Goal: Task Accomplishment & Management: Manage account settings

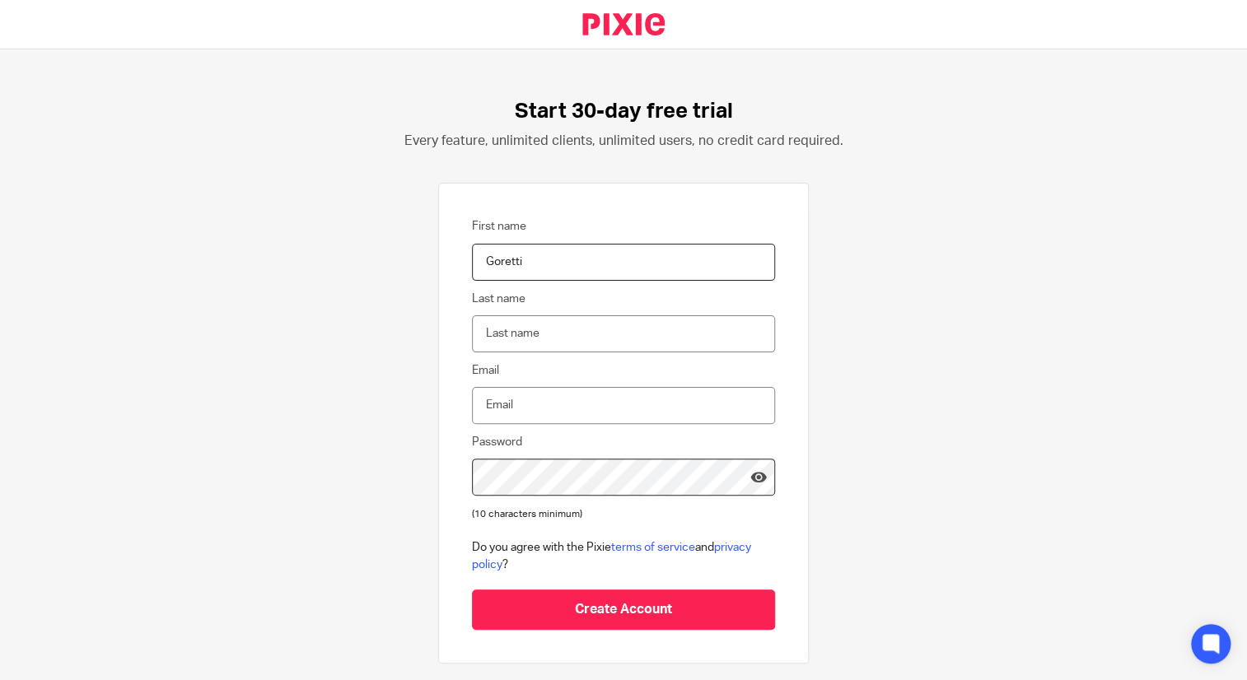
type input "Goretti"
type input "[PERSON_NAME]"
click at [472, 590] on input "Create Account" at bounding box center [623, 610] width 303 height 40
click at [643, 394] on input "Email" at bounding box center [623, 405] width 303 height 37
click at [544, 335] on input "Dominguez" at bounding box center [623, 333] width 303 height 37
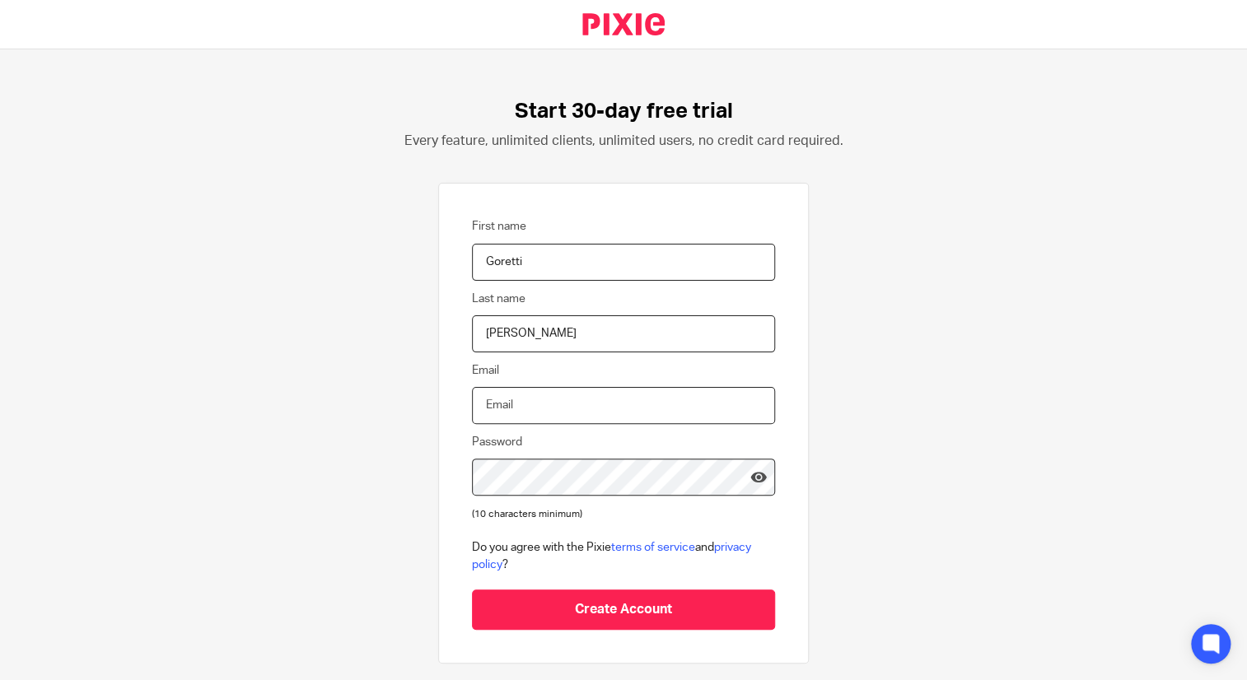
click at [530, 419] on input "Email" at bounding box center [623, 405] width 303 height 37
type input "gdomingueznlu@gmail.com"
click at [750, 483] on link at bounding box center [758, 480] width 16 height 22
click at [750, 480] on icon at bounding box center [758, 477] width 16 height 16
click at [750, 476] on icon at bounding box center [758, 477] width 16 height 16
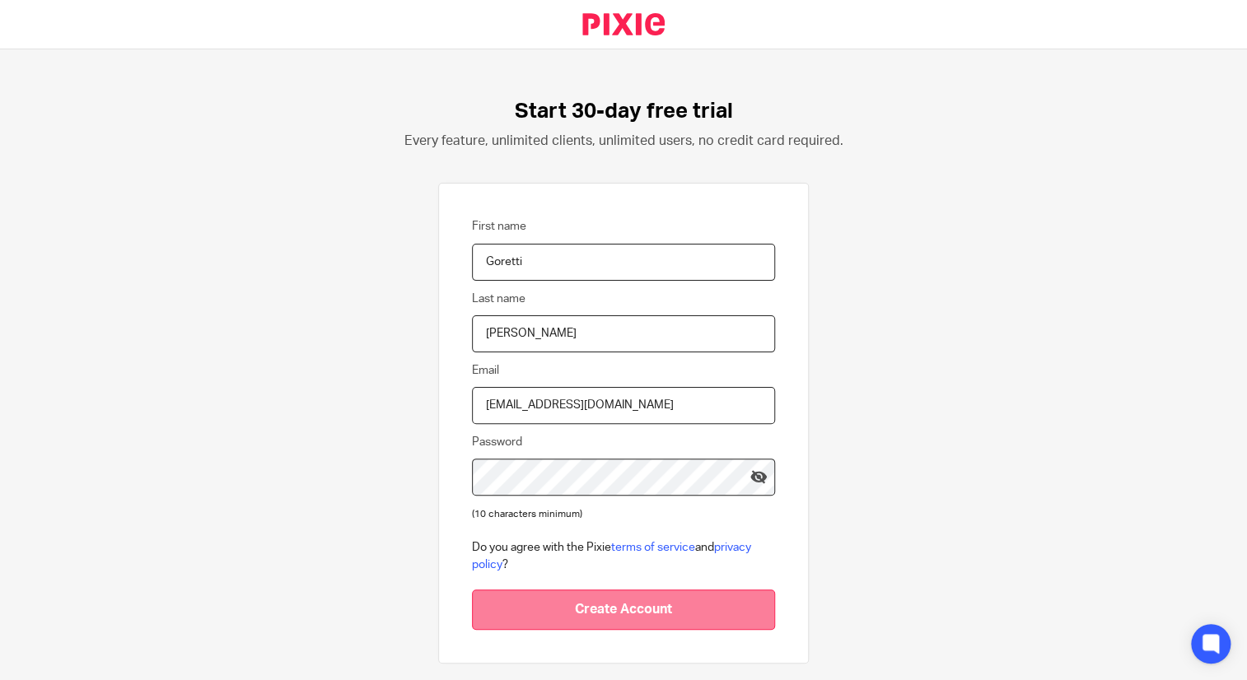
click at [674, 606] on input "Create Account" at bounding box center [623, 610] width 303 height 40
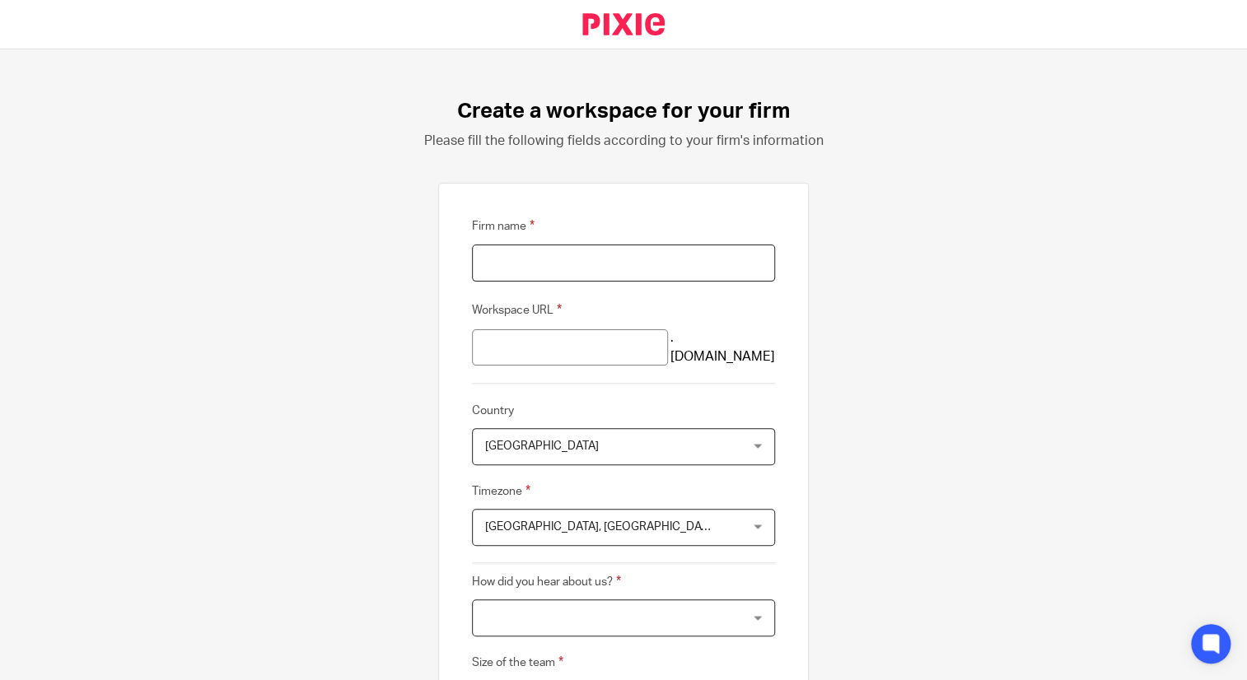
click at [648, 277] on input "Firm name" at bounding box center [623, 263] width 303 height 37
click at [666, 342] on input "Workspace URL" at bounding box center [570, 347] width 196 height 37
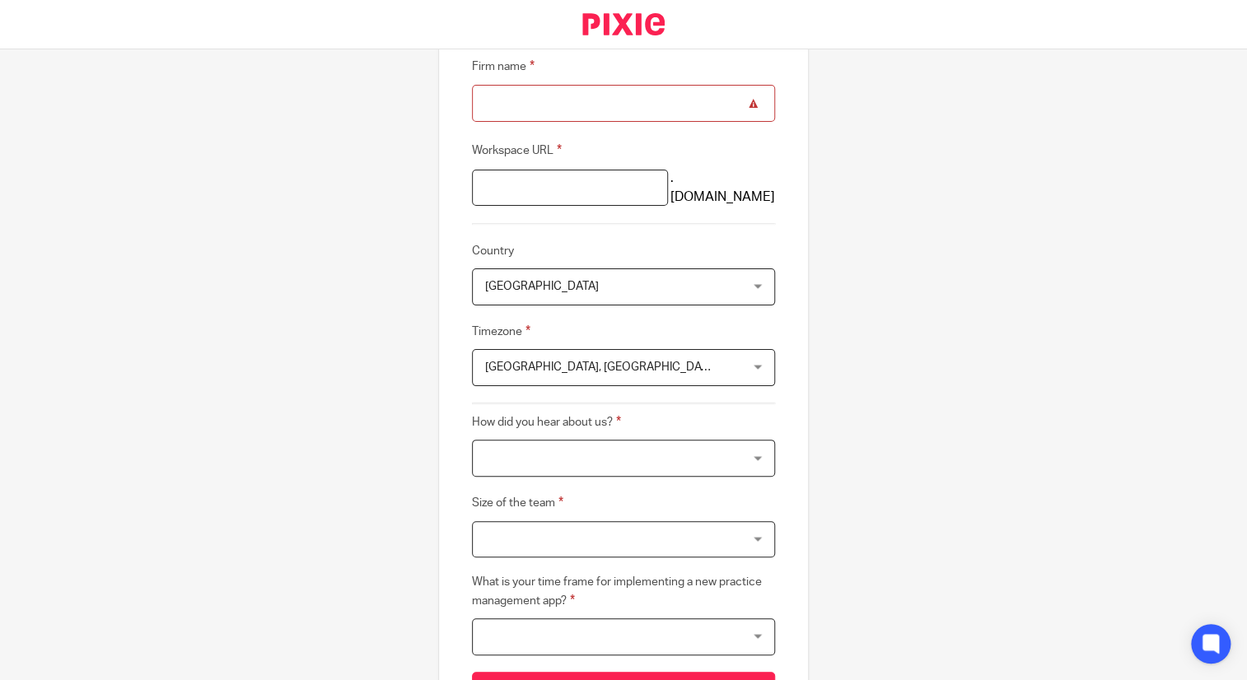
scroll to position [165, 0]
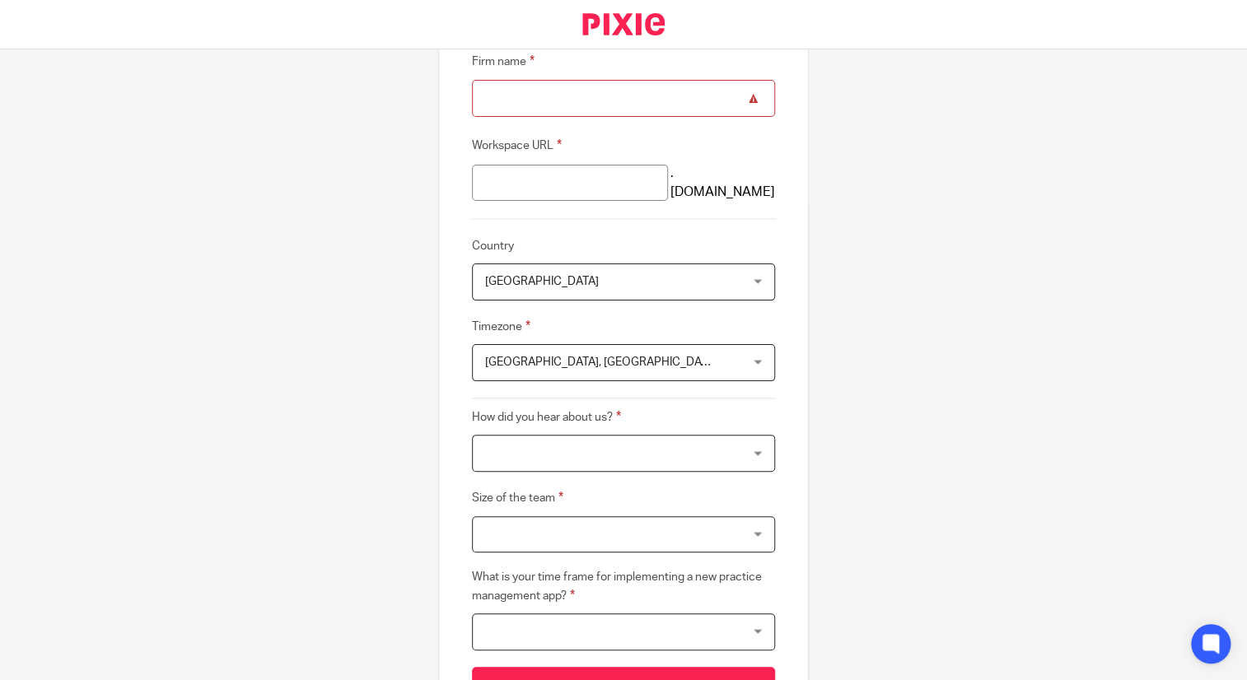
click at [653, 304] on form "Firm name Workspace URL .usepixie.net Country United Kingdom United Kingdom Afg…" at bounding box center [623, 380] width 303 height 656
click at [652, 291] on span "United Kingdom" at bounding box center [600, 281] width 231 height 35
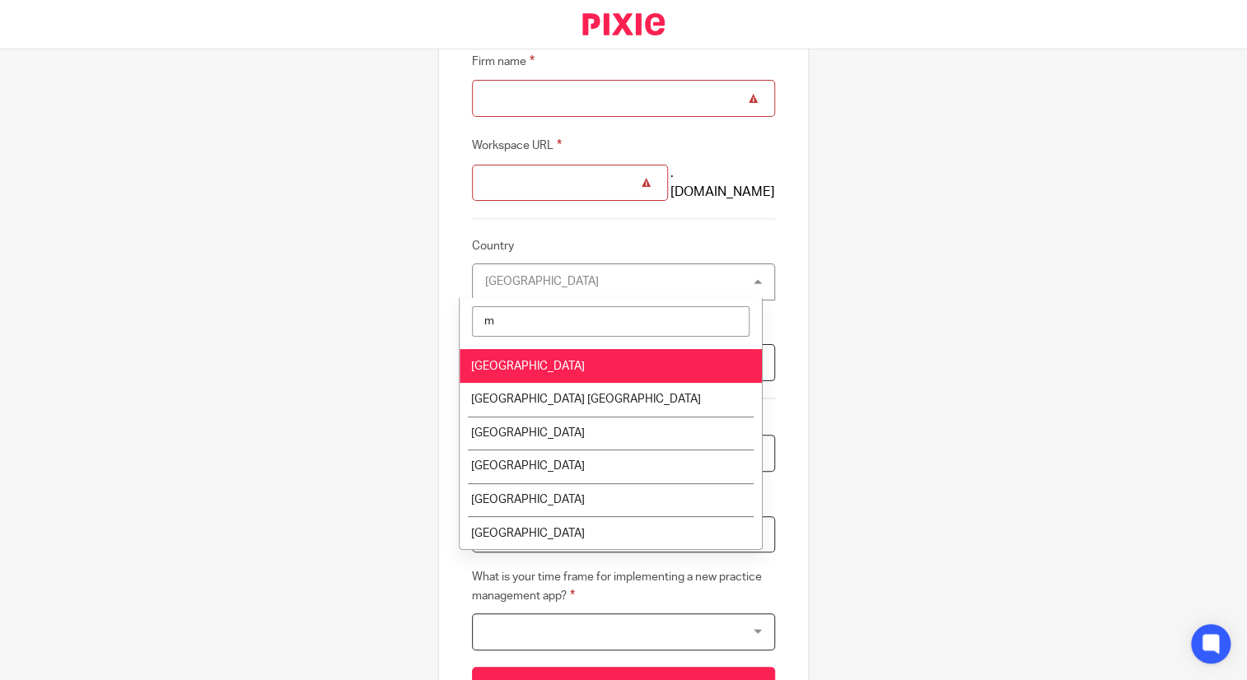
scroll to position [32, 0]
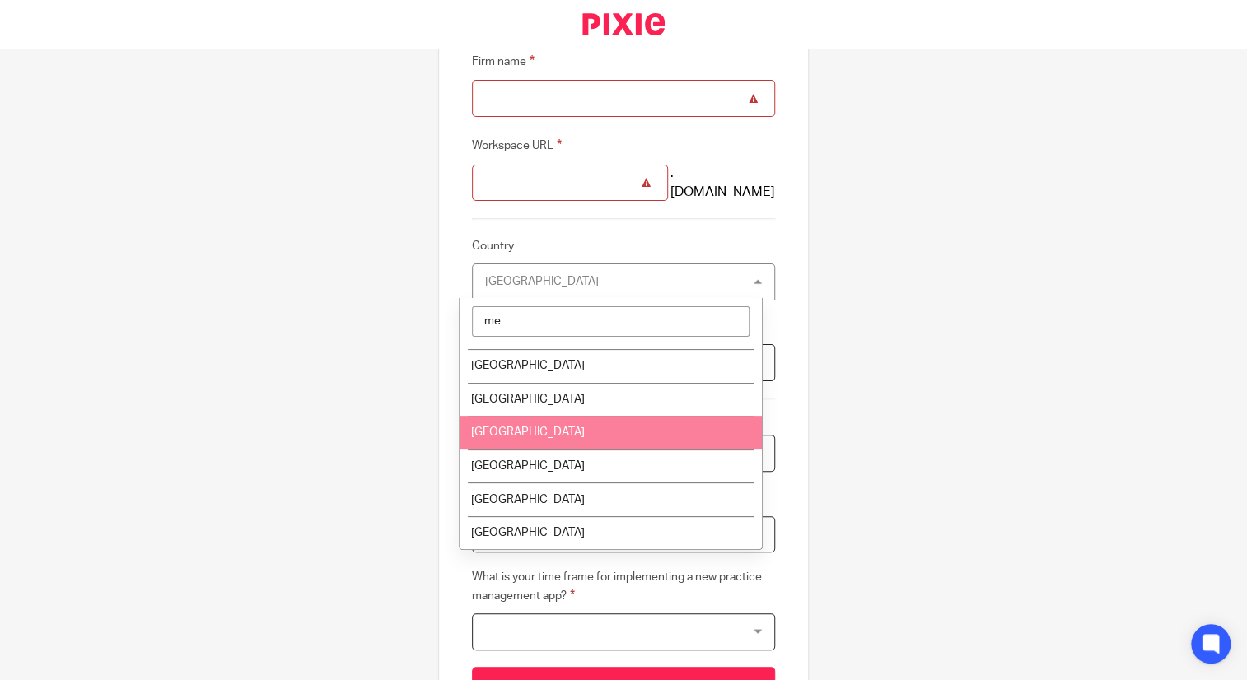
type input "me"
click at [537, 427] on li "Mexico" at bounding box center [610, 433] width 301 height 34
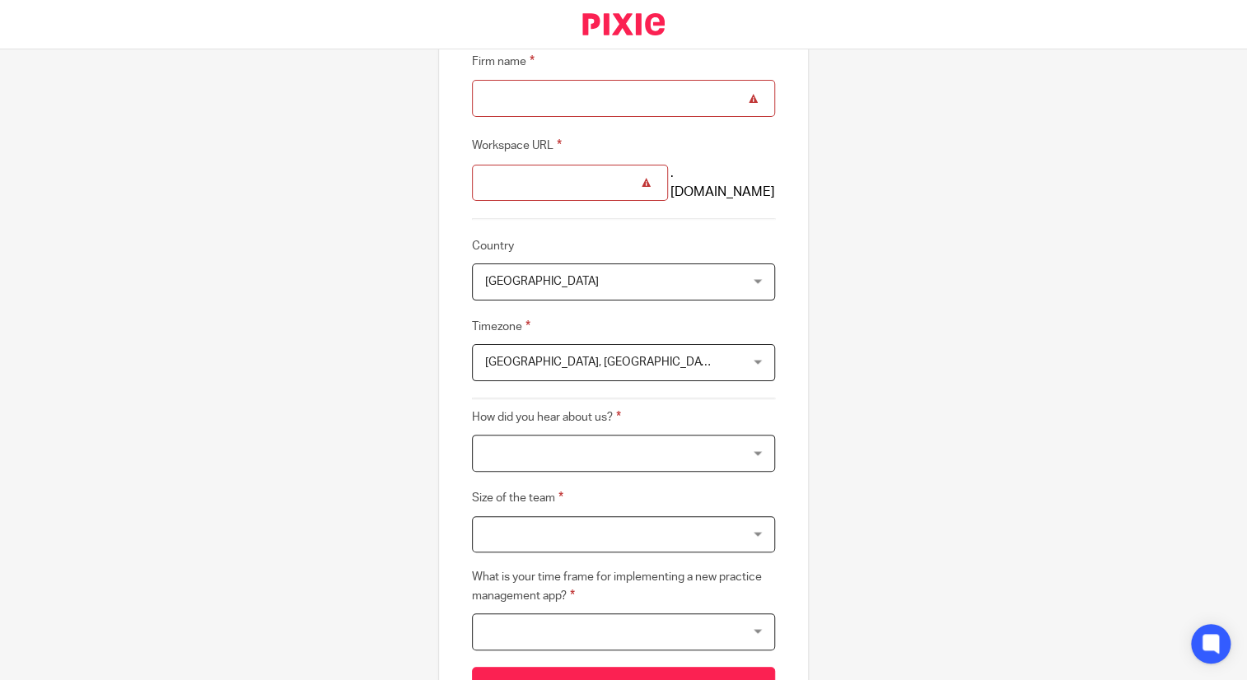
click at [564, 368] on span "Edinburgh, London" at bounding box center [600, 362] width 231 height 35
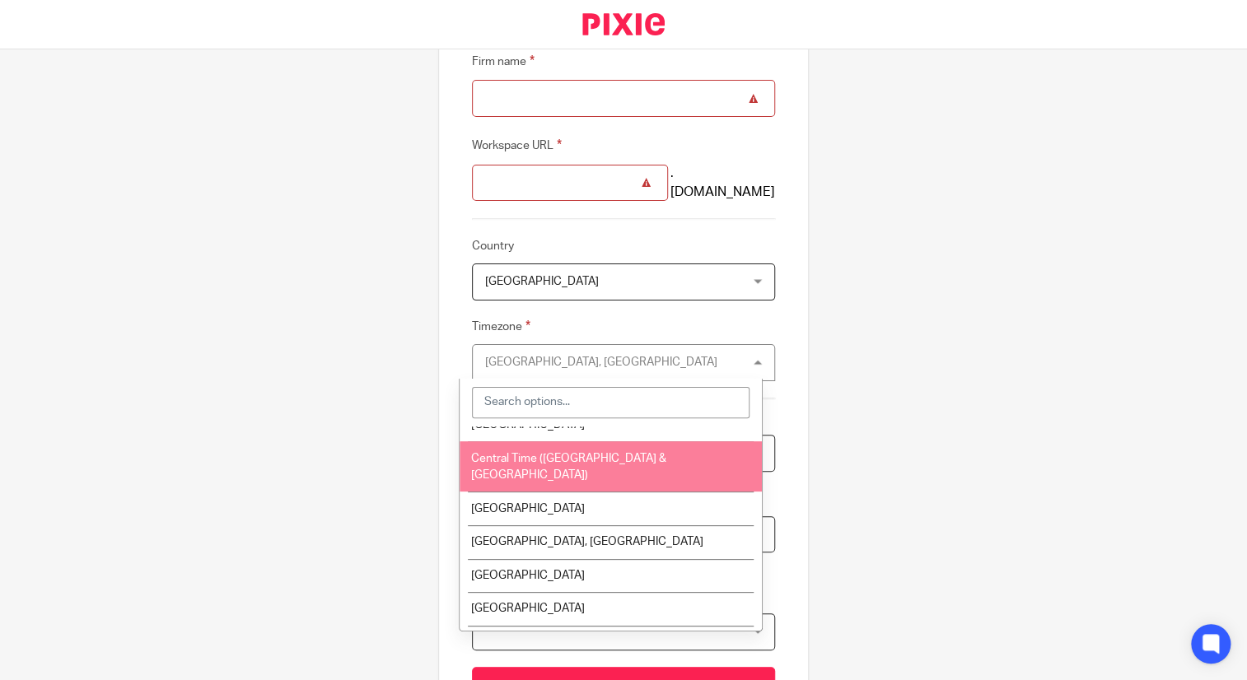
scroll to position [329, 0]
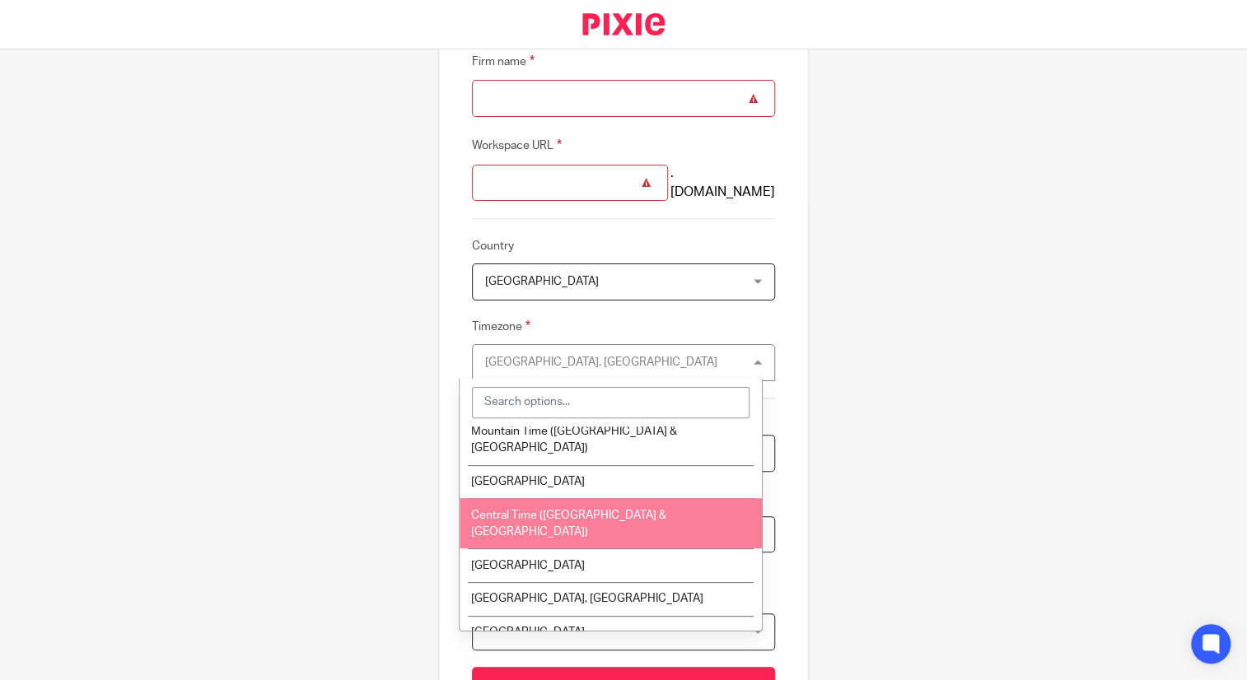
click at [627, 498] on li "Central Time (US & Canada)" at bounding box center [610, 523] width 301 height 50
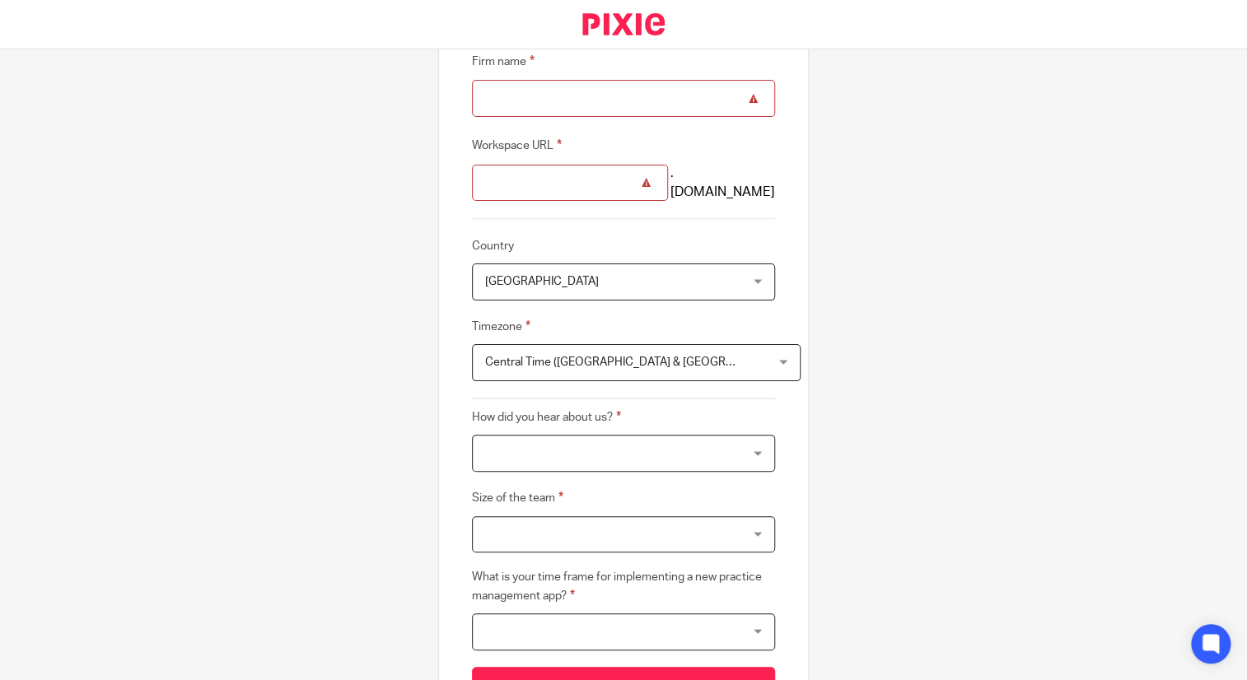
click at [592, 362] on span "Central Time (US & Canada)" at bounding box center [642, 363] width 315 height 12
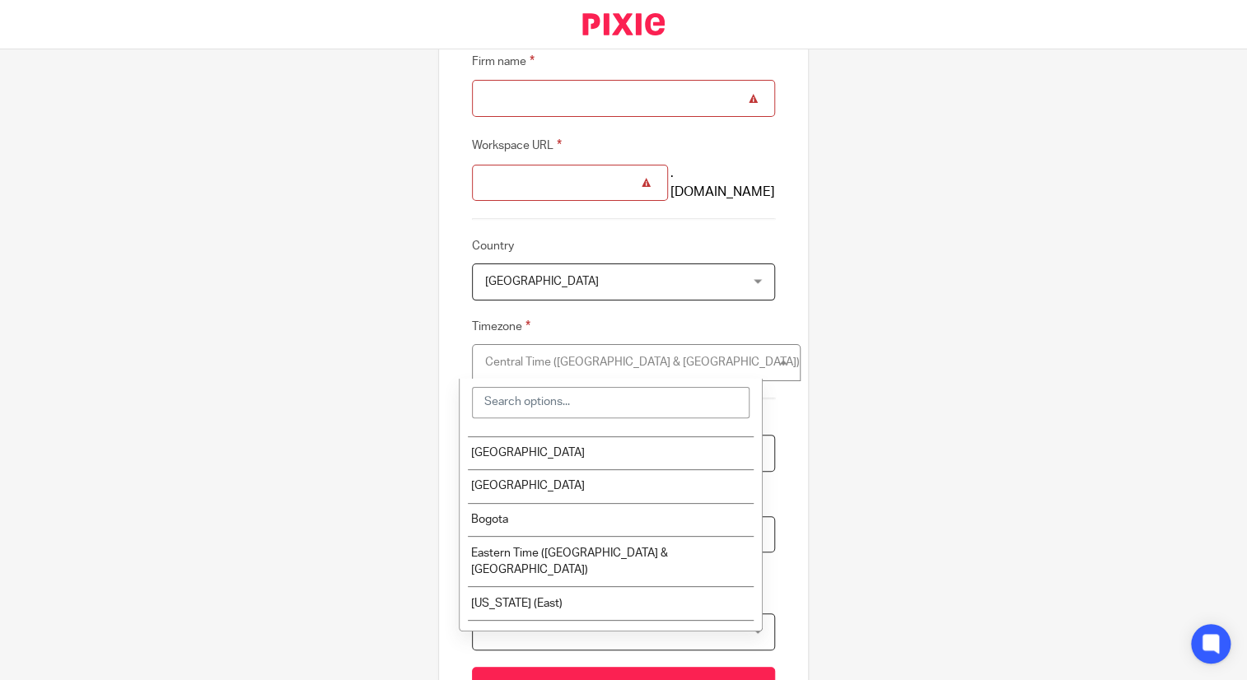
scroll to position [494, 0]
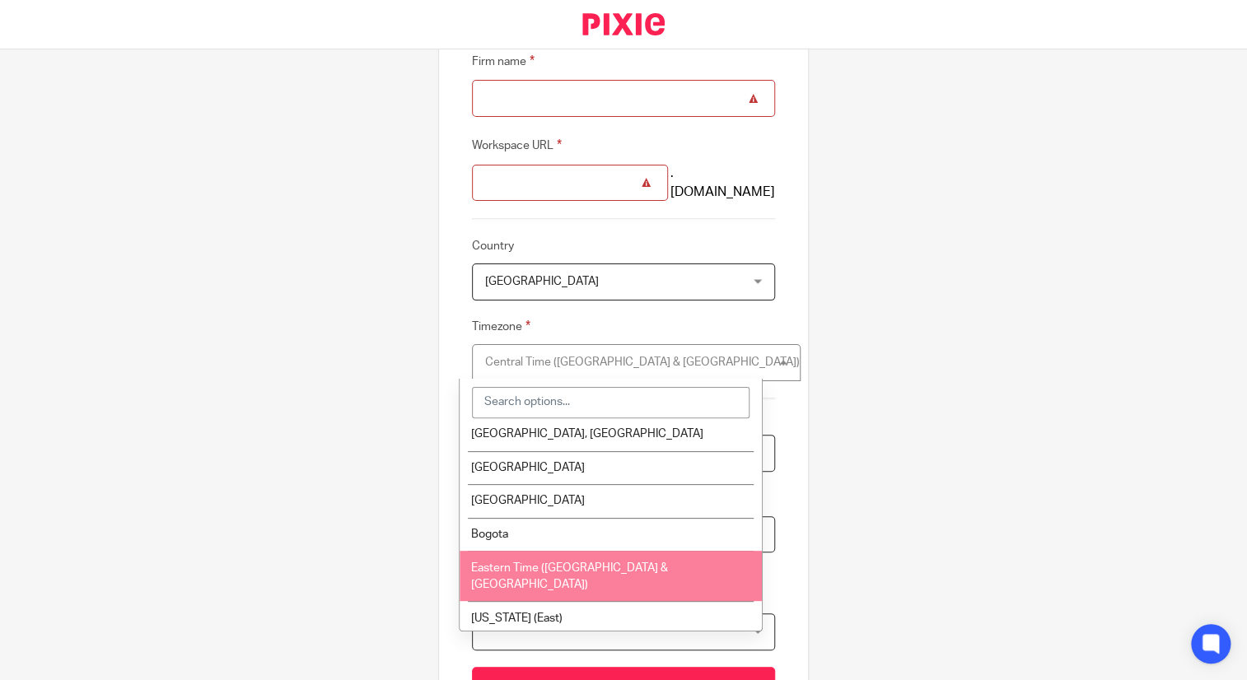
click at [609, 551] on li "Eastern Time (US & Canada)" at bounding box center [610, 576] width 301 height 50
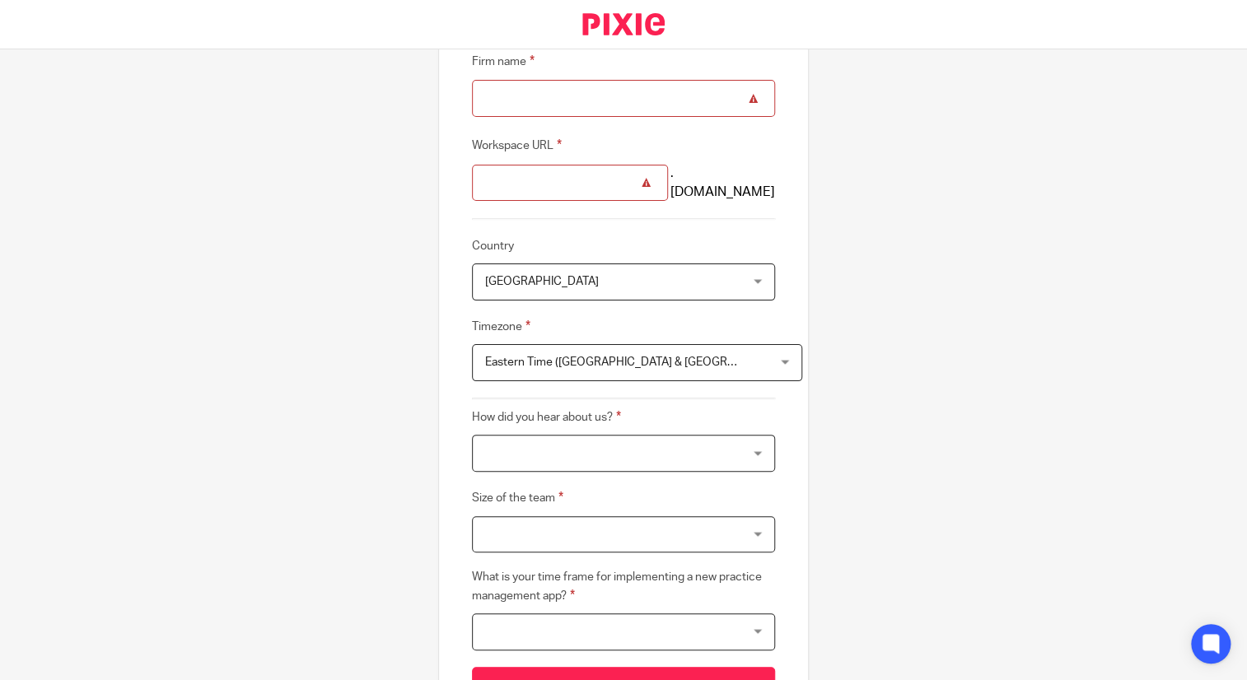
click at [579, 282] on span "Mexico" at bounding box center [600, 281] width 231 height 35
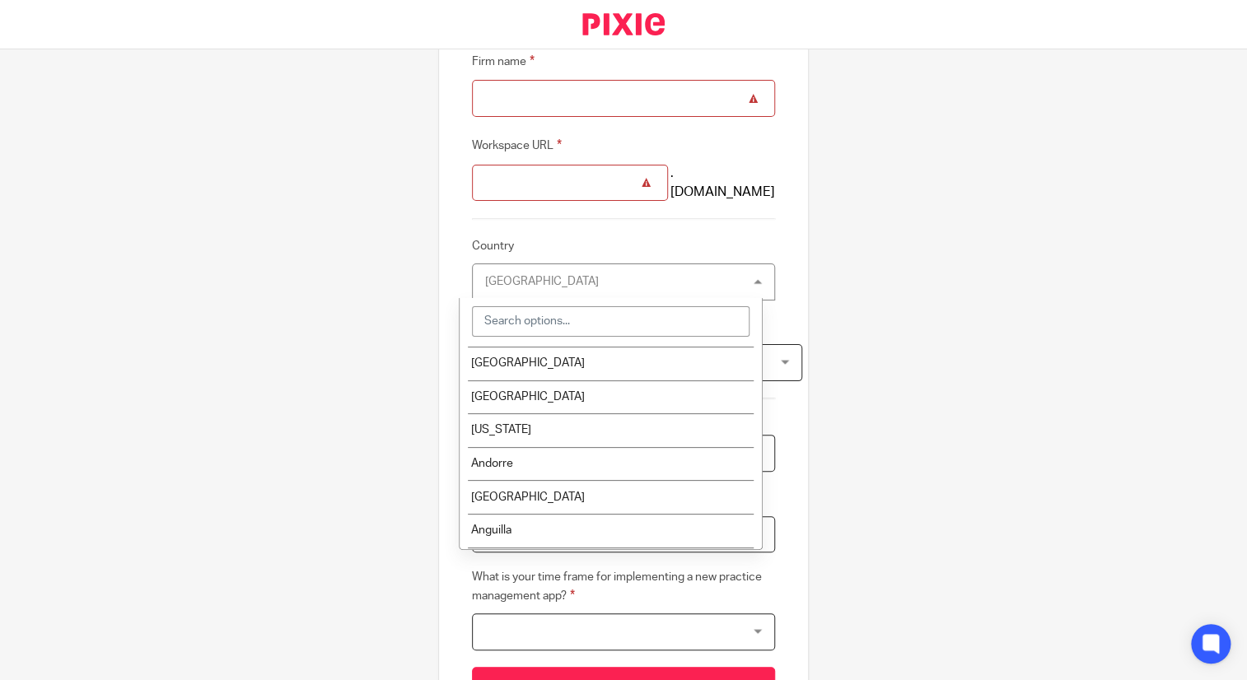
click at [579, 282] on div "Mexico Mexico" at bounding box center [623, 282] width 303 height 37
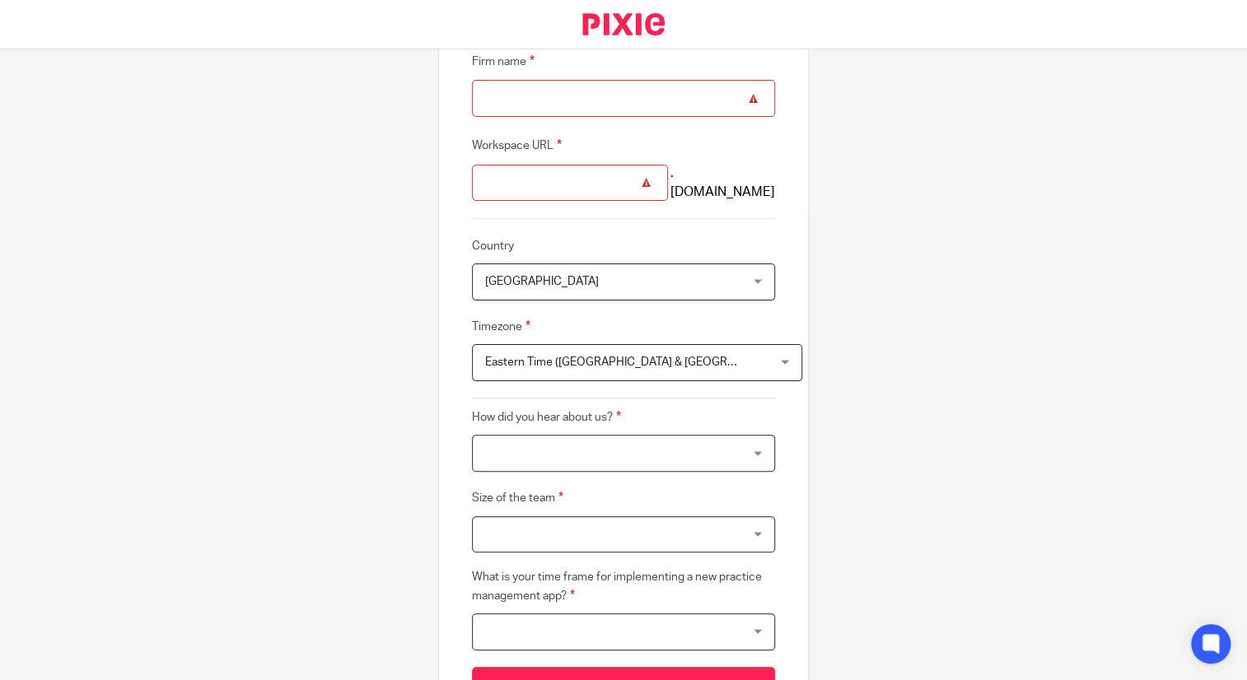
click at [589, 194] on input "Workspace URL" at bounding box center [570, 183] width 196 height 37
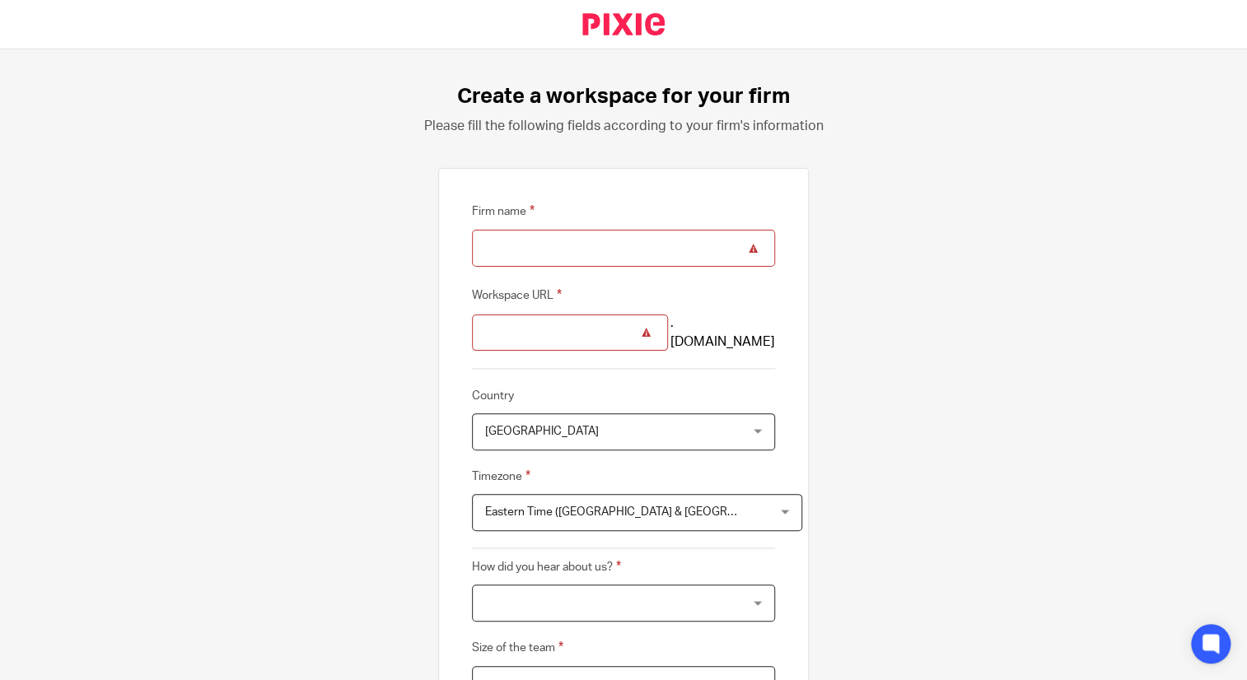
scroll to position [0, 0]
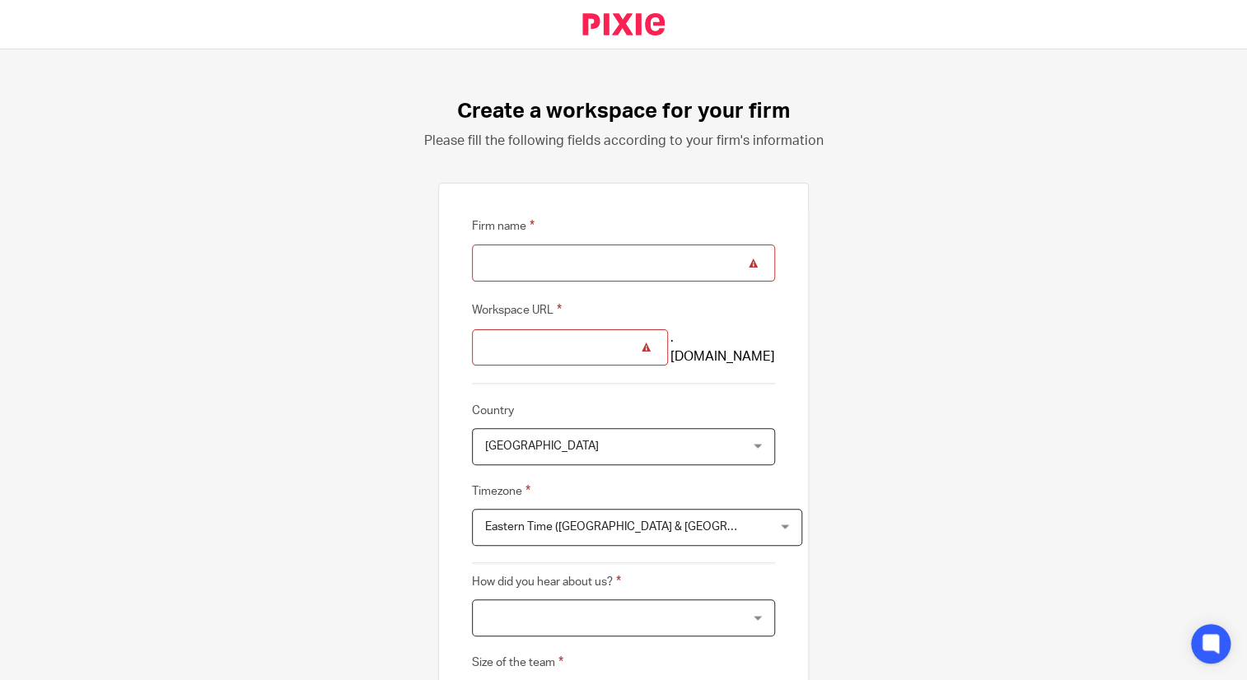
click at [567, 261] on input "Firm name" at bounding box center [623, 263] width 303 height 37
type input "GDV"
type input "gdv"
click at [550, 329] on input "gdv" at bounding box center [570, 347] width 196 height 37
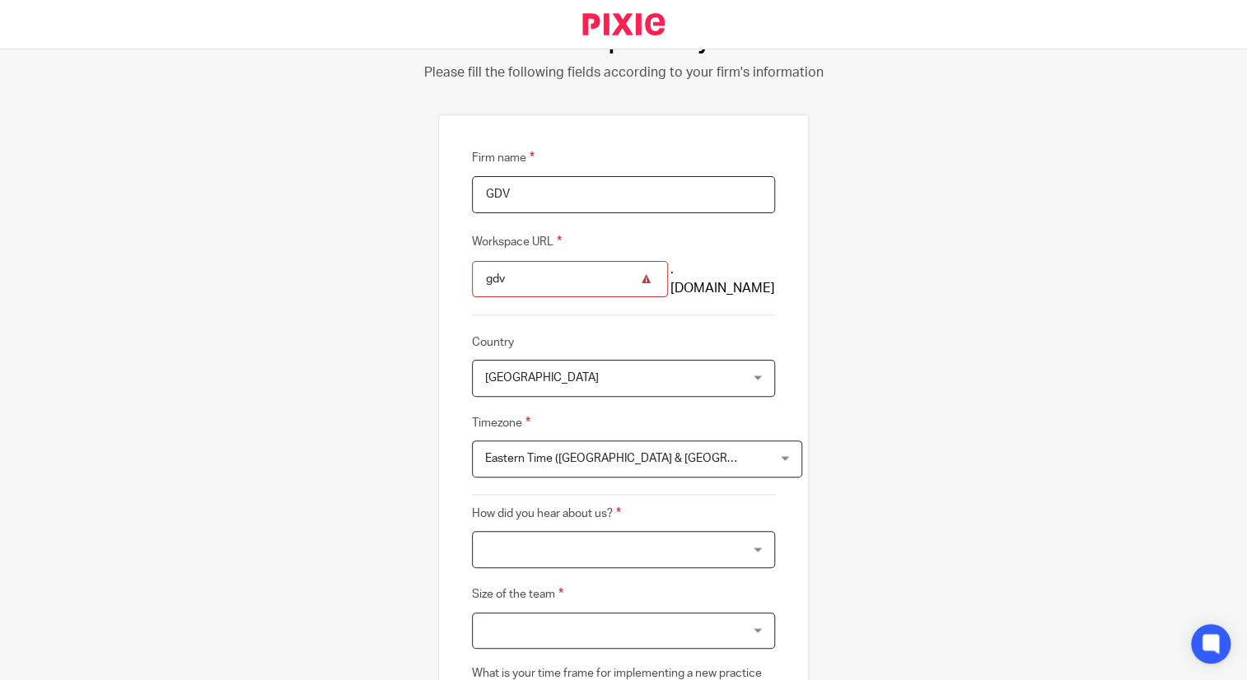
scroll to position [82, 0]
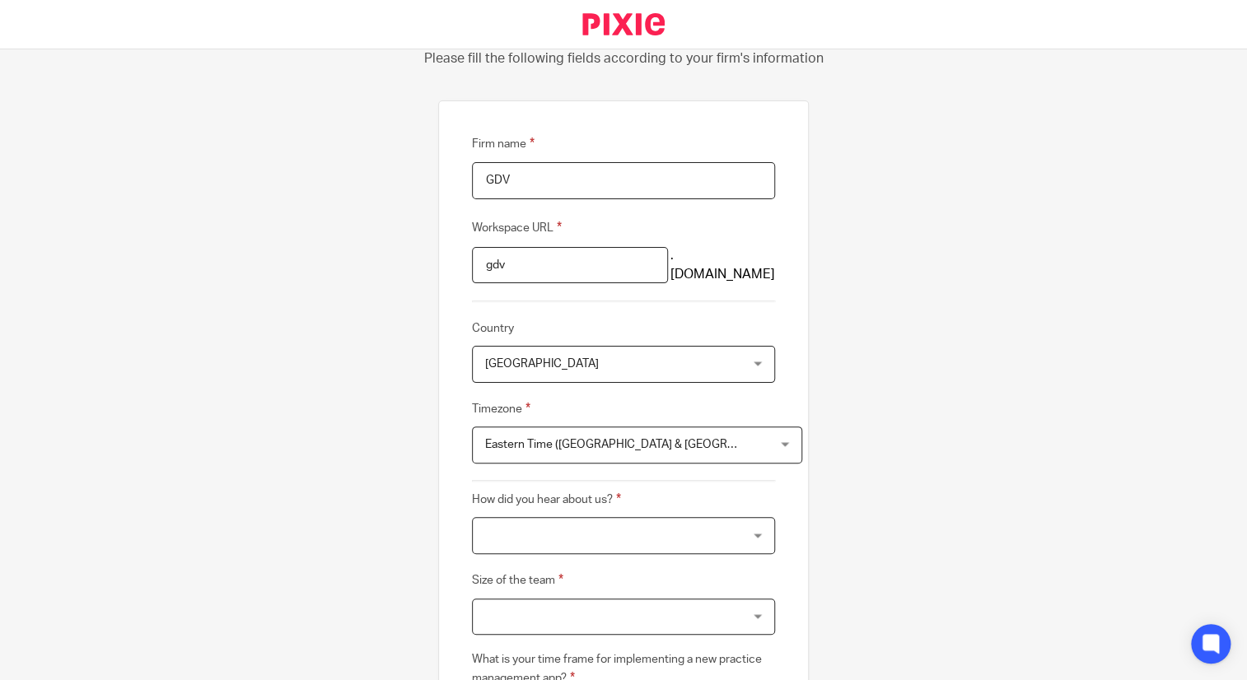
click at [504, 183] on input "GDV" at bounding box center [623, 180] width 303 height 37
type input "GDE"
type input "gde"
click at [522, 254] on input "gde" at bounding box center [570, 265] width 196 height 37
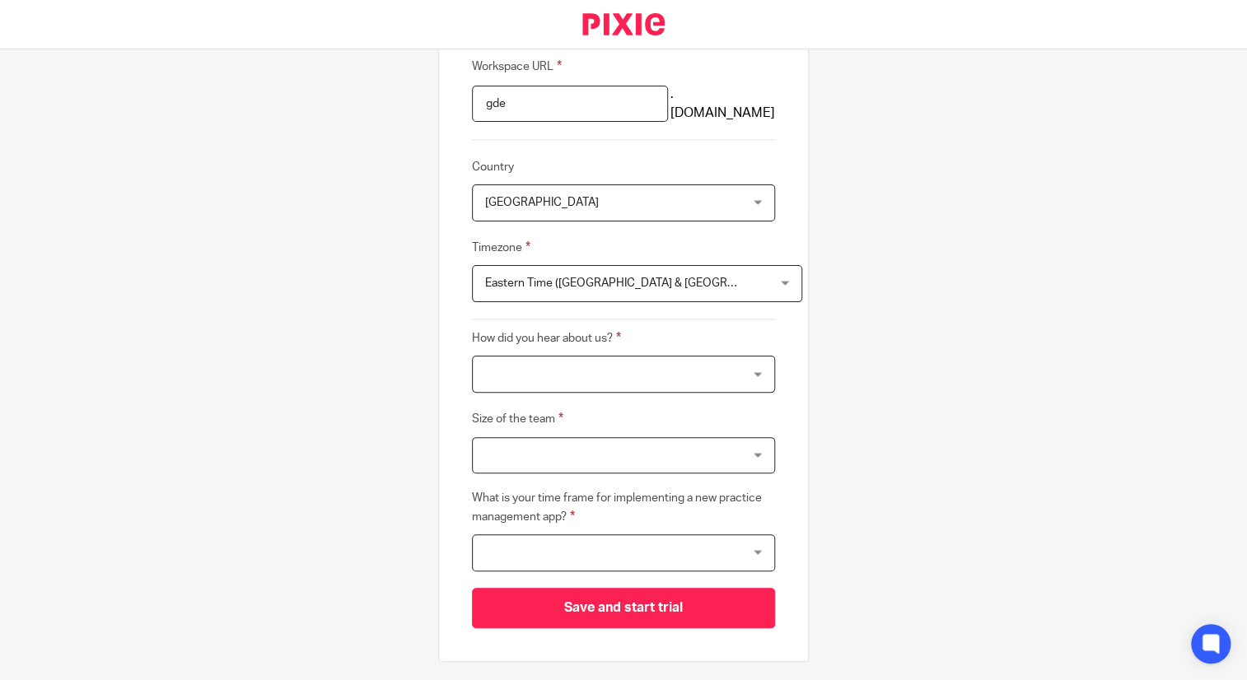
scroll to position [247, 0]
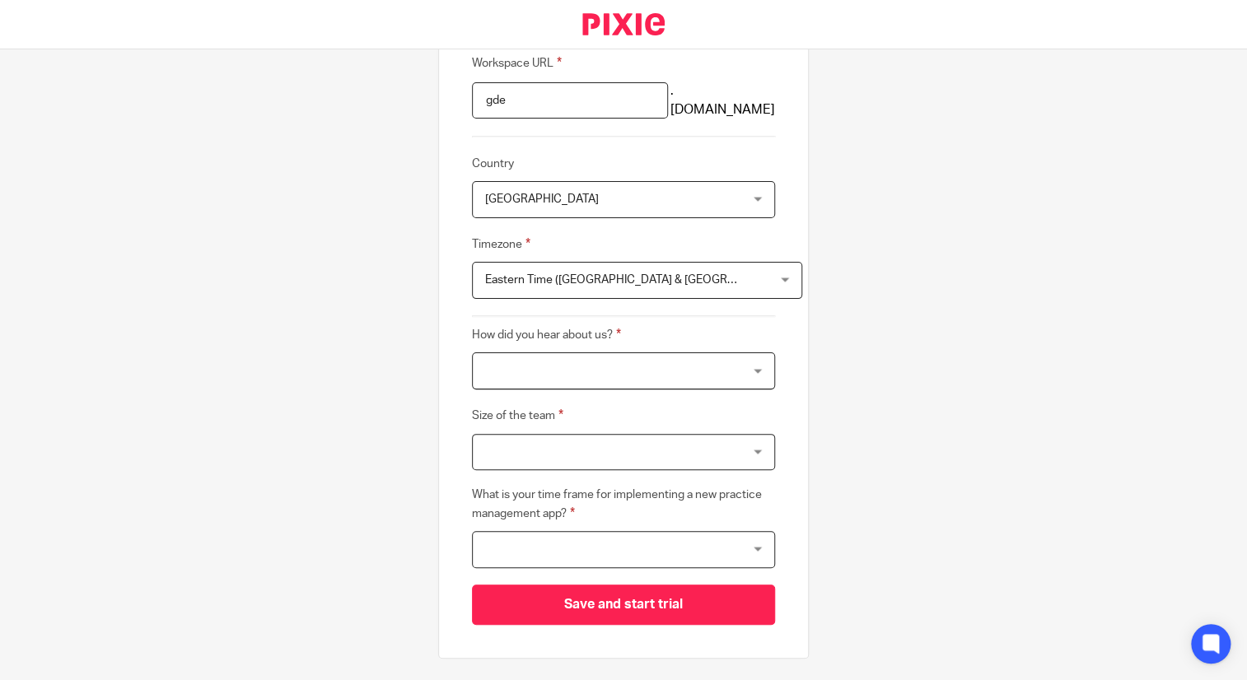
click at [537, 360] on div at bounding box center [623, 370] width 303 height 37
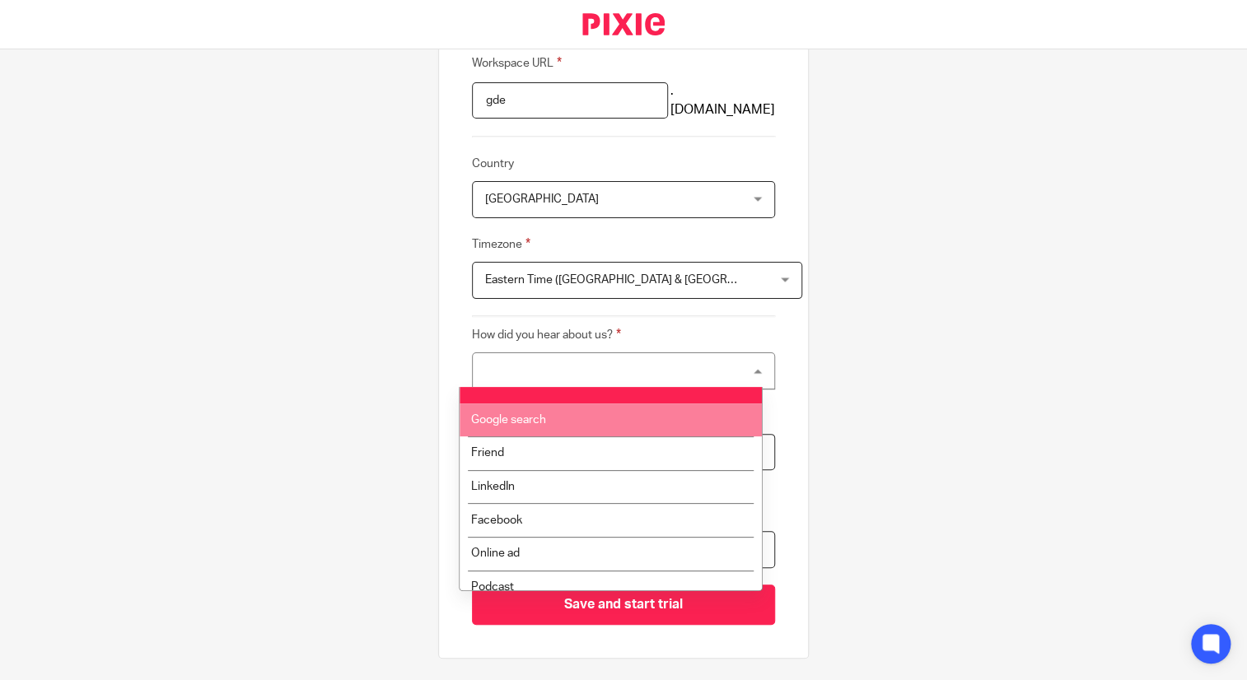
click at [537, 429] on li "Google search" at bounding box center [610, 421] width 301 height 34
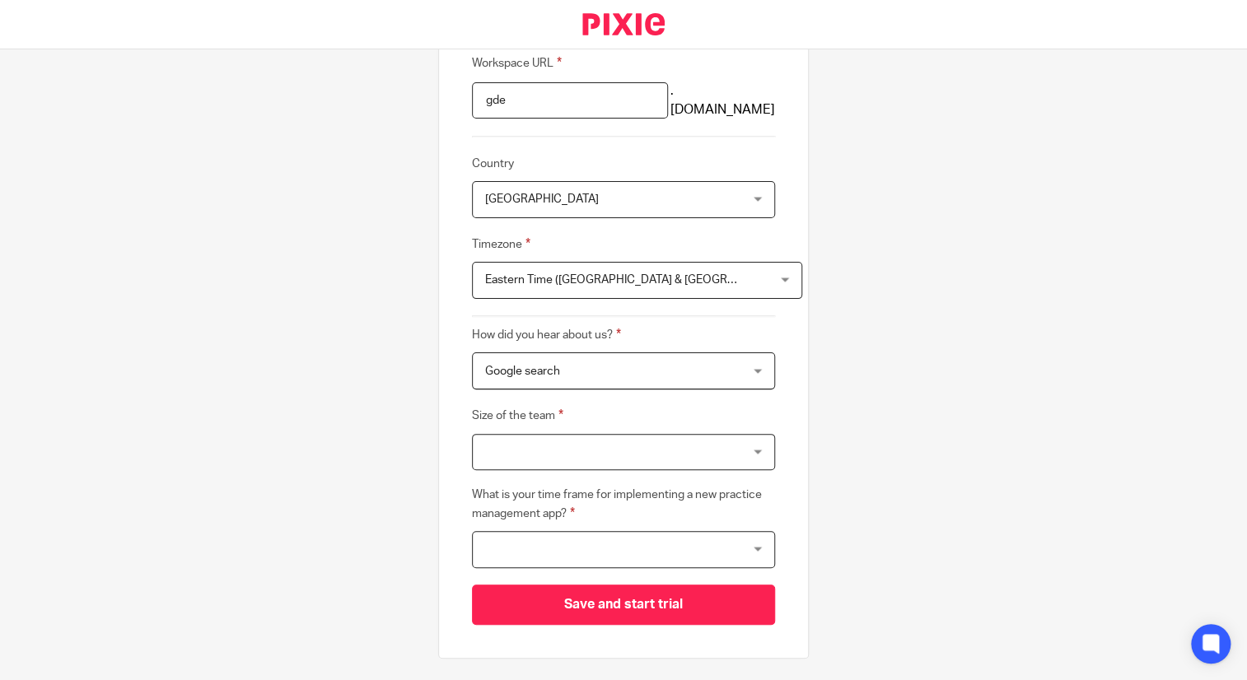
click at [511, 447] on div at bounding box center [623, 452] width 303 height 37
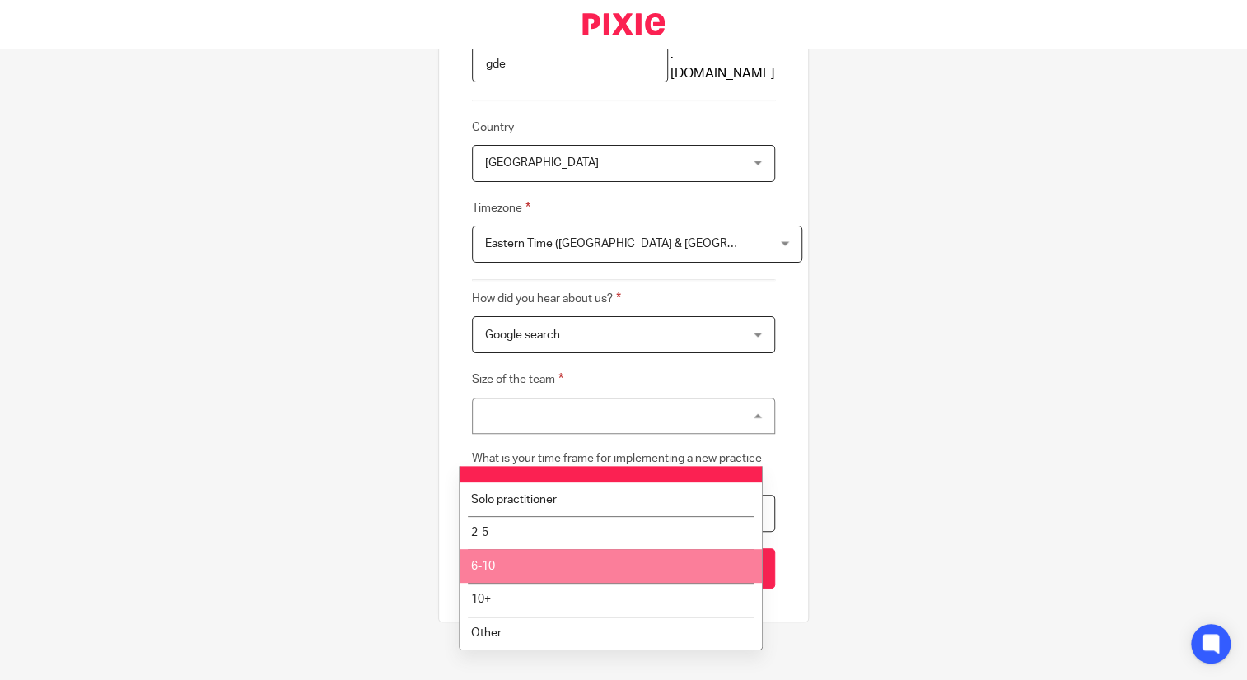
scroll to position [288, 0]
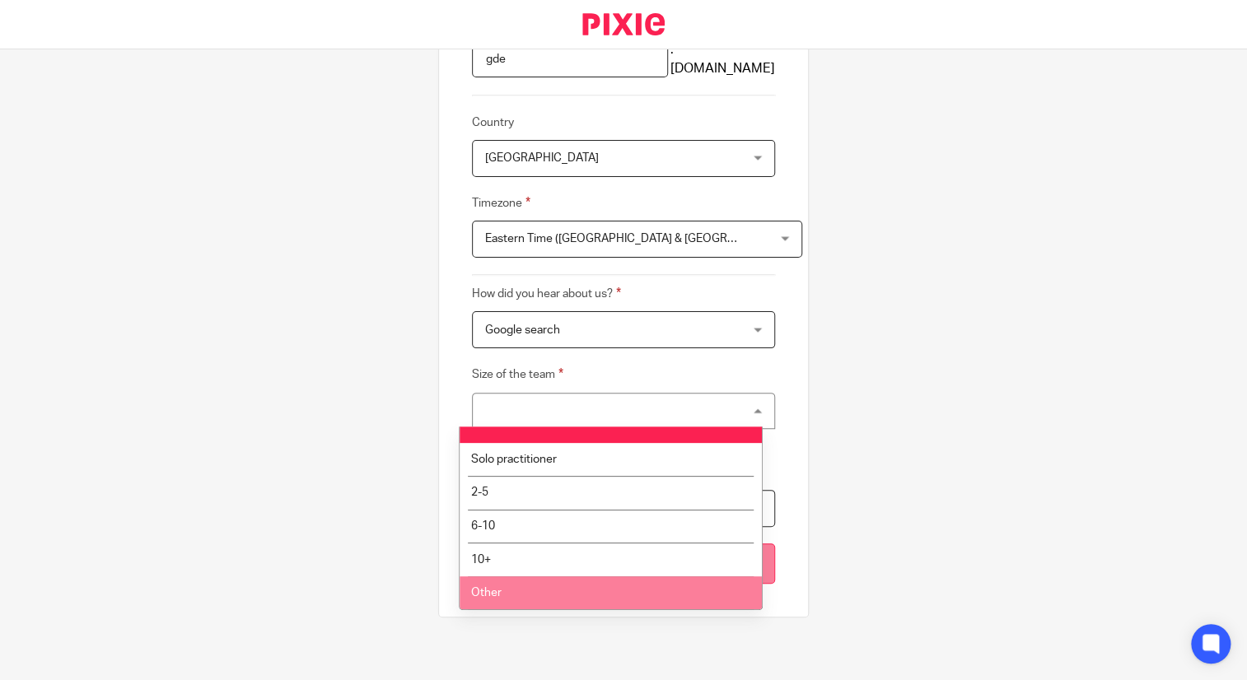
drag, startPoint x: 527, startPoint y: 583, endPoint x: 529, endPoint y: 575, distance: 8.4
click at [528, 583] on li "Other" at bounding box center [610, 593] width 301 height 34
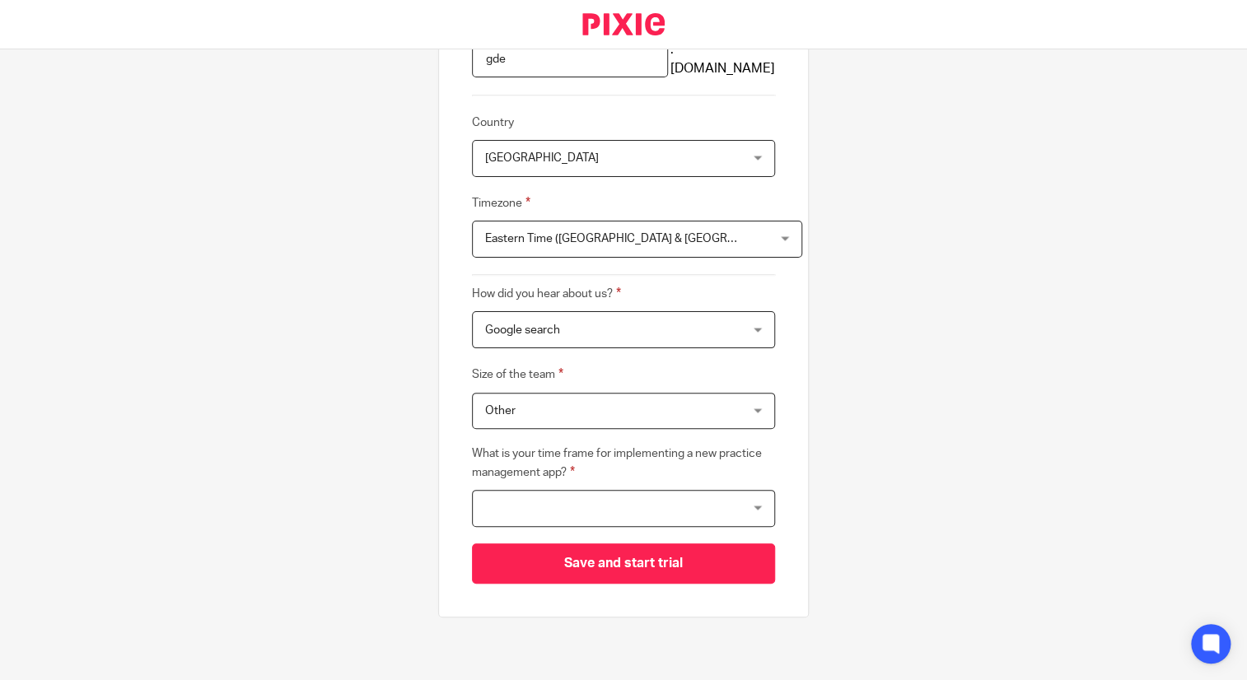
click at [530, 509] on div at bounding box center [623, 508] width 303 height 37
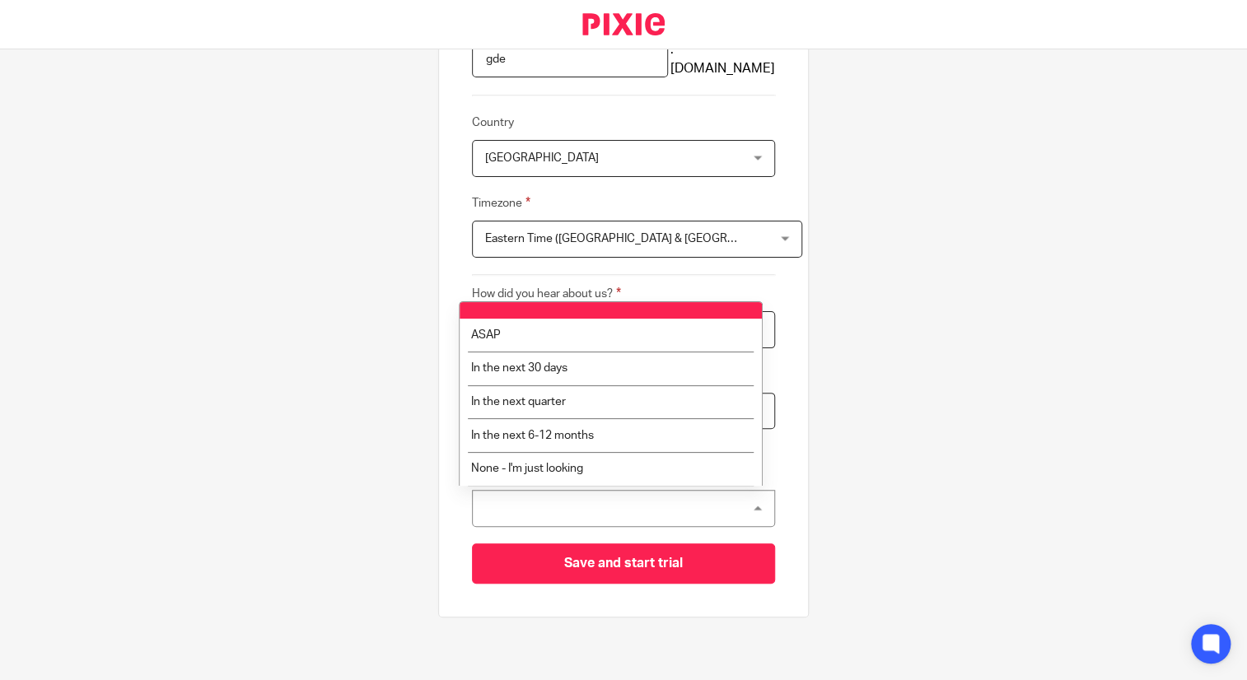
click at [576, 511] on div at bounding box center [623, 508] width 303 height 37
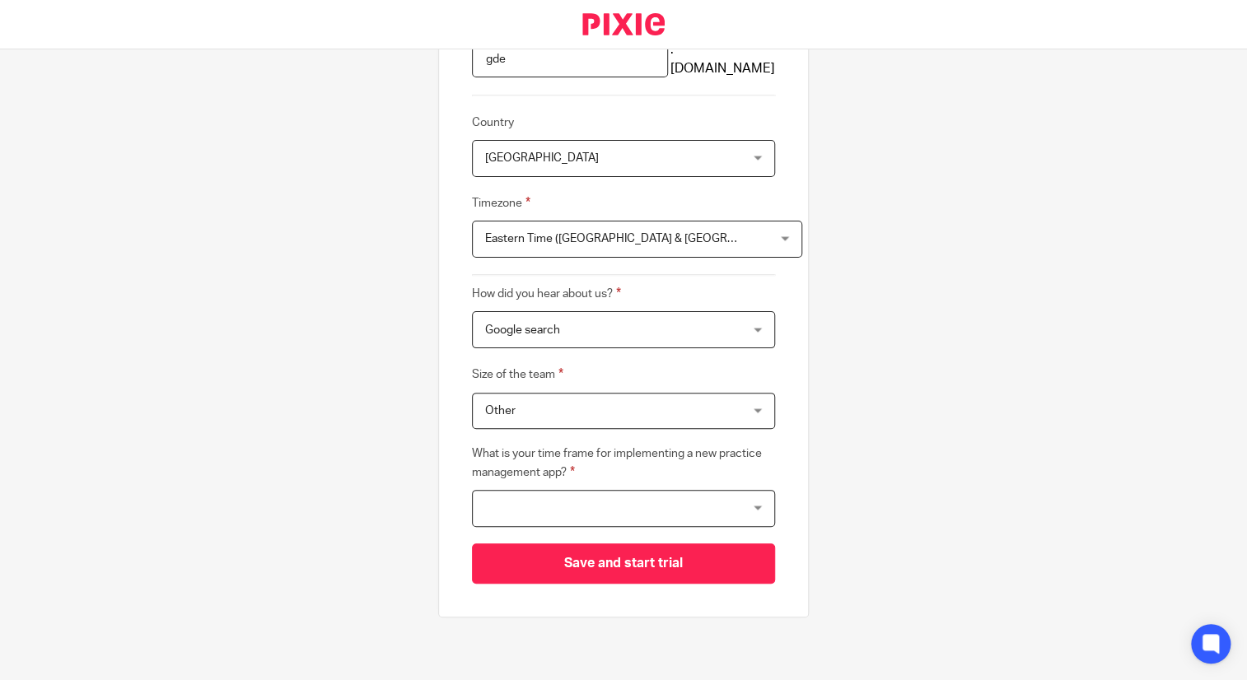
click at [603, 502] on div at bounding box center [623, 508] width 303 height 37
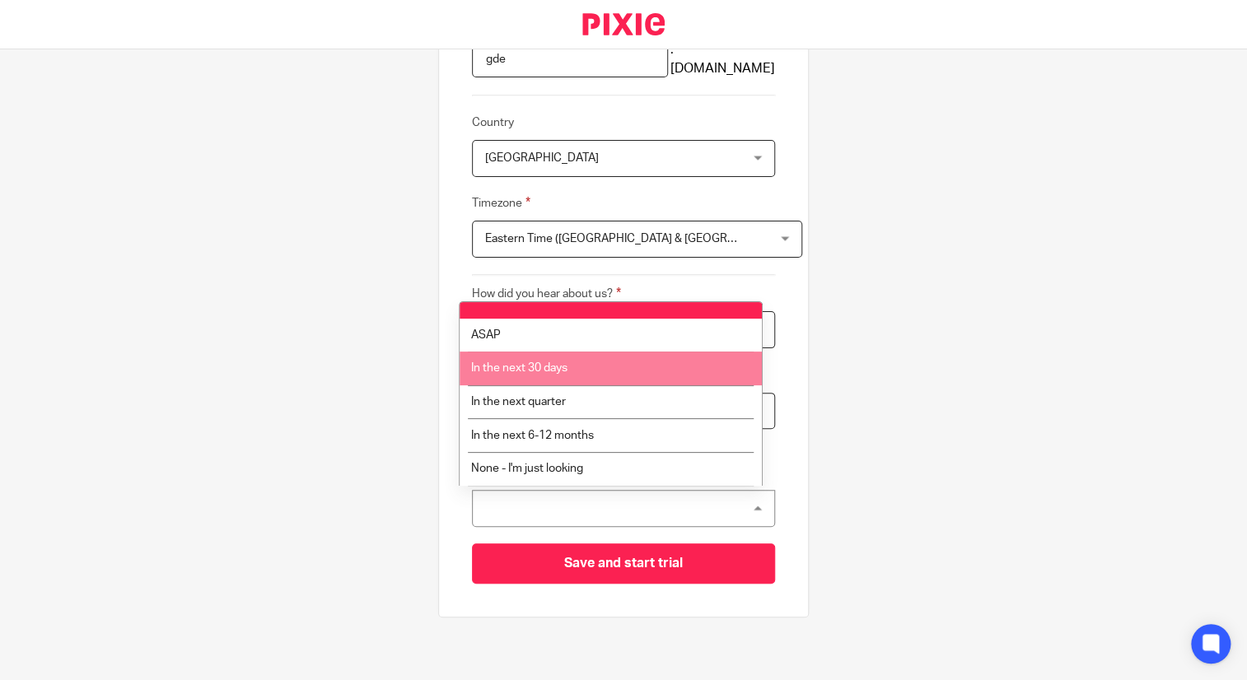
click at [556, 371] on span "In the next 30 days" at bounding box center [518, 368] width 96 height 12
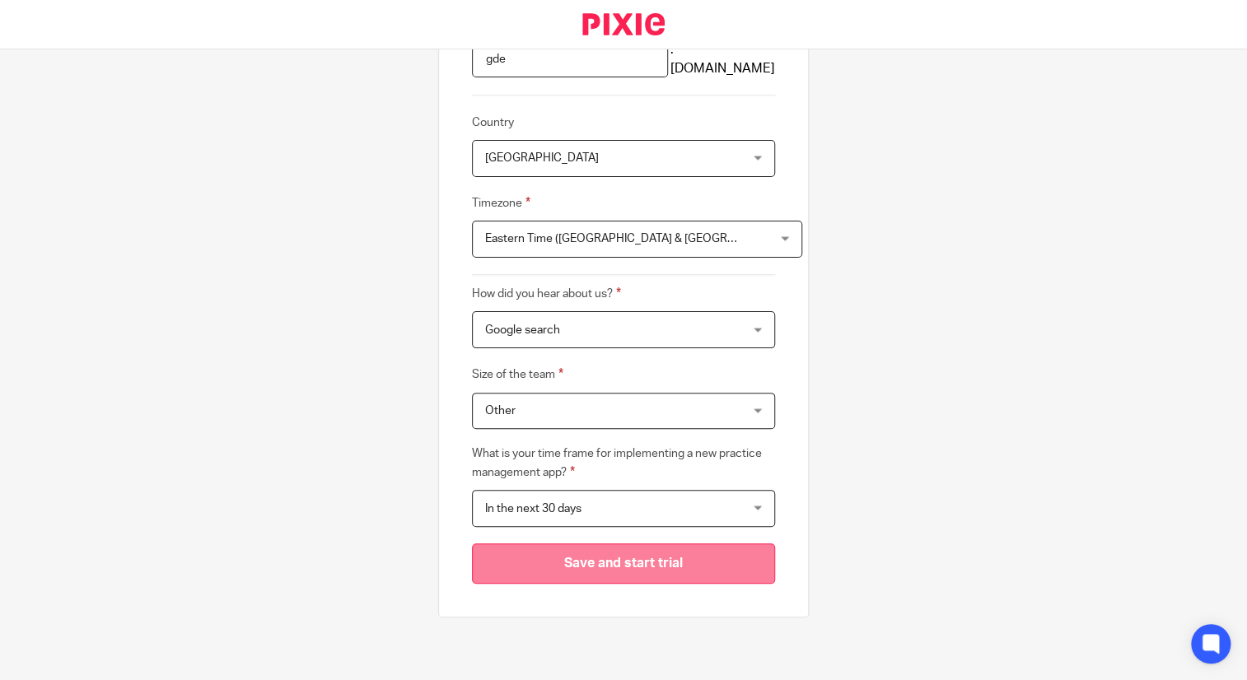
click at [580, 558] on input "Save and start trial" at bounding box center [623, 564] width 303 height 40
click at [640, 492] on span "In the next 30 days" at bounding box center [600, 508] width 231 height 35
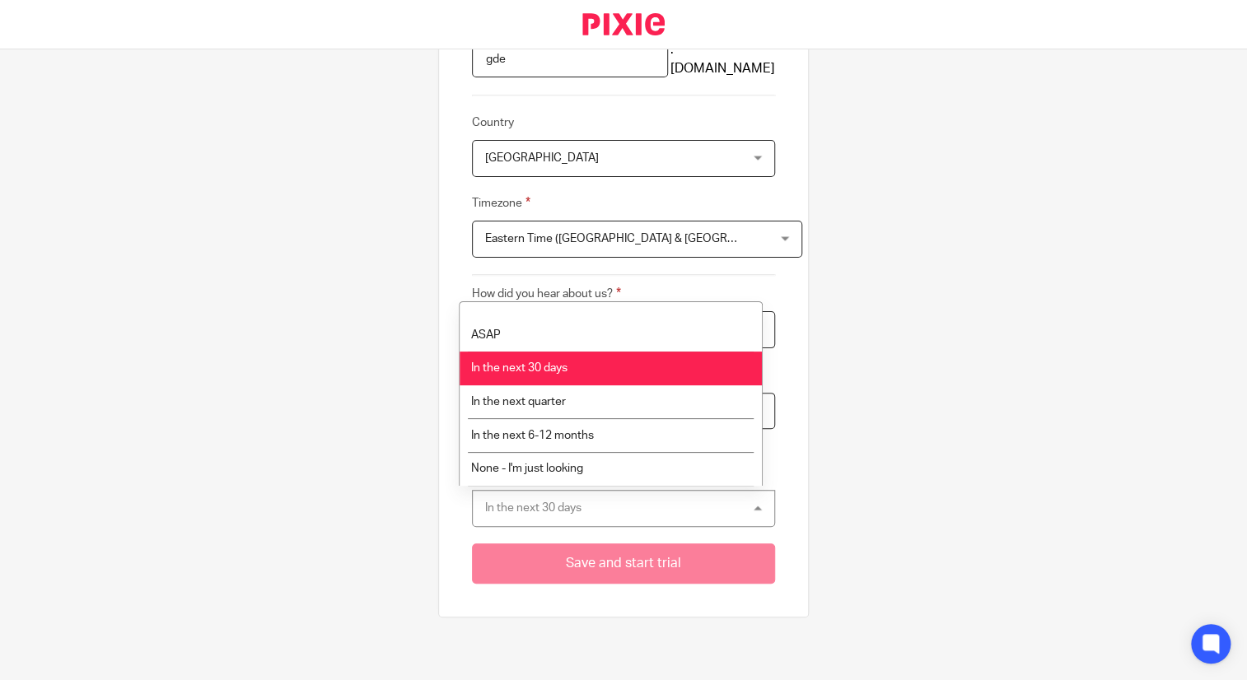
click at [639, 511] on div "In the next 30 days In the next 30 days" at bounding box center [623, 508] width 303 height 37
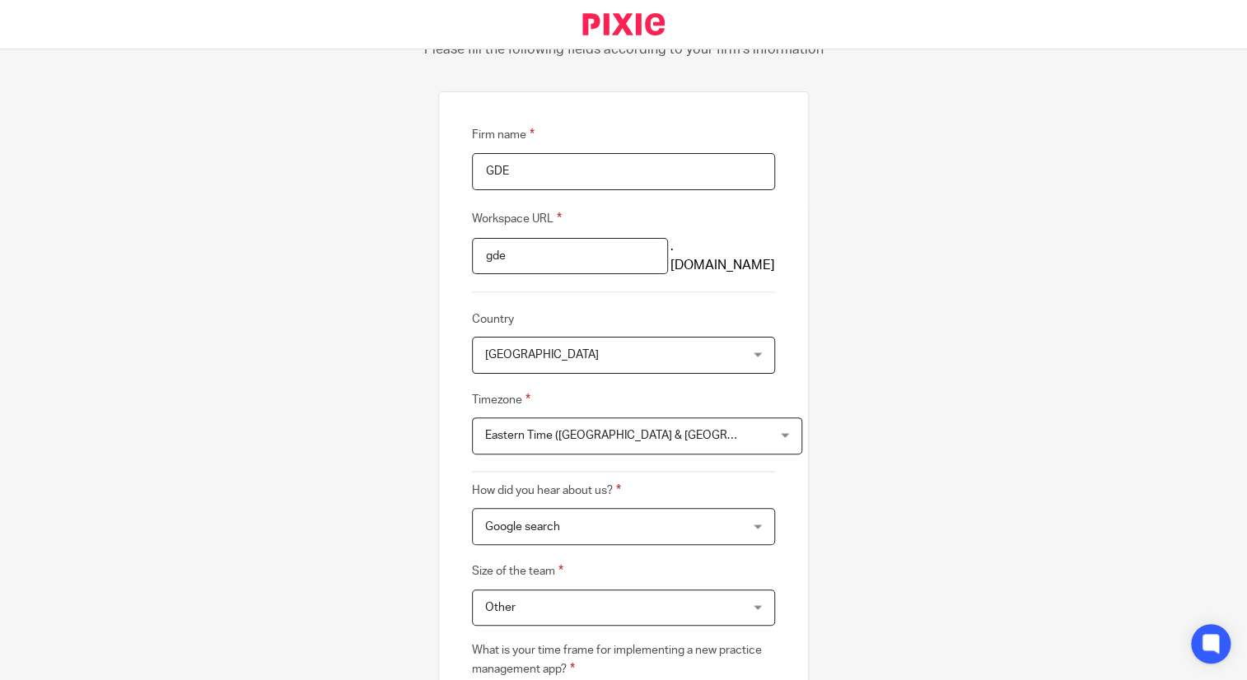
scroll to position [0, 0]
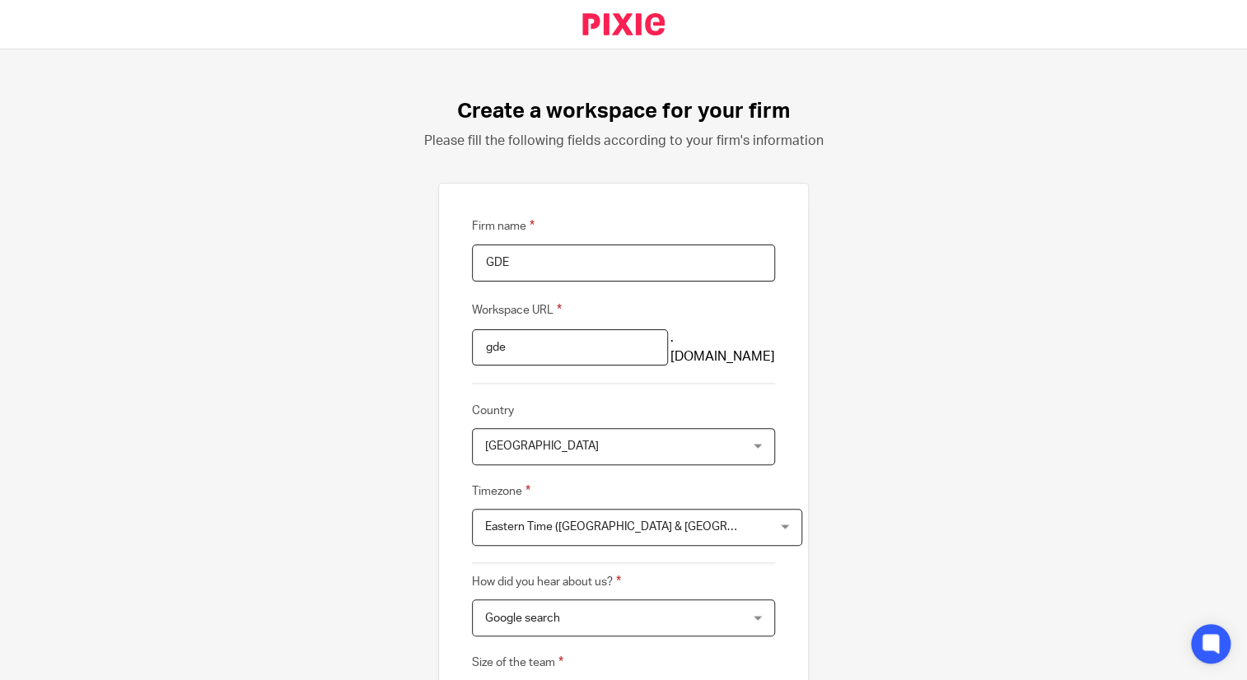
click at [559, 261] on input "GDE" at bounding box center [623, 263] width 303 height 37
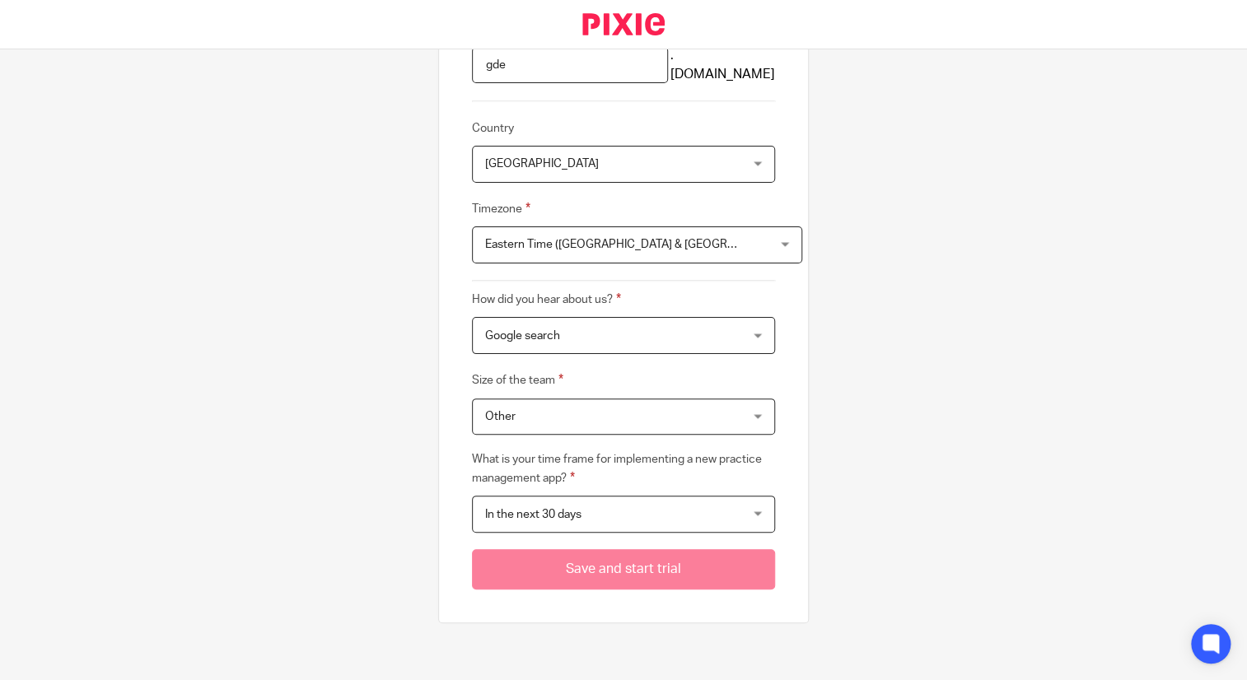
scroll to position [288, 0]
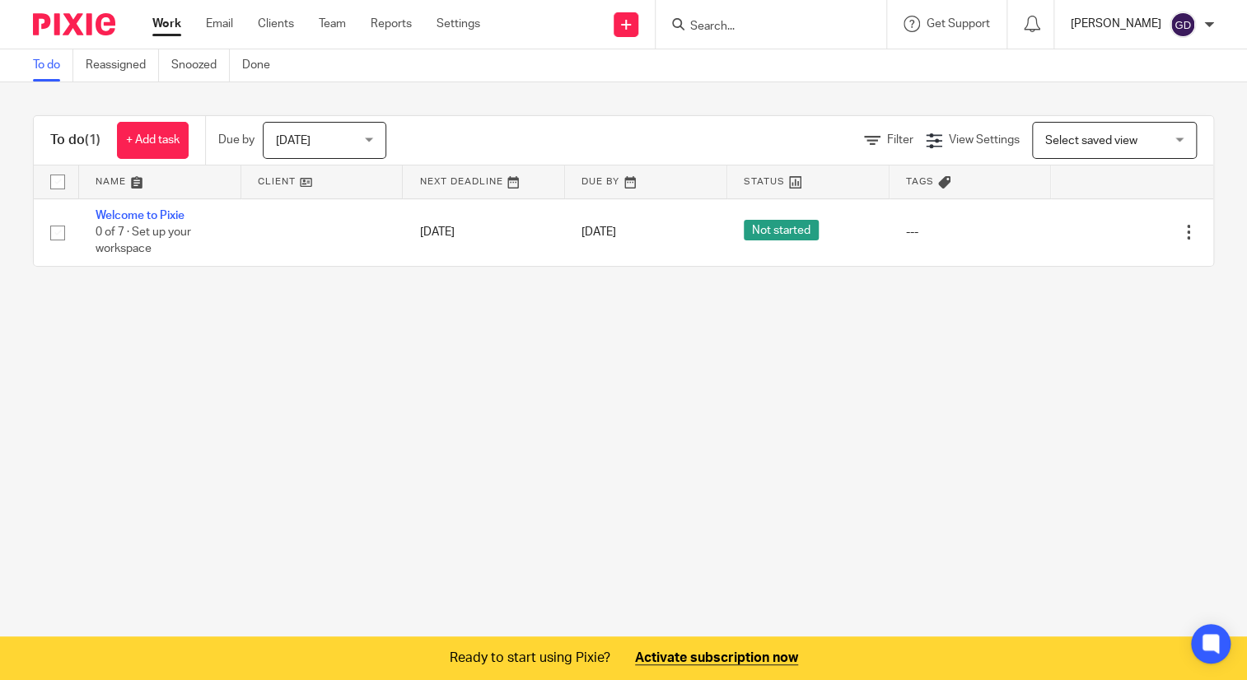
click at [1152, 19] on p "[PERSON_NAME]" at bounding box center [1116, 24] width 91 height 16
click at [1151, 19] on p "[PERSON_NAME]" at bounding box center [1116, 24] width 91 height 16
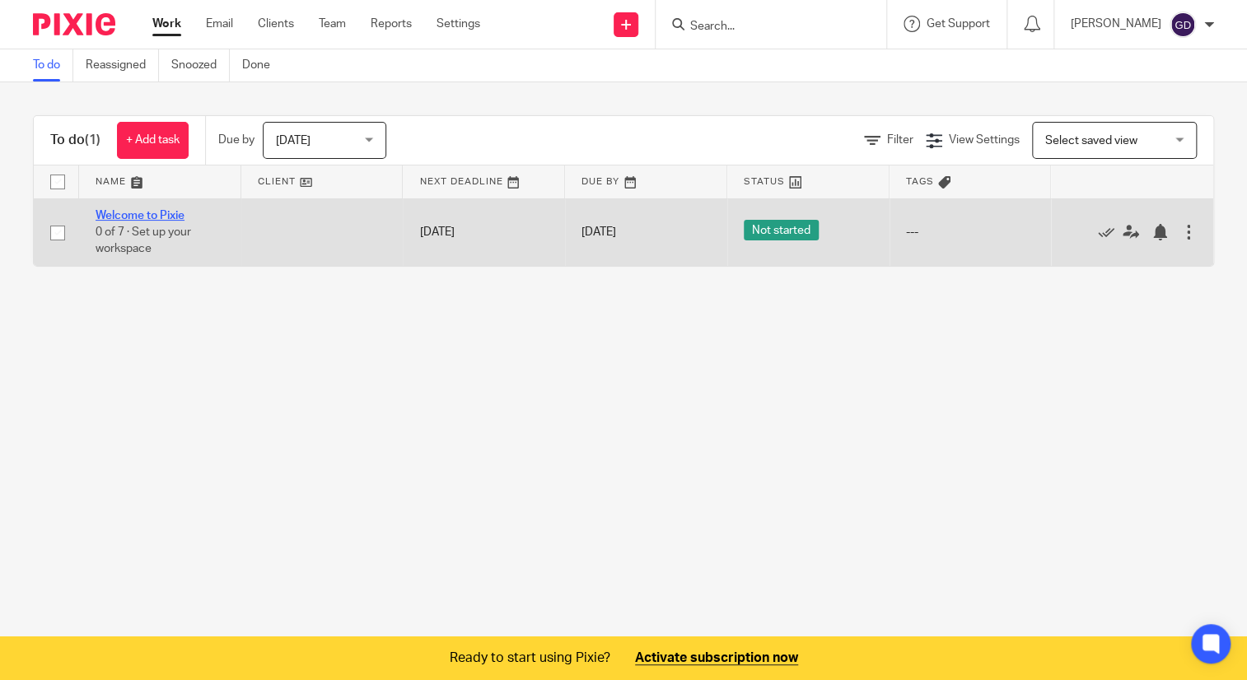
click at [119, 214] on link "Welcome to Pixie" at bounding box center [140, 216] width 89 height 12
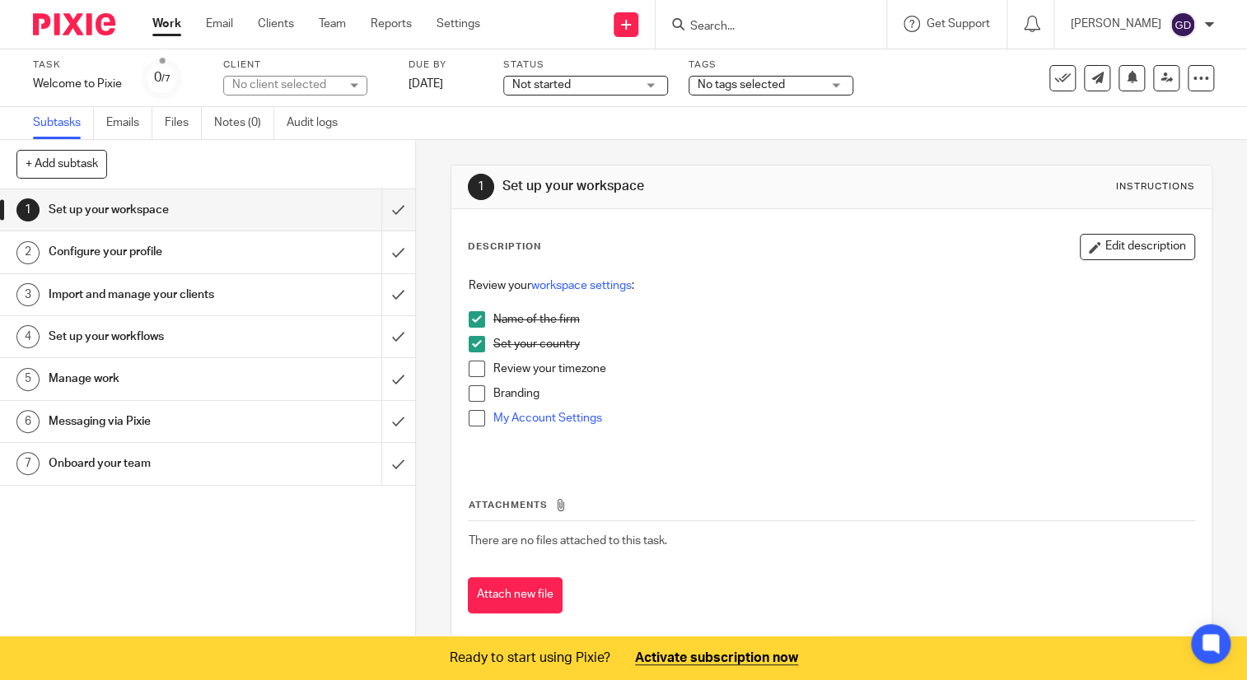
scroll to position [24, 0]
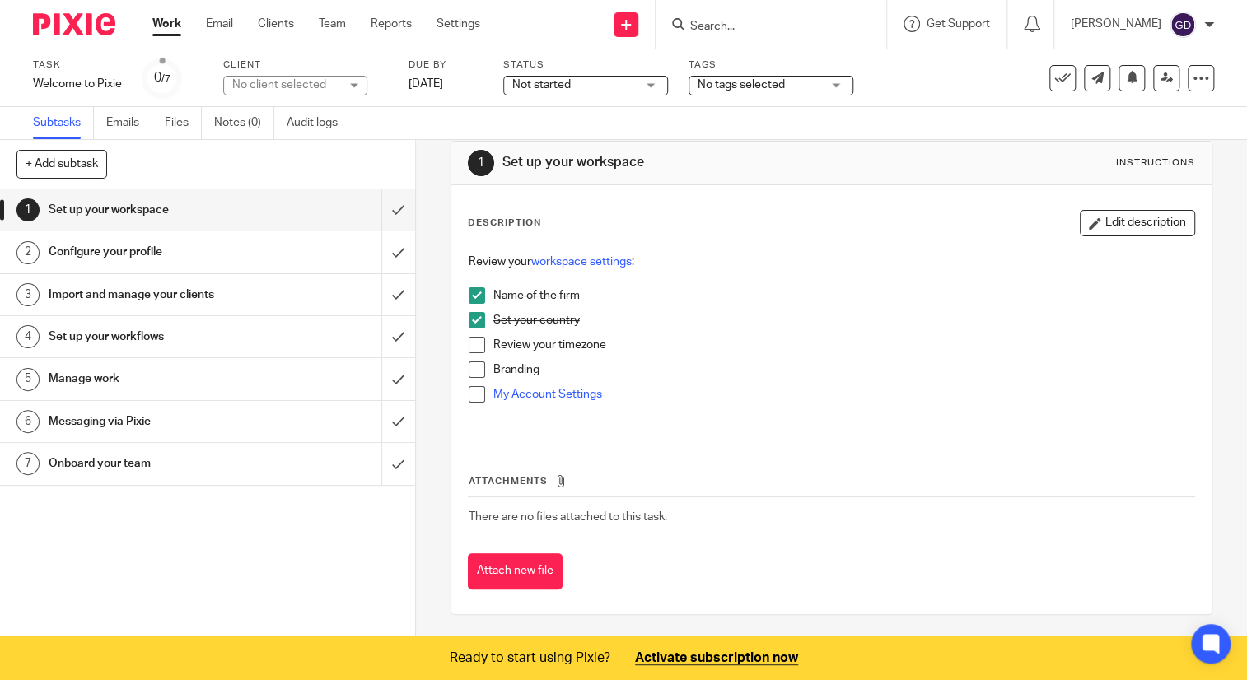
click at [471, 343] on span at bounding box center [477, 345] width 16 height 16
click at [473, 369] on span at bounding box center [477, 370] width 16 height 16
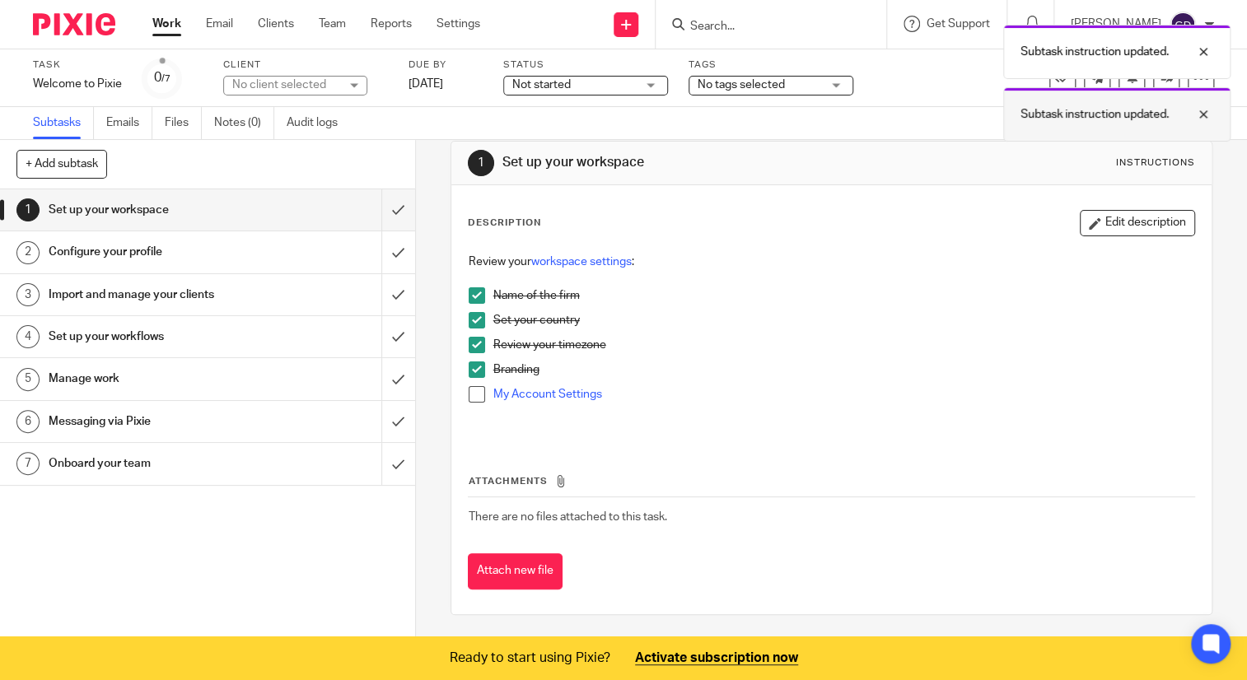
click at [1200, 119] on div at bounding box center [1191, 115] width 44 height 20
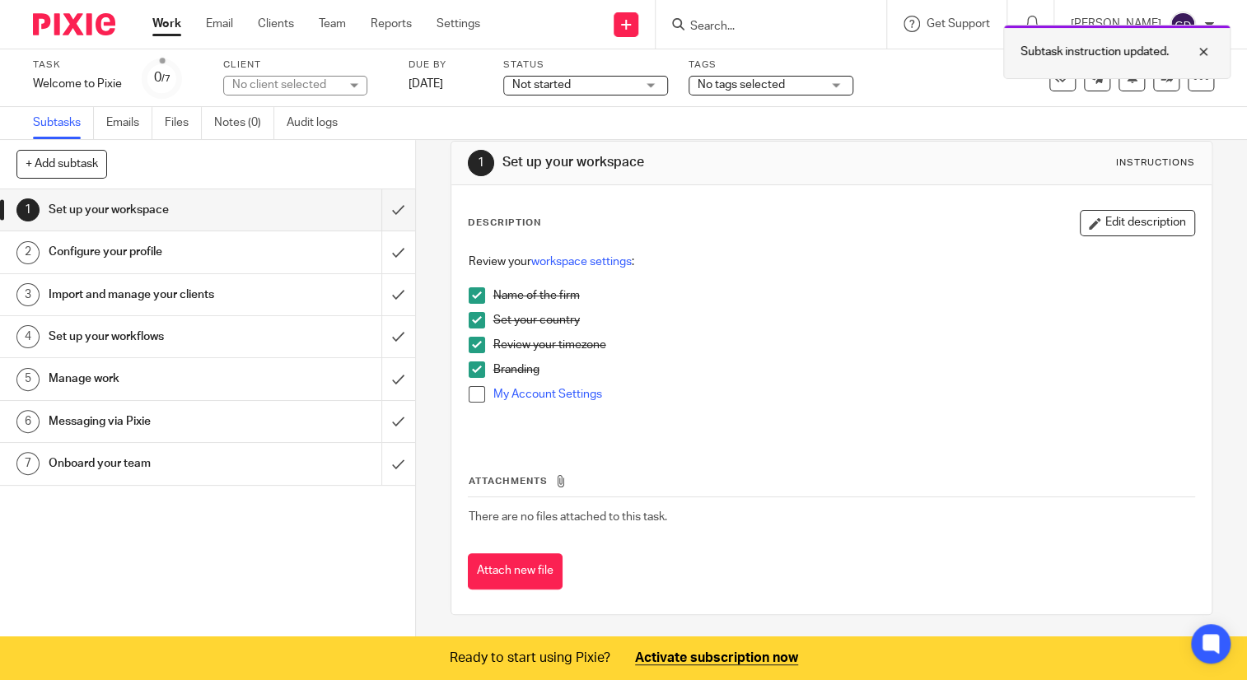
click at [1205, 50] on div at bounding box center [1191, 52] width 44 height 20
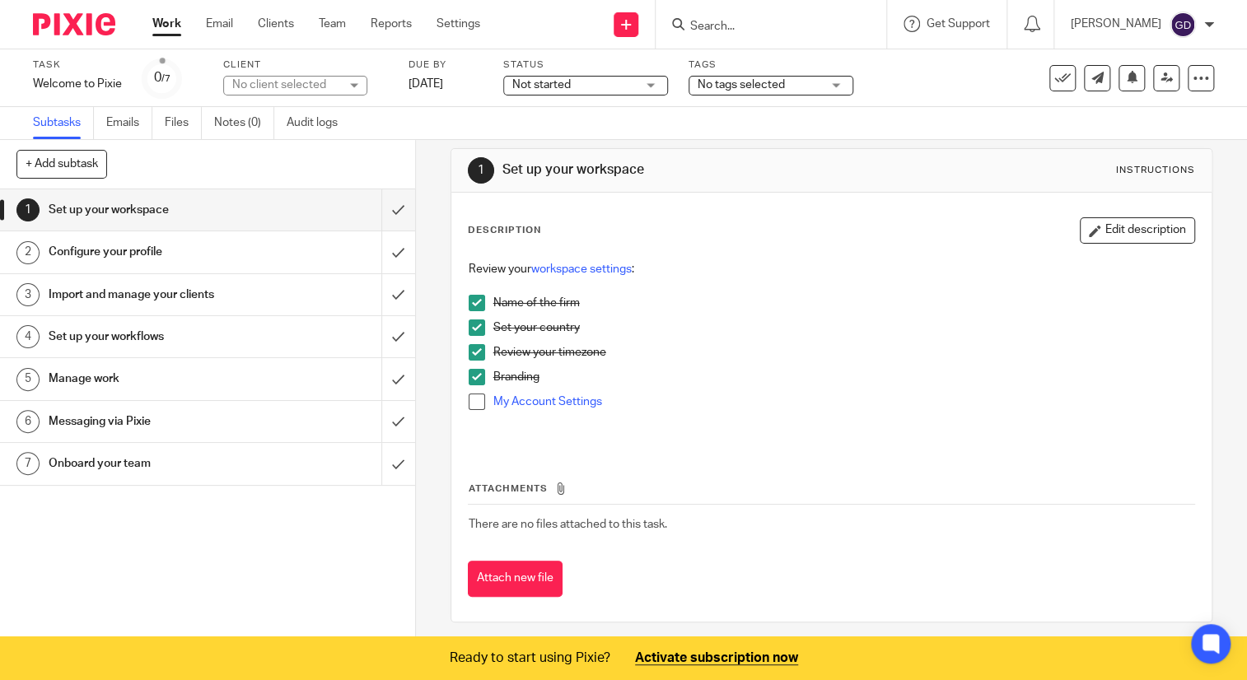
scroll to position [0, 0]
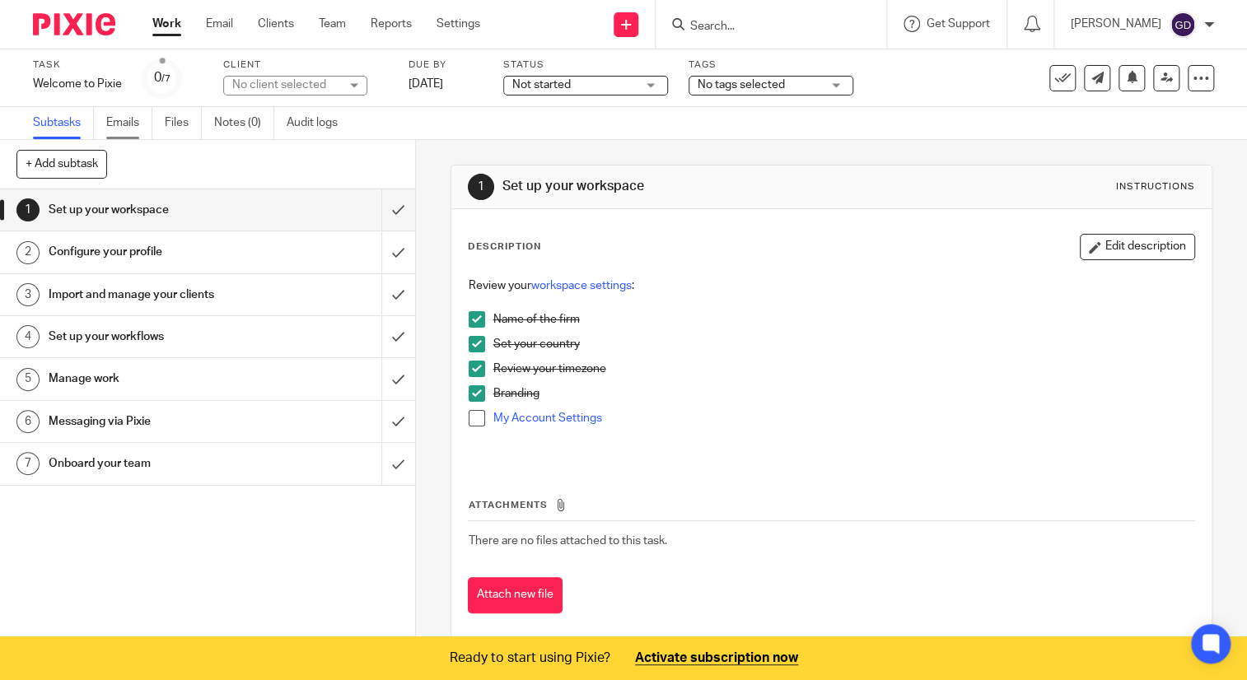
click at [138, 131] on link "Emails" at bounding box center [129, 123] width 46 height 32
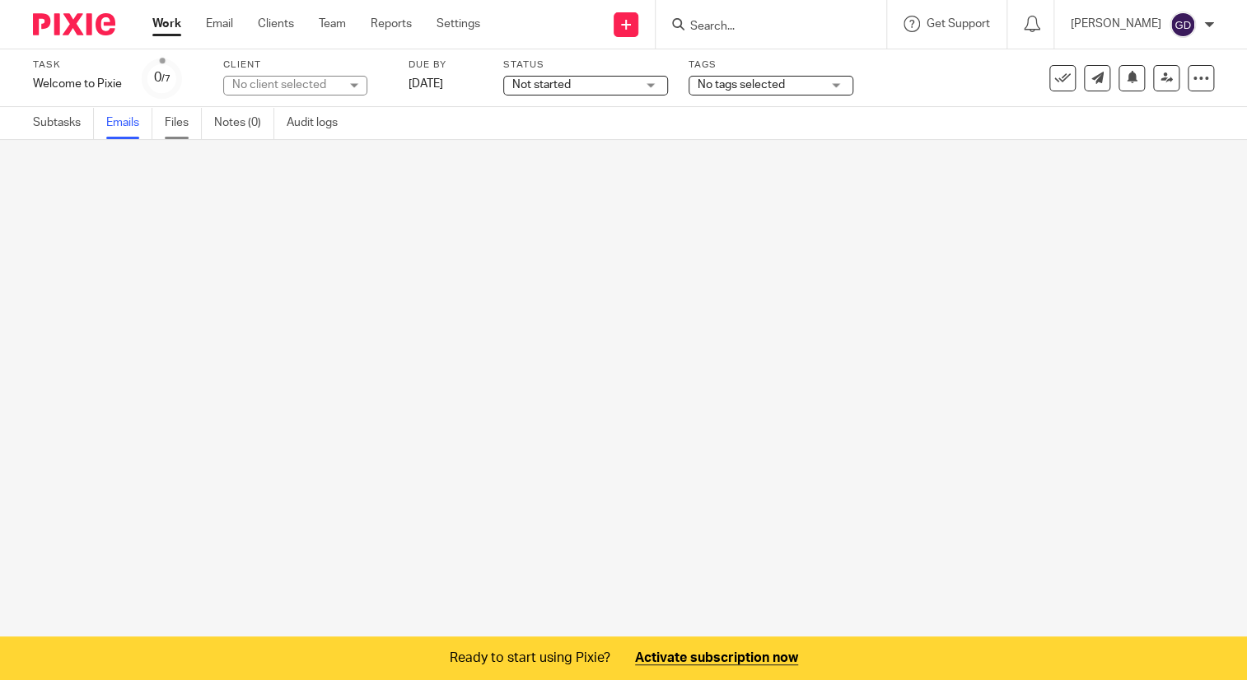
click at [175, 128] on link "Files" at bounding box center [183, 123] width 37 height 32
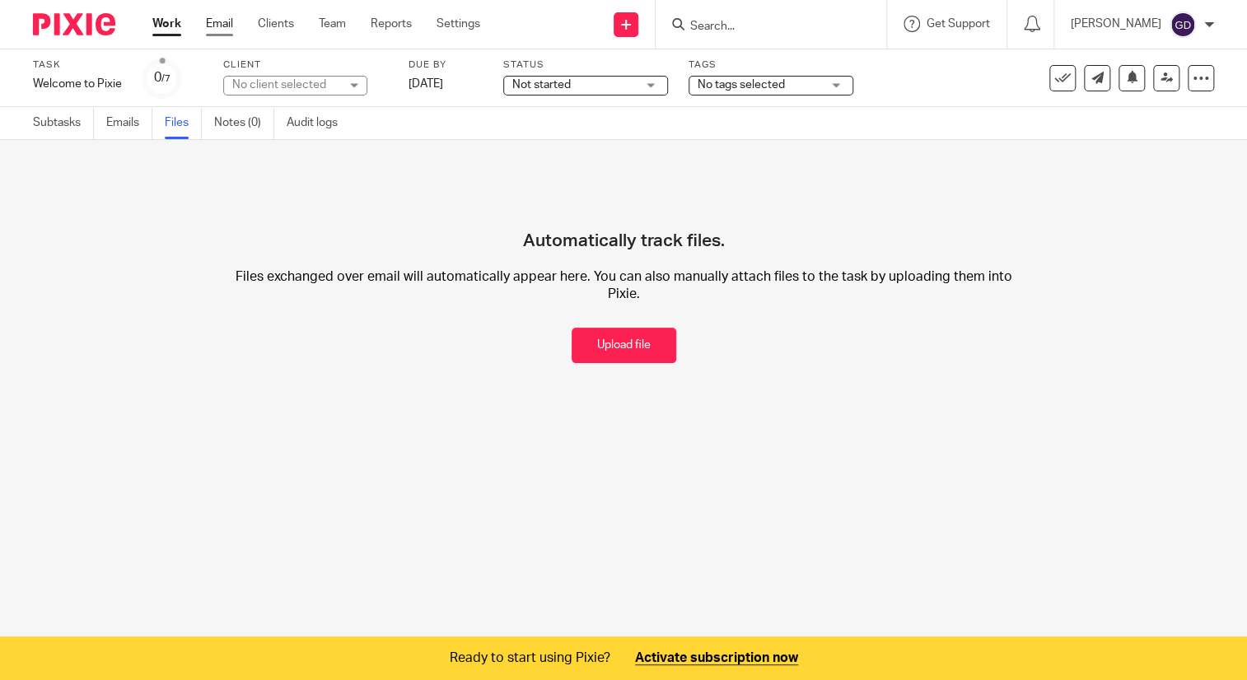
click at [219, 30] on link "Email" at bounding box center [219, 24] width 27 height 16
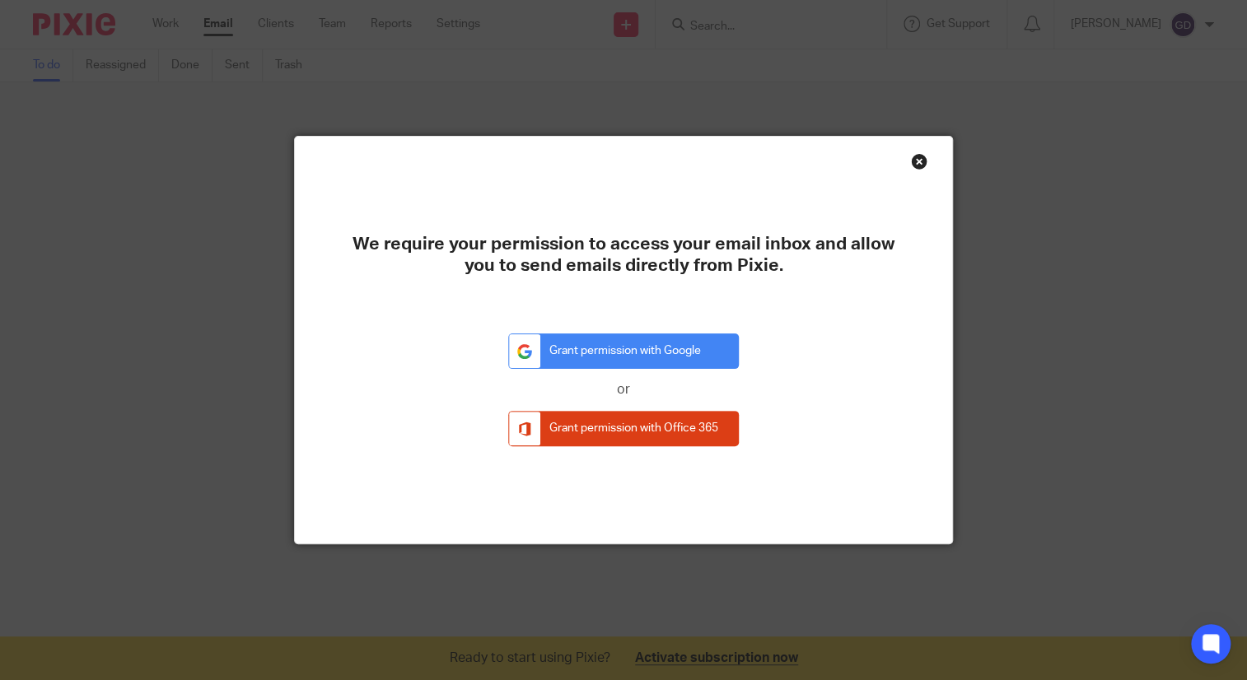
click at [911, 152] on div "We require your permission to access your email inbox and allow you to send ema…" at bounding box center [623, 340] width 657 height 407
click at [912, 160] on div "Close this dialog window" at bounding box center [919, 161] width 16 height 16
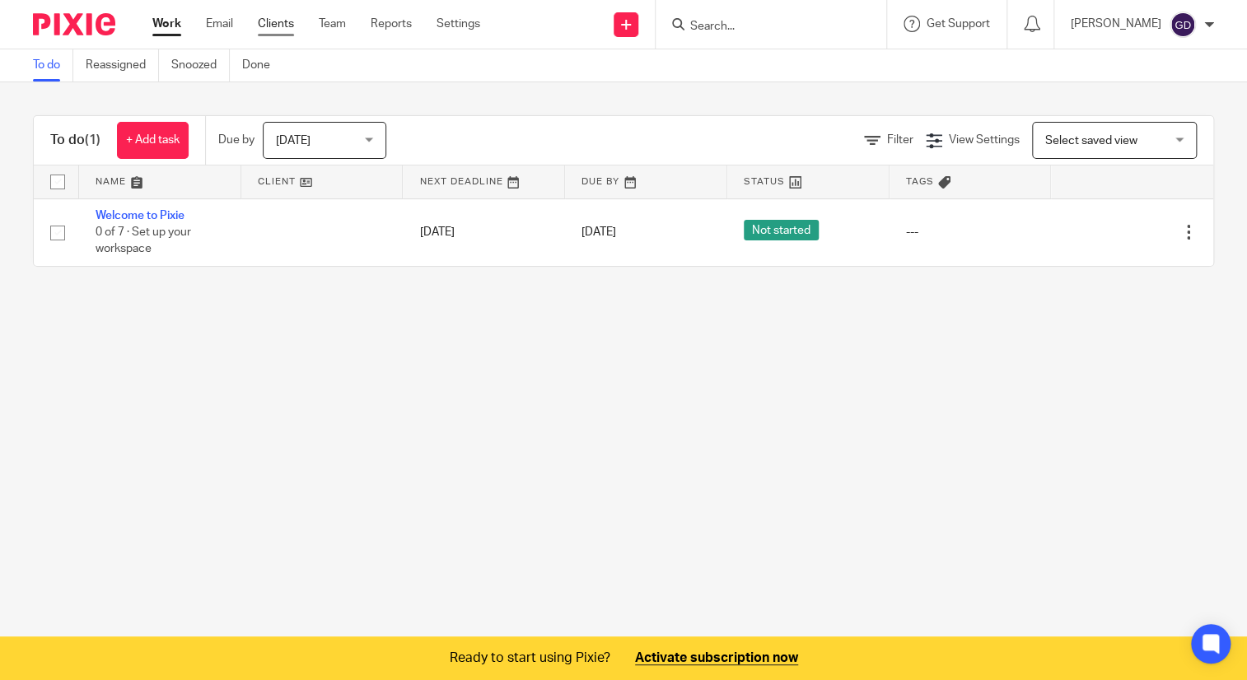
click at [289, 27] on link "Clients" at bounding box center [276, 24] width 36 height 16
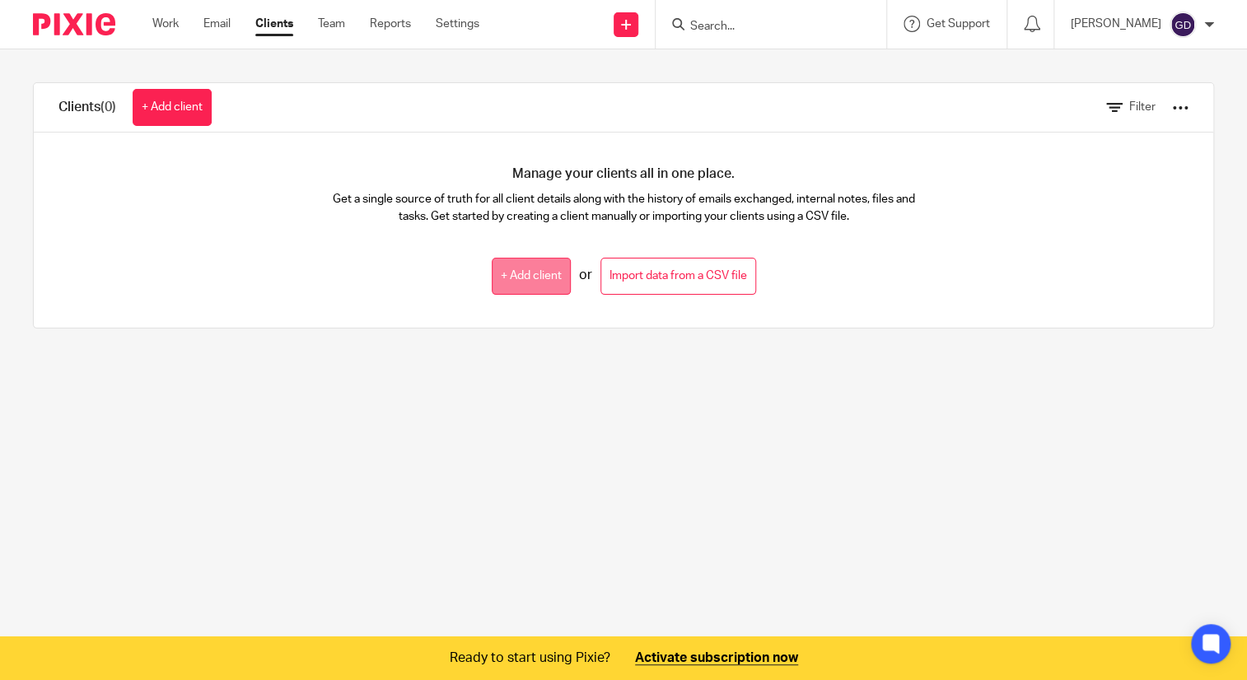
click at [507, 273] on link "+ Add client" at bounding box center [531, 276] width 79 height 37
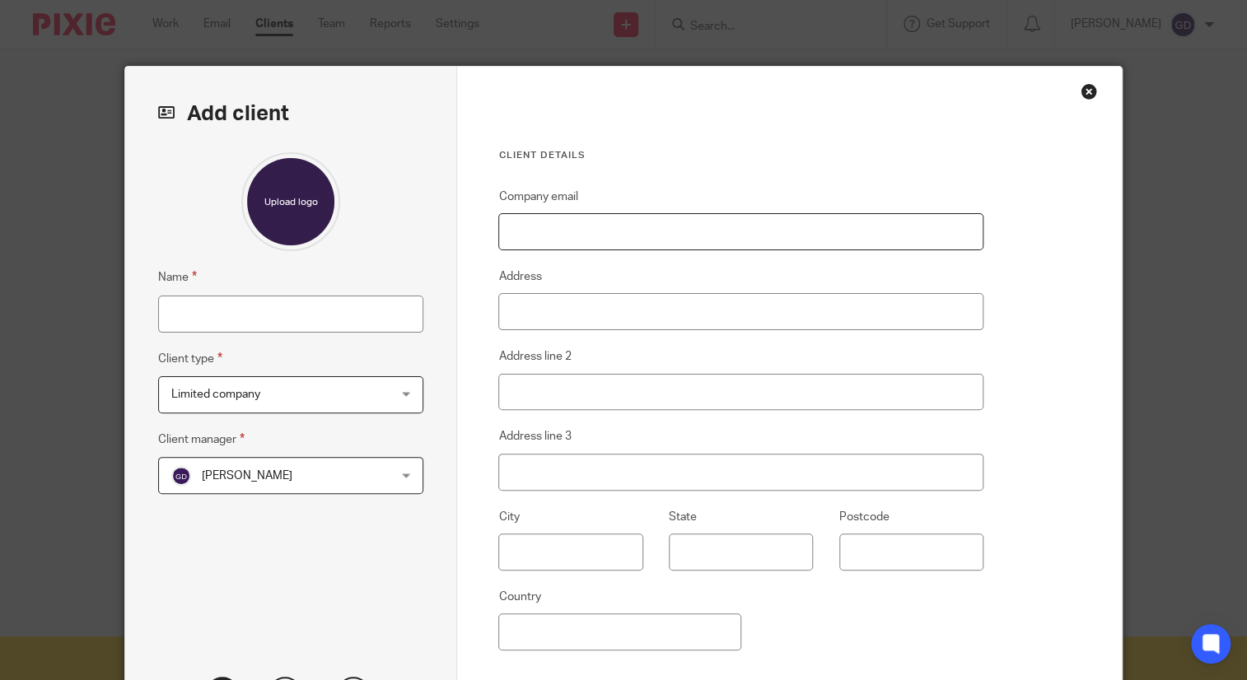
click at [532, 226] on input "Company email" at bounding box center [740, 231] width 484 height 37
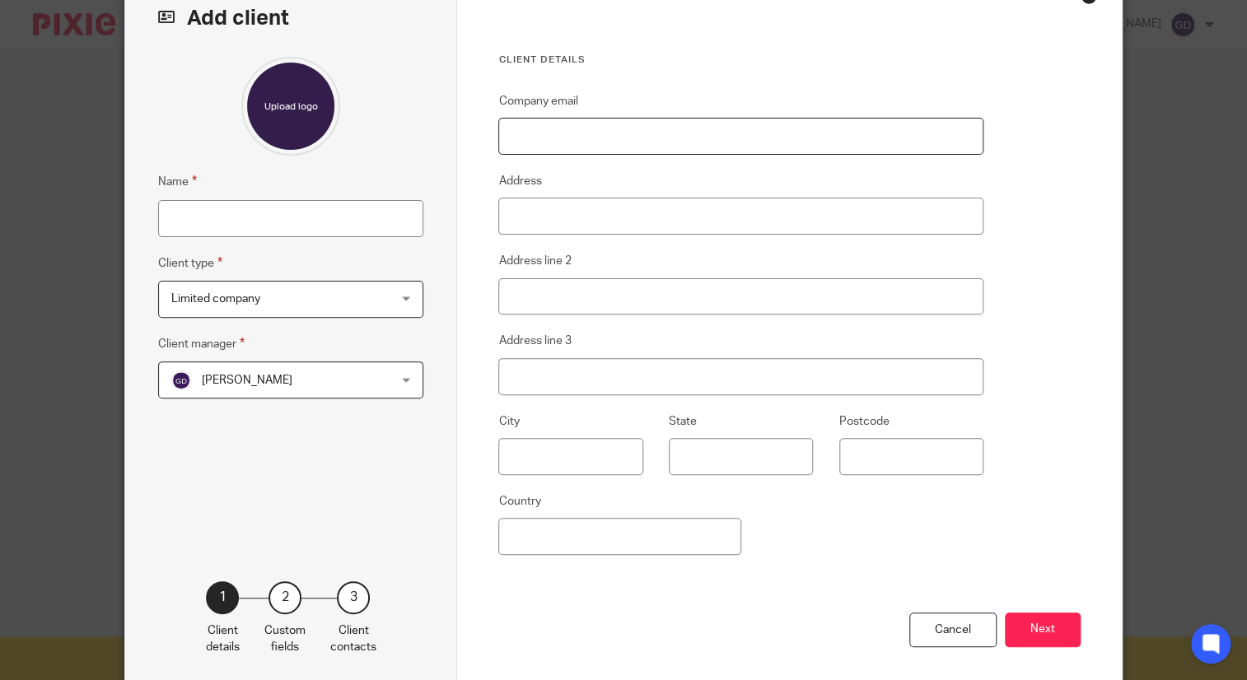
scroll to position [82, 0]
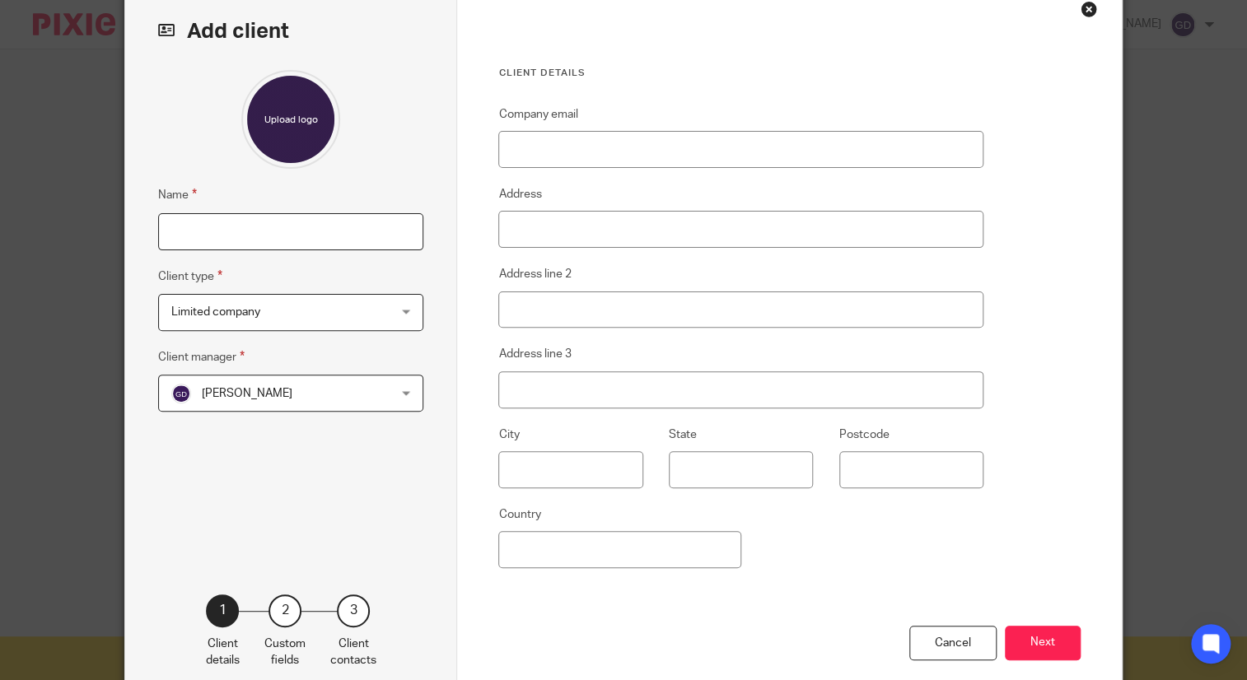
click at [260, 241] on input "Name" at bounding box center [290, 231] width 265 height 37
type input "Pixie1"
click at [524, 168] on div "Company email Address Address line 2 Address line 3 City State Postcode Country" at bounding box center [740, 365] width 484 height 521
click at [1038, 636] on button "Next" at bounding box center [1043, 643] width 76 height 35
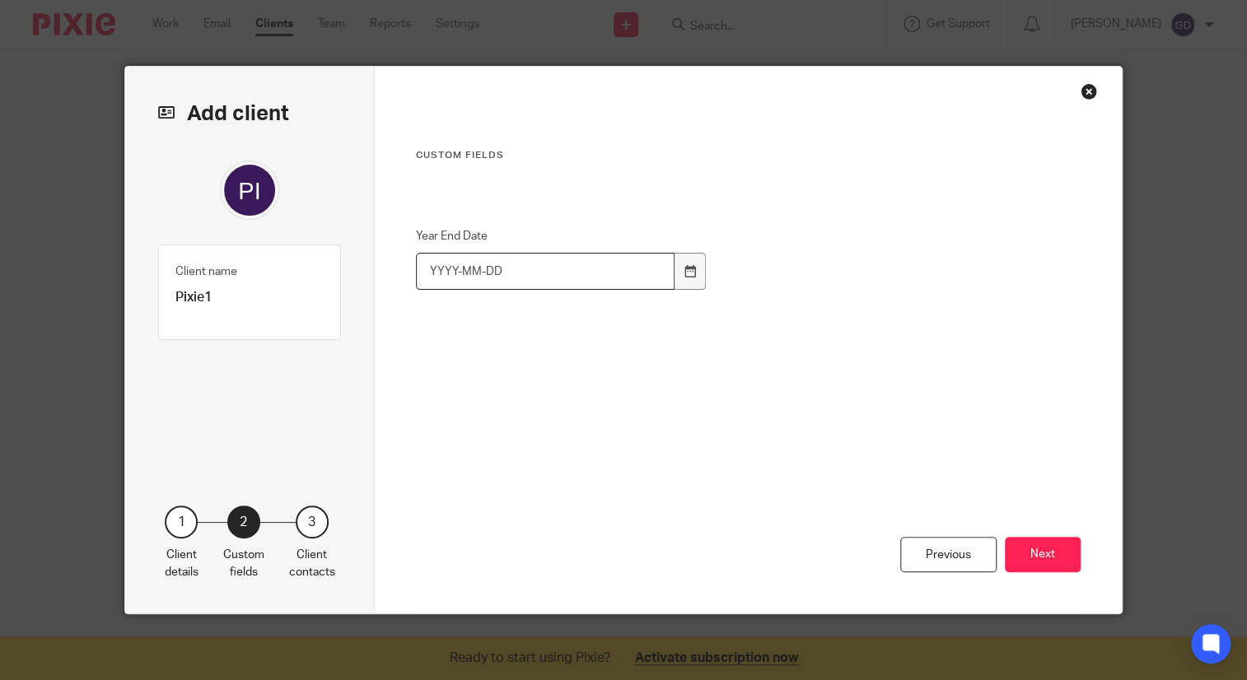
click at [544, 266] on input "Year End Date" at bounding box center [545, 271] width 259 height 37
click at [682, 261] on div at bounding box center [689, 271] width 31 height 37
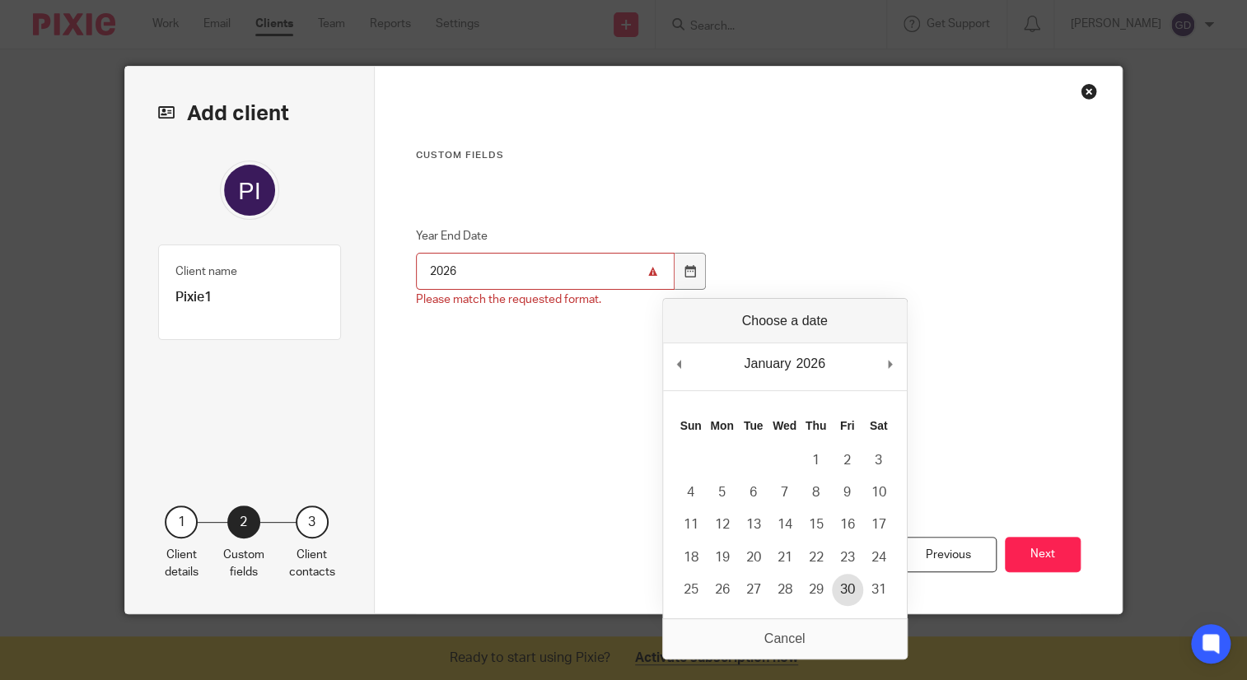
type input "2026-01-30"
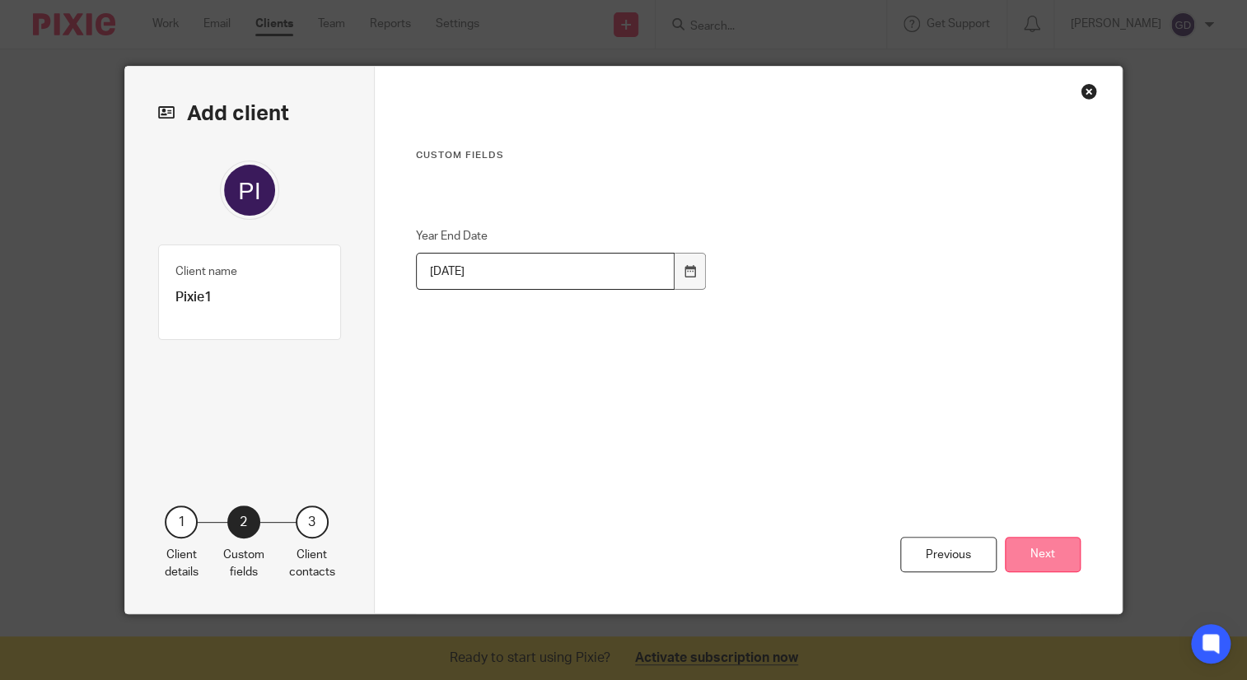
click at [1025, 551] on button "Next" at bounding box center [1043, 554] width 76 height 35
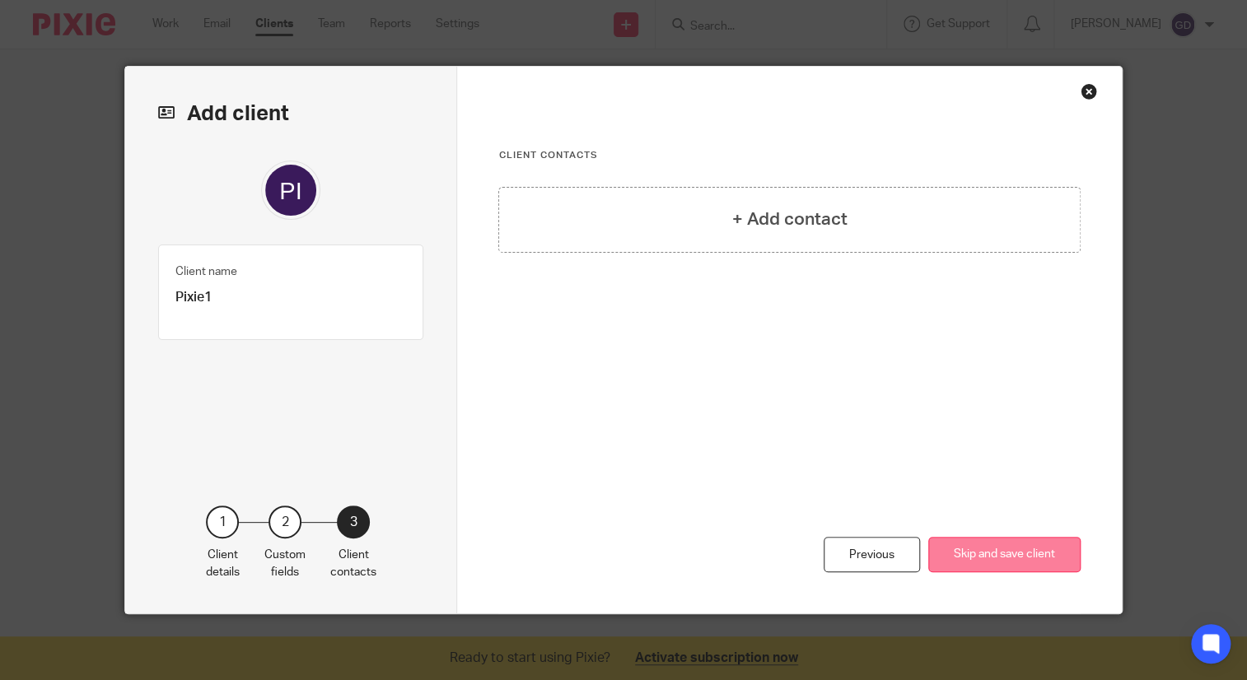
click at [945, 557] on button "Skip and save client" at bounding box center [1004, 554] width 152 height 35
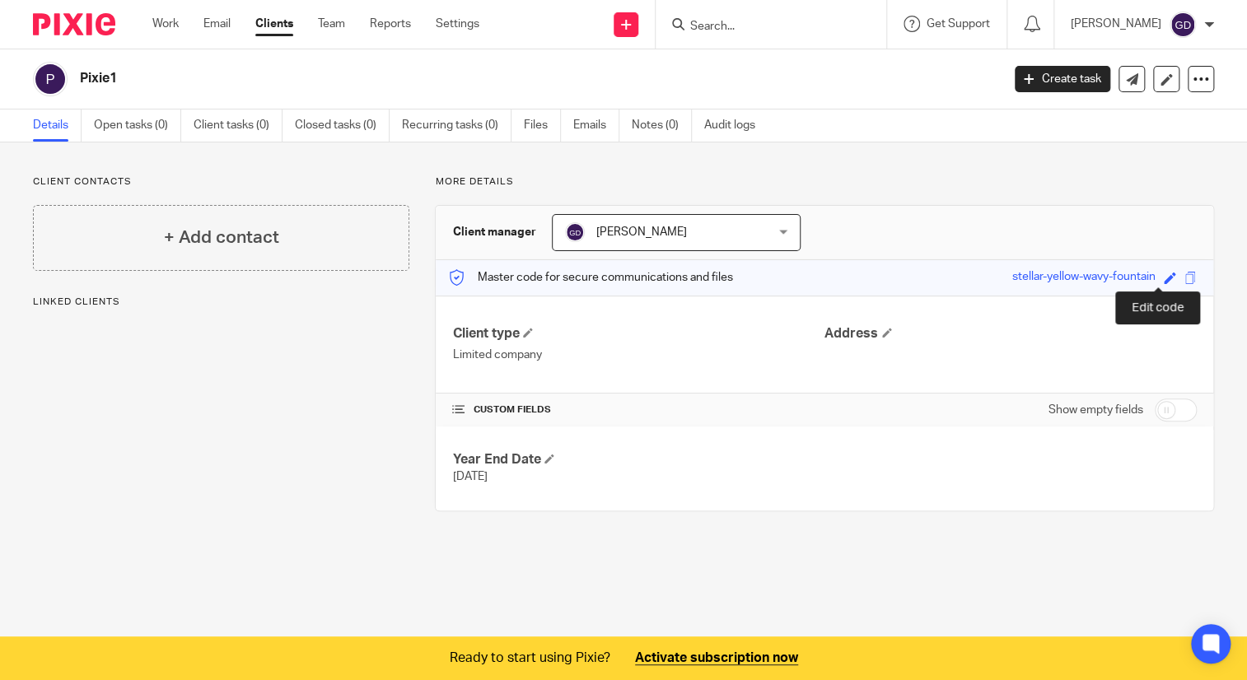
click at [1164, 276] on span at bounding box center [1170, 278] width 12 height 12
type input "stellar-yellow-wavy-fountain"
click at [1161, 275] on icon at bounding box center [1166, 277] width 10 height 10
click at [872, 370] on div "Client type Limited company Address" at bounding box center [824, 345] width 777 height 98
click at [518, 349] on p "Limited company" at bounding box center [638, 355] width 372 height 16
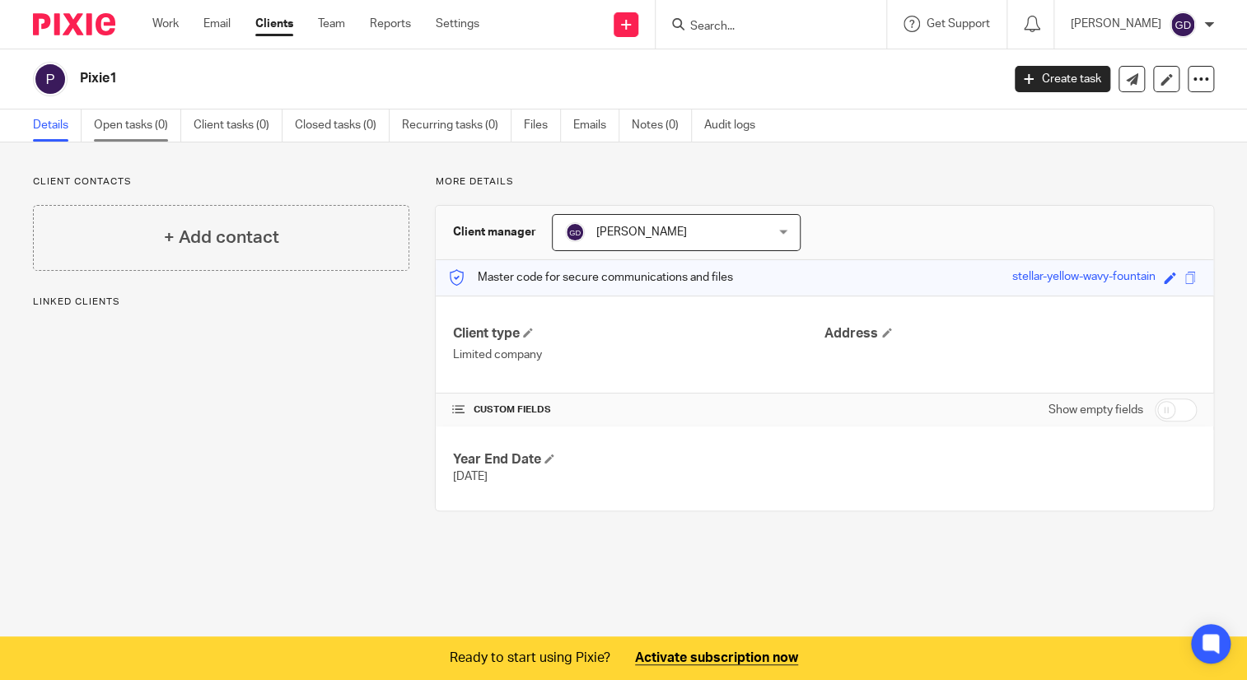
click at [136, 128] on link "Open tasks (0)" at bounding box center [137, 126] width 87 height 32
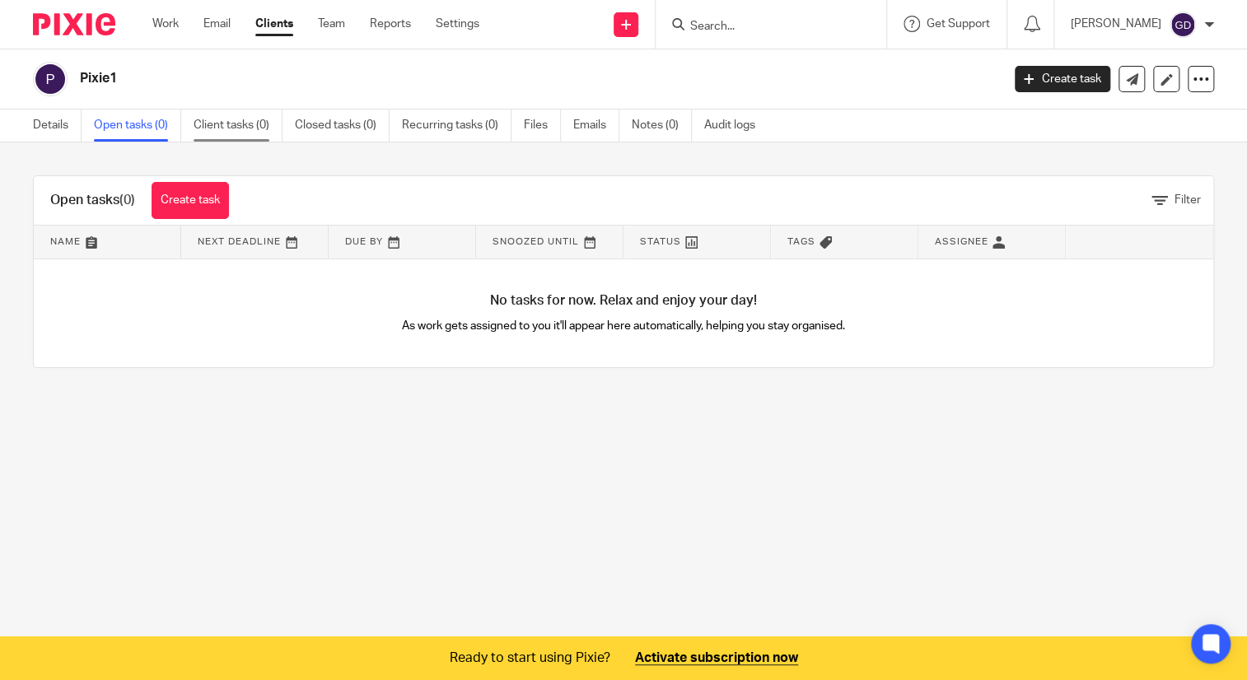
click at [231, 116] on link "Client tasks (0)" at bounding box center [238, 126] width 89 height 32
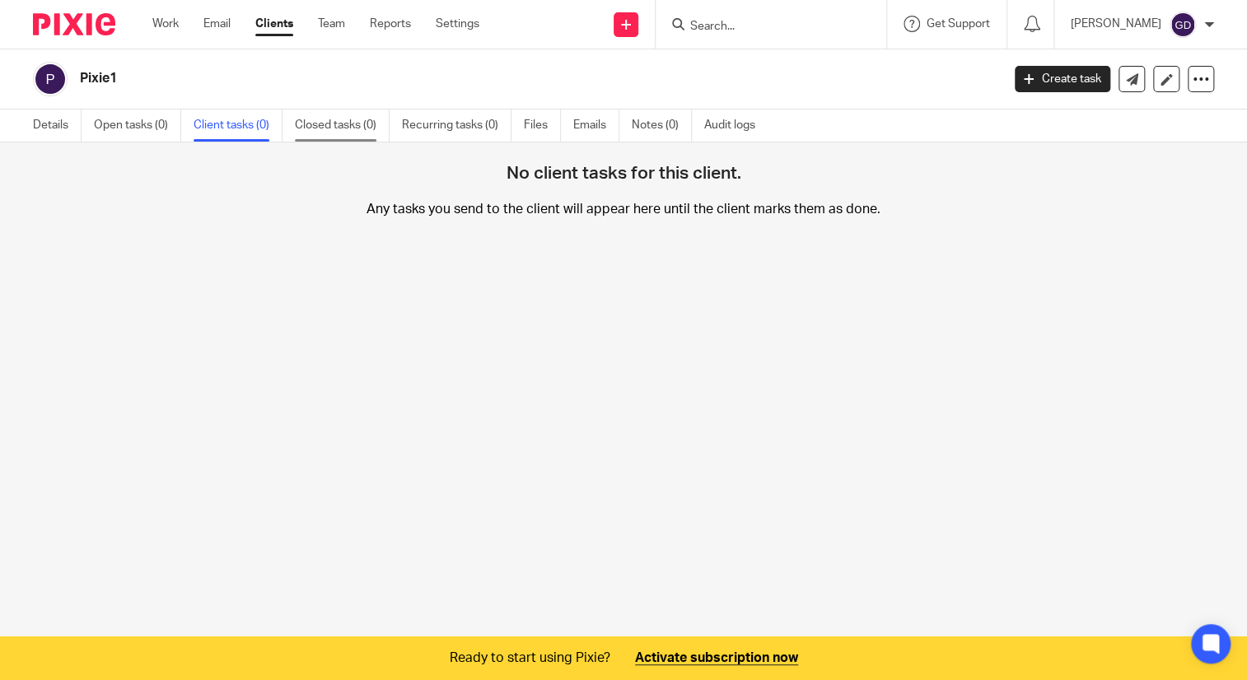
click at [315, 123] on link "Closed tasks (0)" at bounding box center [342, 126] width 95 height 32
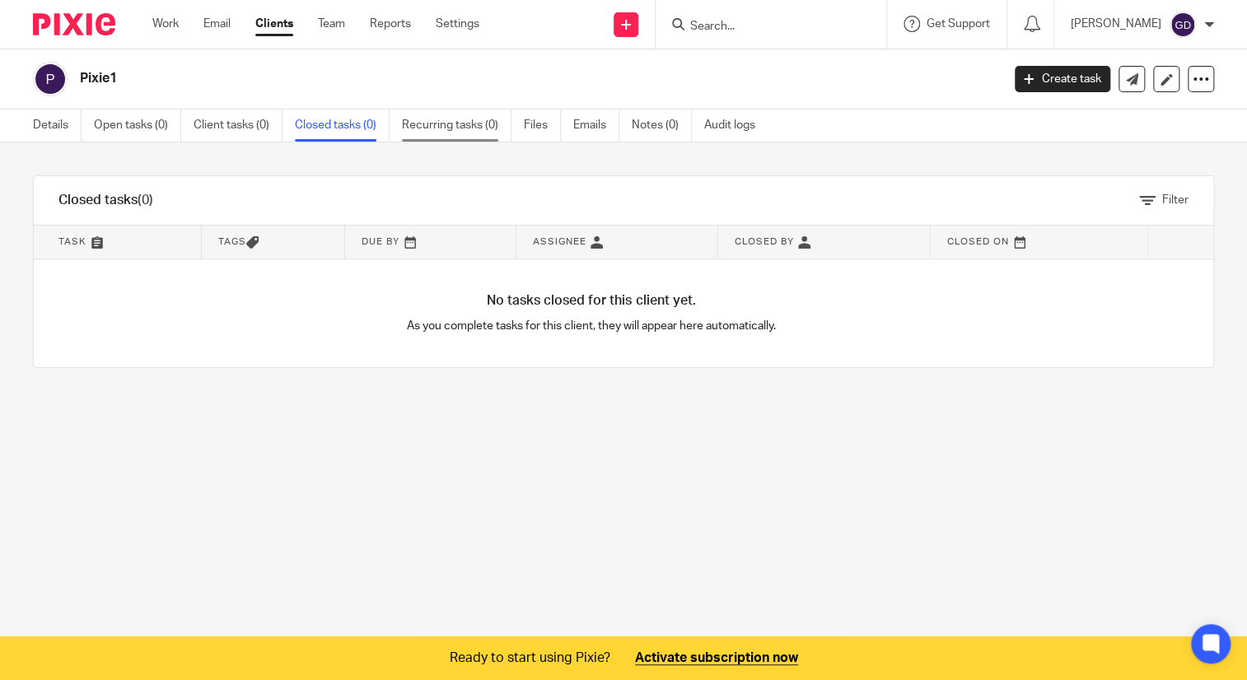
click at [456, 133] on link "Recurring tasks (0)" at bounding box center [457, 126] width 110 height 32
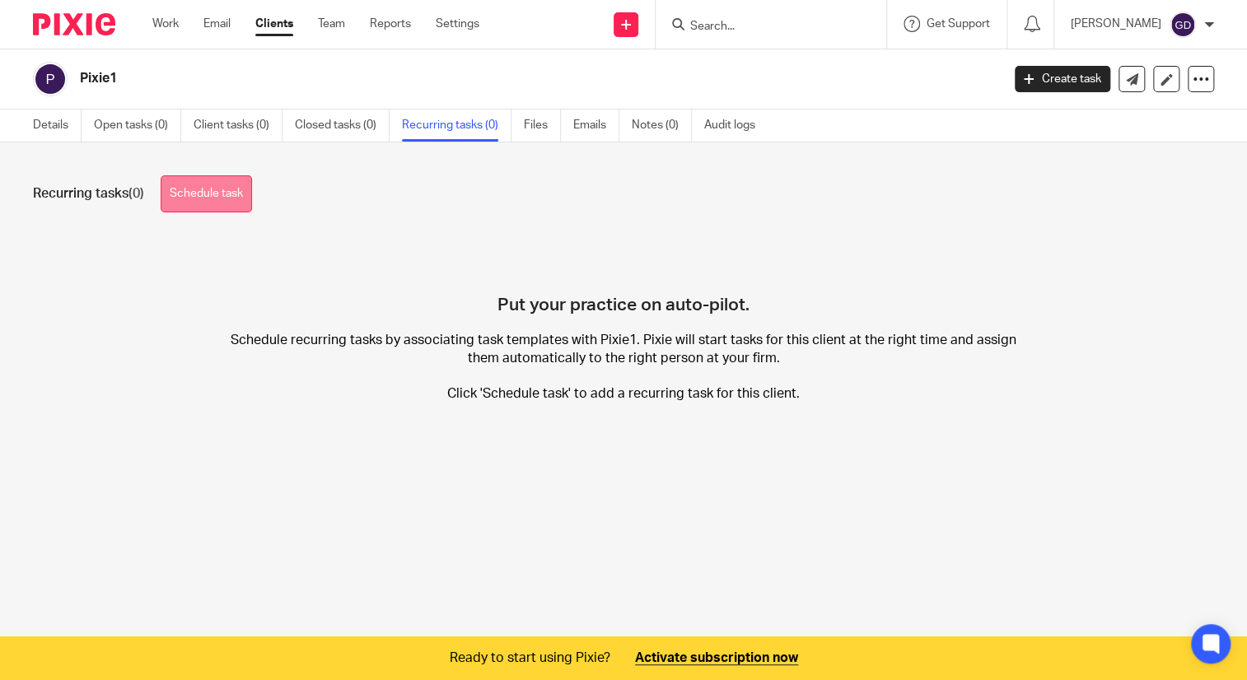
click at [234, 204] on link "Schedule task" at bounding box center [206, 193] width 91 height 37
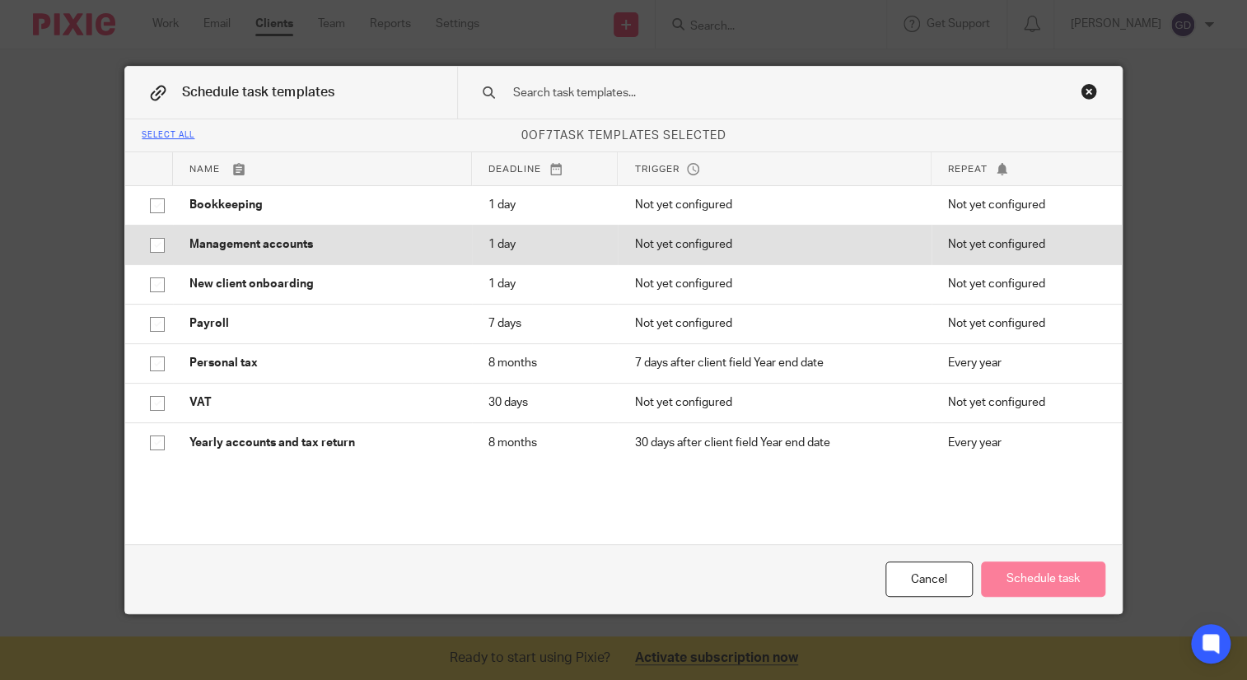
click at [142, 243] on input "checkbox" at bounding box center [157, 245] width 31 height 31
checkbox input "true"
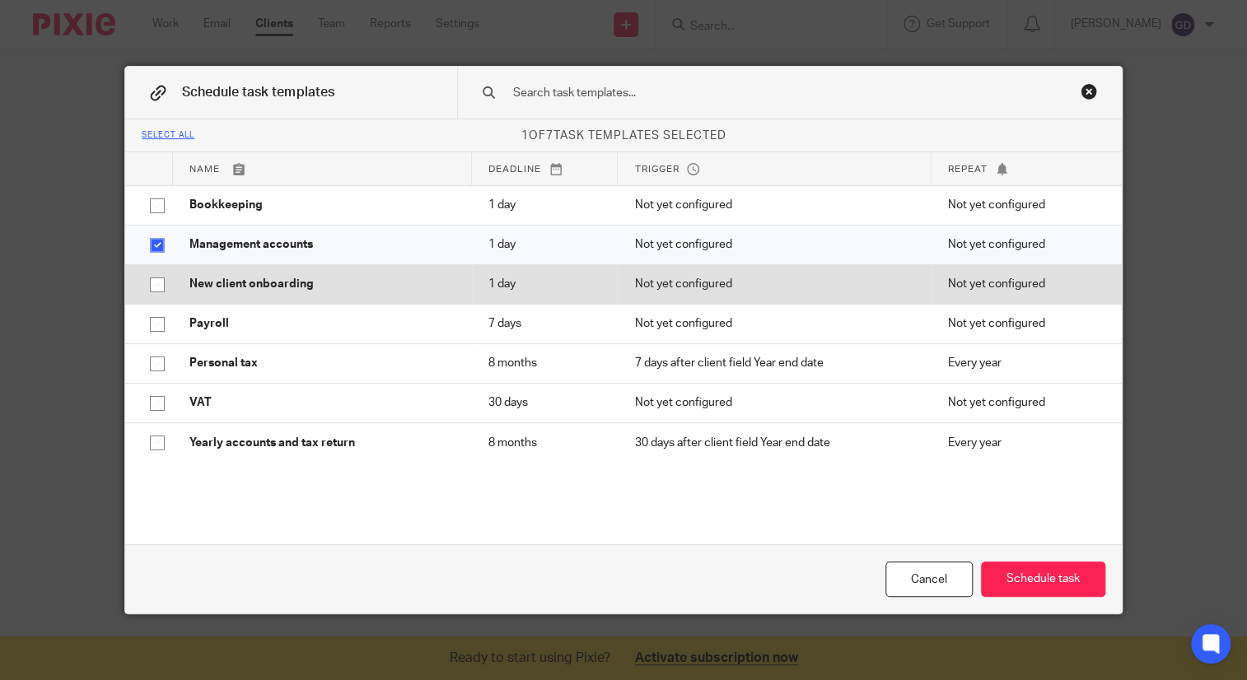
click at [150, 271] on input "checkbox" at bounding box center [157, 284] width 31 height 31
checkbox input "true"
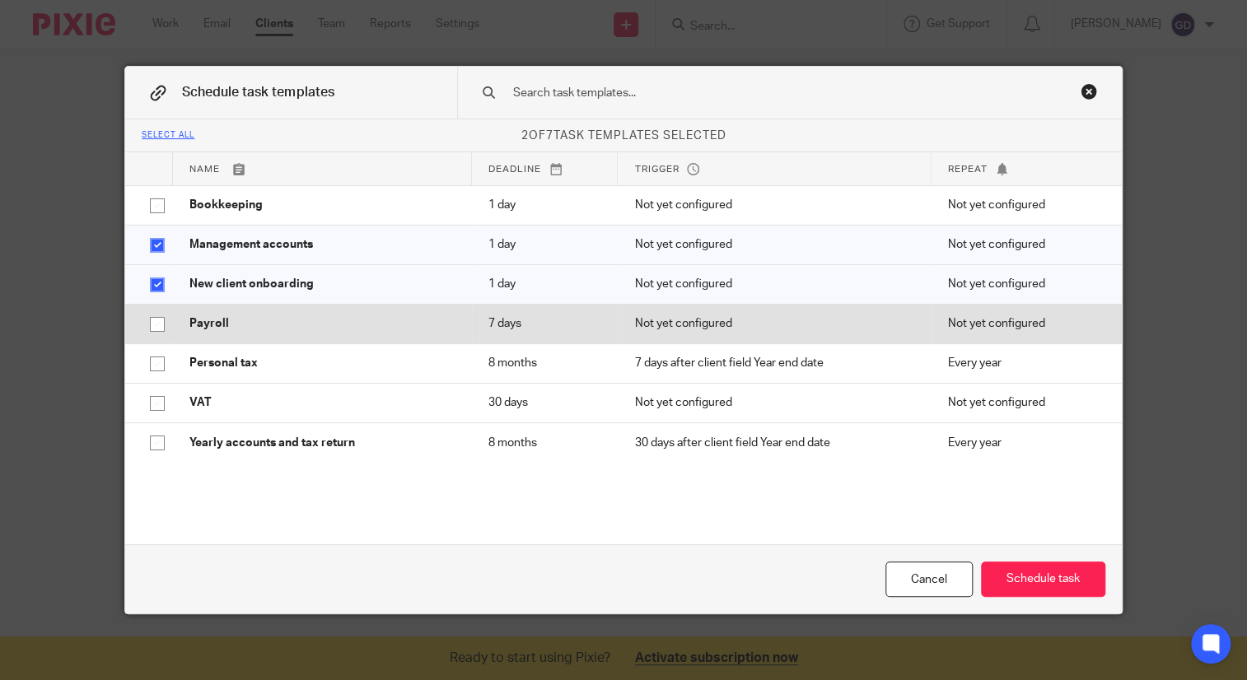
click at [142, 325] on input "checkbox" at bounding box center [157, 324] width 31 height 31
checkbox input "true"
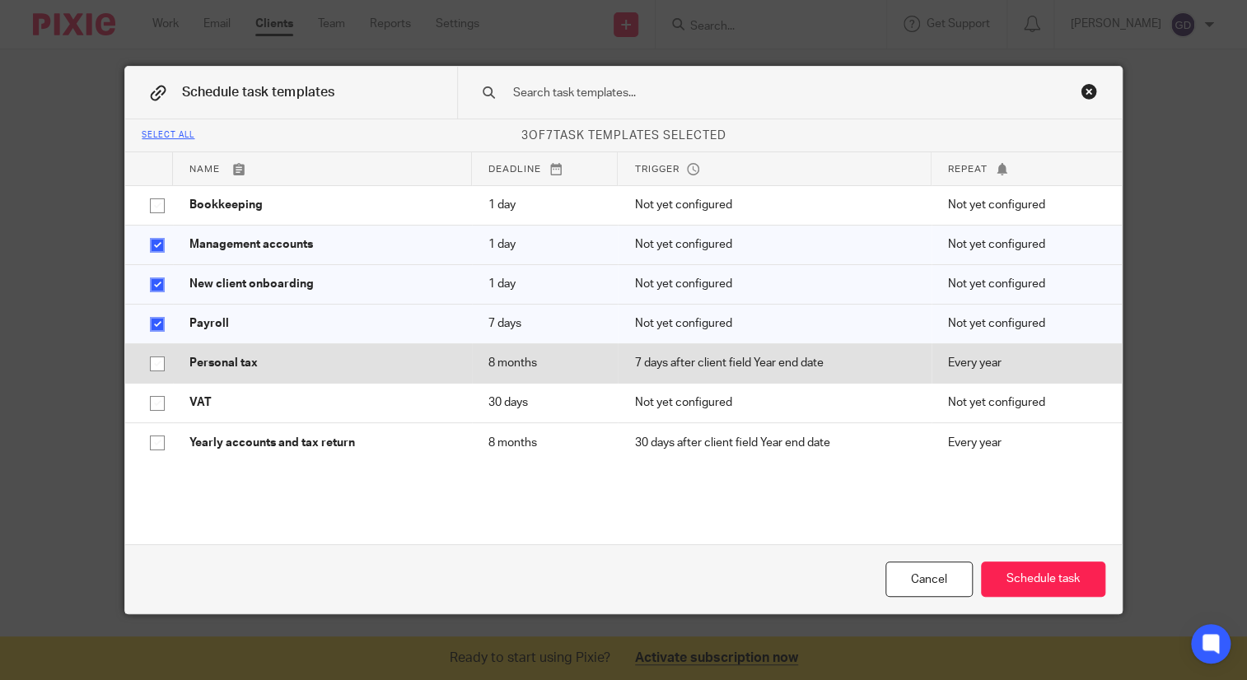
click at [155, 370] on input "checkbox" at bounding box center [157, 363] width 31 height 31
checkbox input "true"
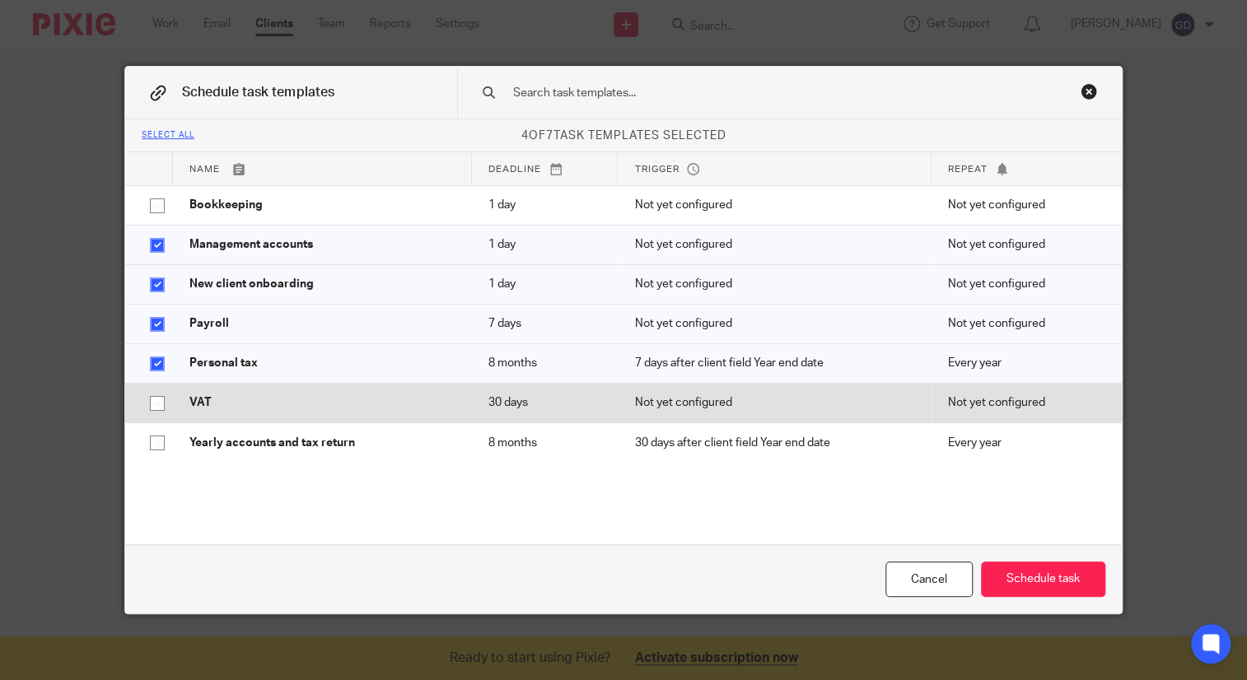
click at [176, 406] on td "VAT" at bounding box center [322, 403] width 299 height 40
checkbox input "true"
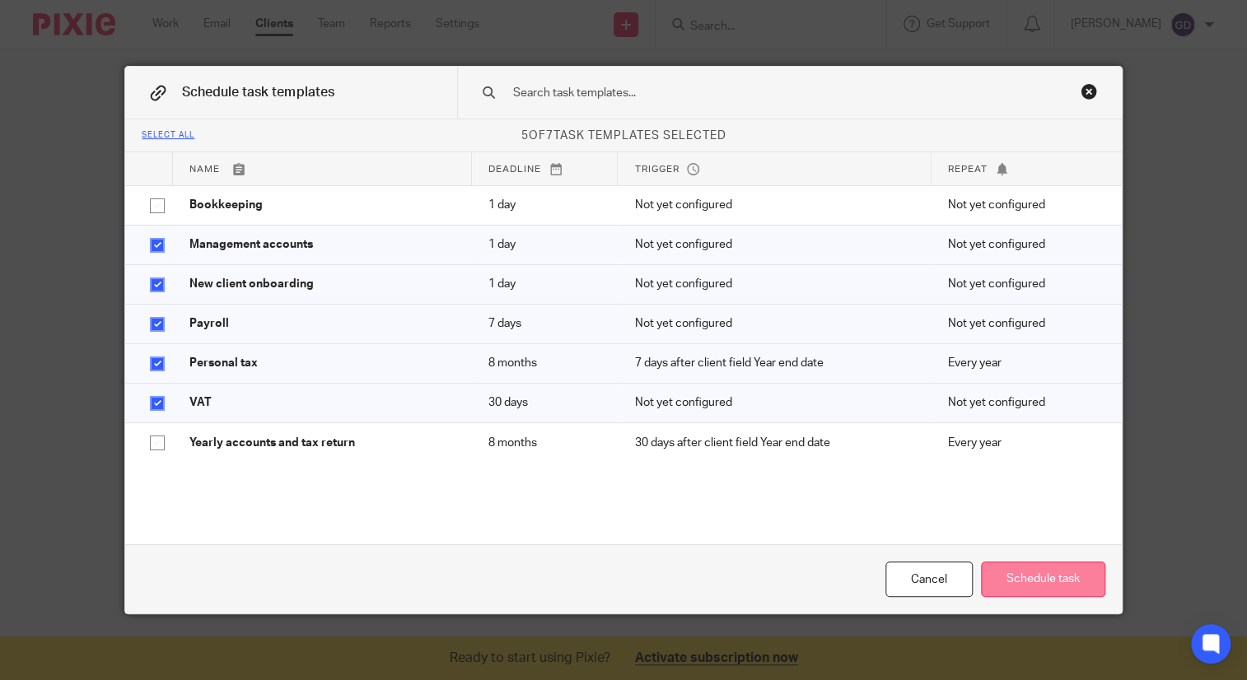
click at [1045, 580] on button "Schedule task" at bounding box center [1043, 579] width 124 height 35
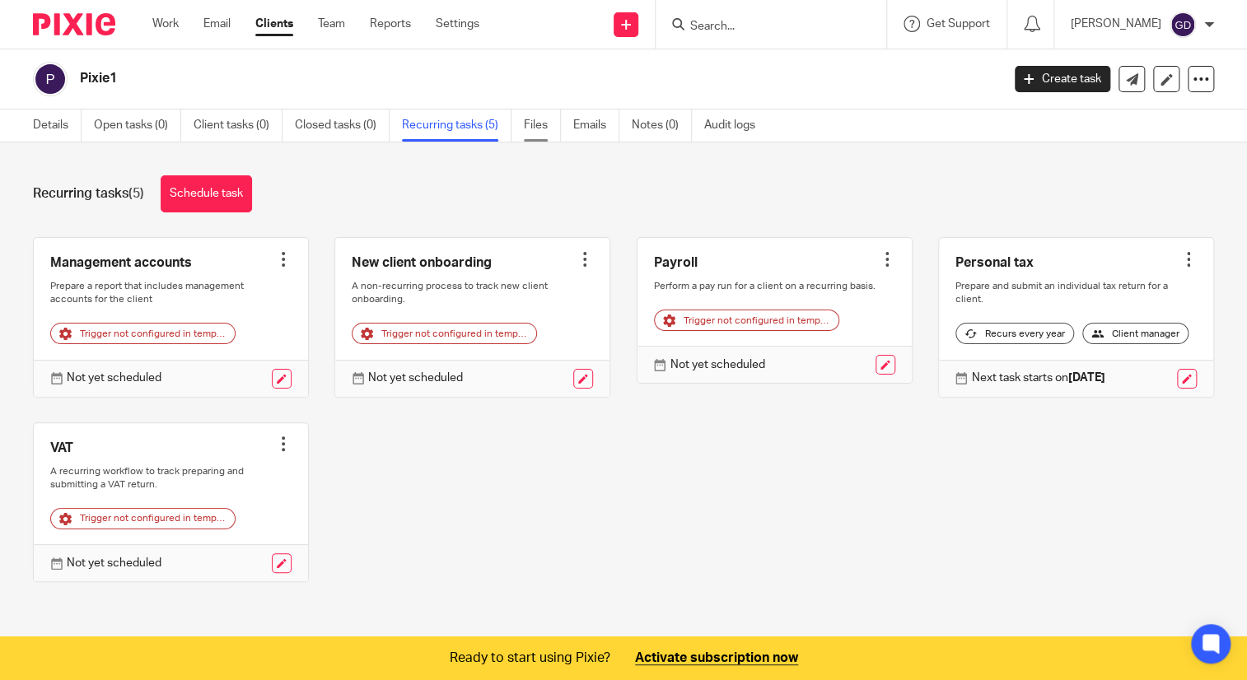
click at [536, 119] on link "Files" at bounding box center [542, 126] width 37 height 32
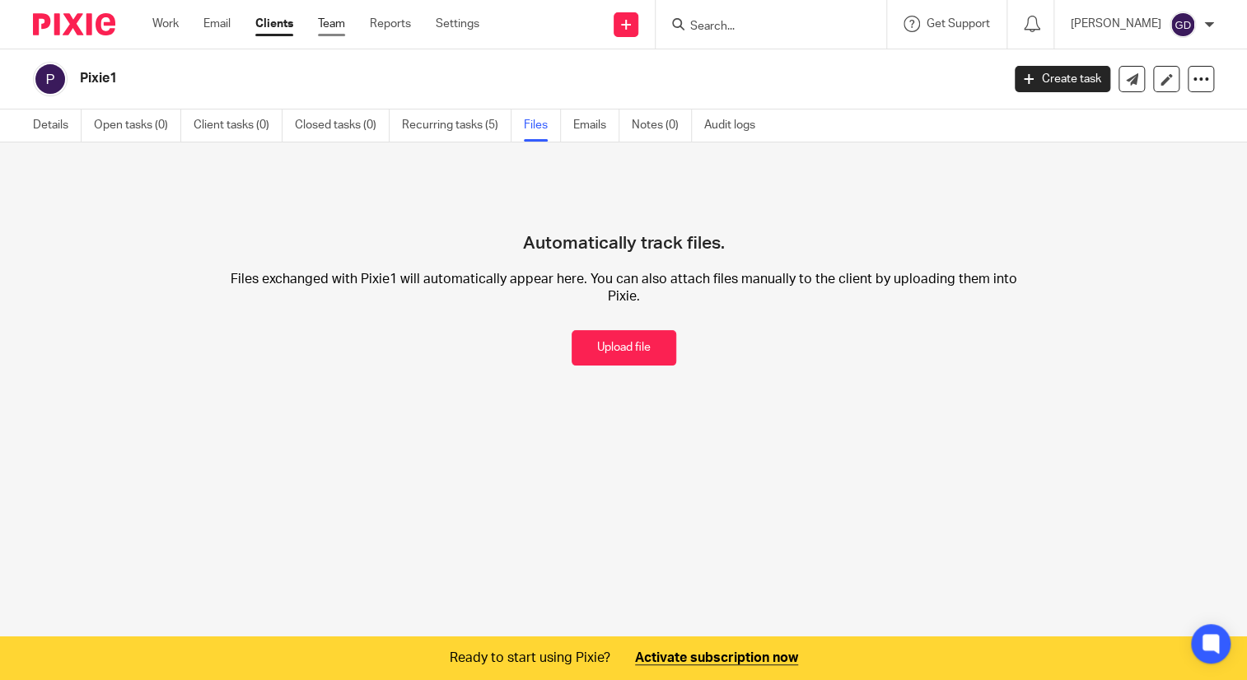
click at [328, 27] on link "Team" at bounding box center [331, 24] width 27 height 16
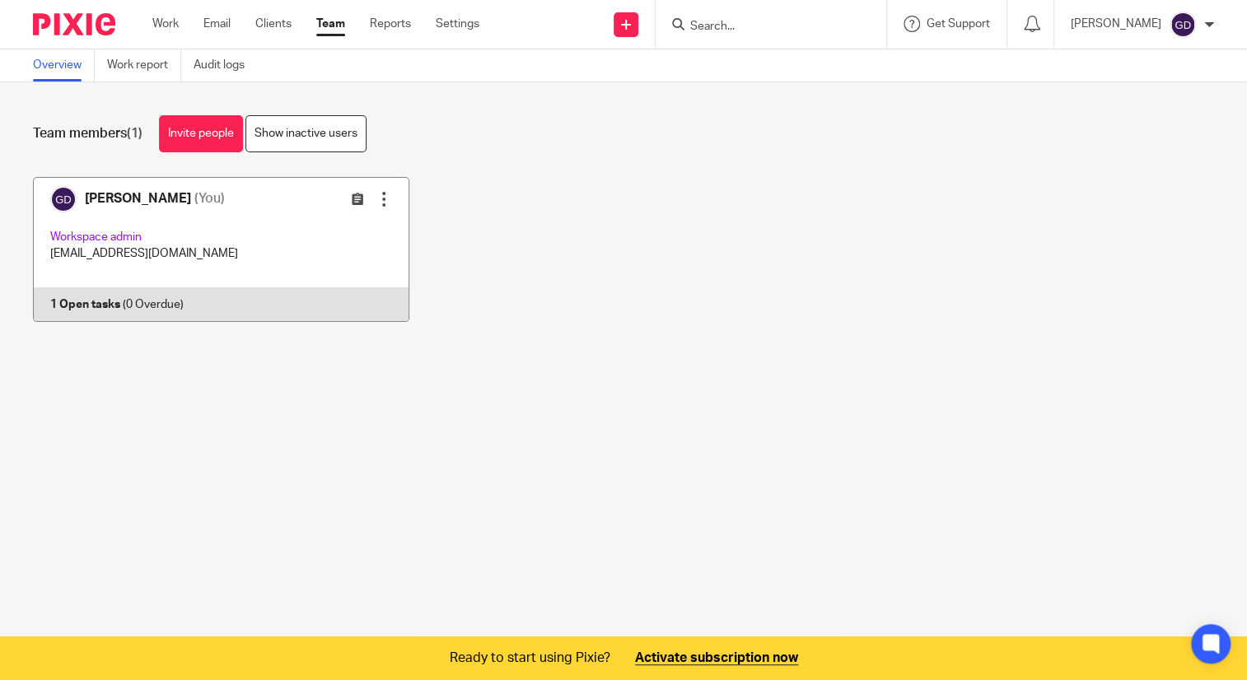
click at [176, 268] on link at bounding box center [208, 249] width 402 height 145
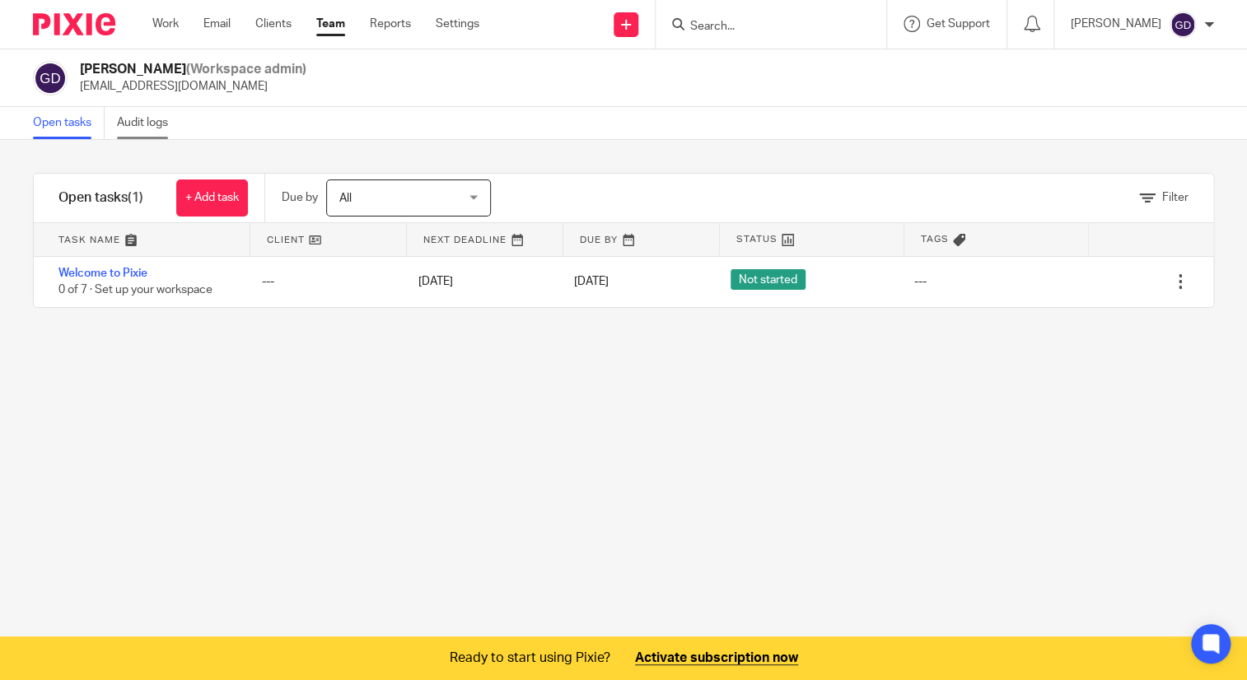
click at [132, 116] on link "Audit logs" at bounding box center [148, 123] width 63 height 32
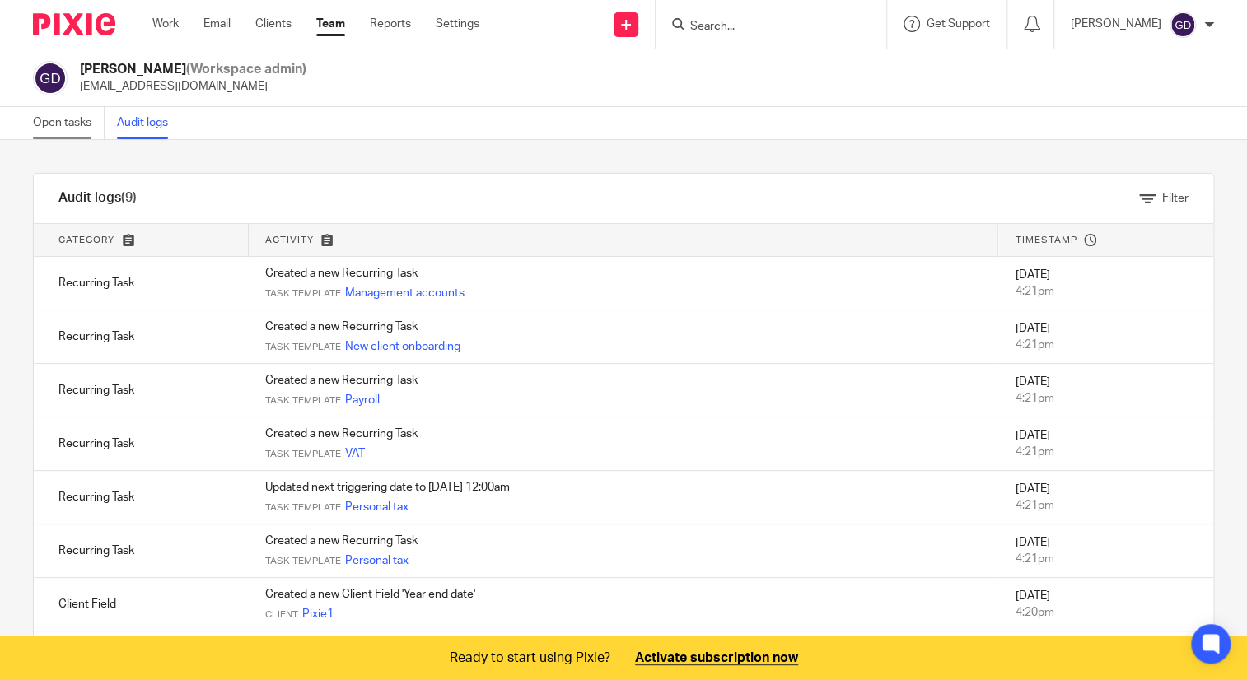
click at [72, 124] on link "Open tasks" at bounding box center [69, 123] width 72 height 32
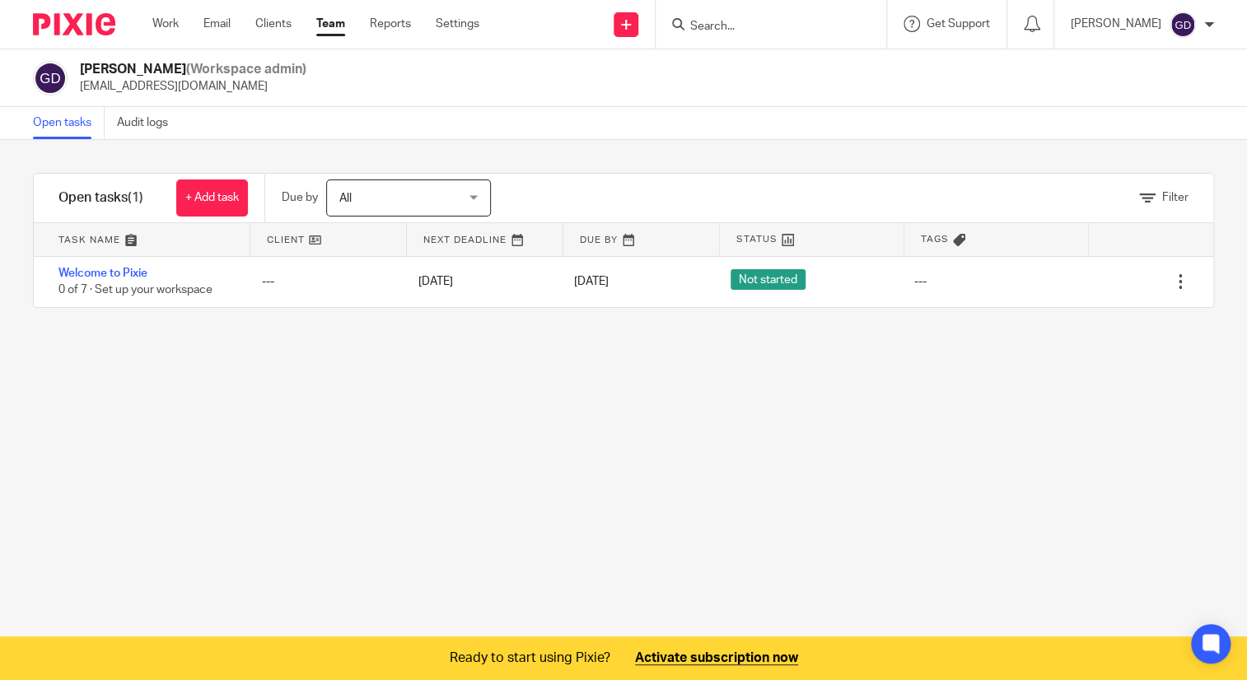
click at [73, 123] on link "Open tasks" at bounding box center [69, 123] width 72 height 32
click at [327, 26] on link "Team" at bounding box center [330, 24] width 29 height 16
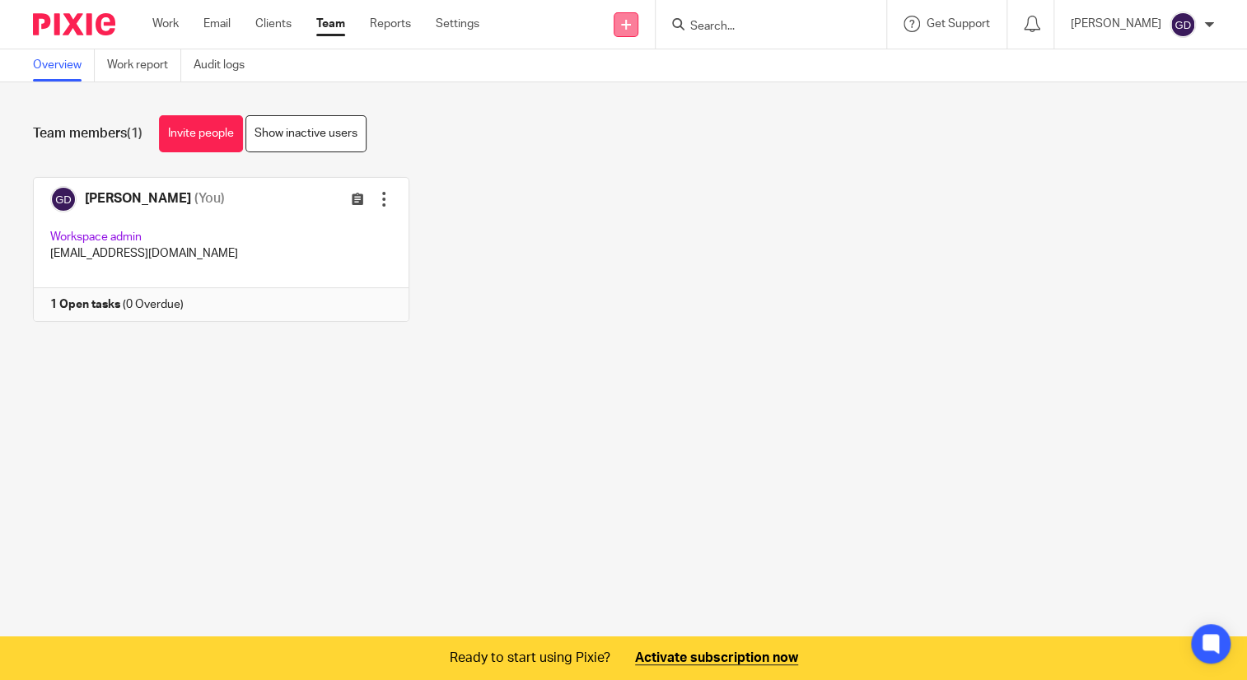
click at [614, 27] on link at bounding box center [626, 24] width 25 height 25
click at [457, 146] on div "Team members (1) Invite people Show inactive users" at bounding box center [623, 133] width 1181 height 37
click at [339, 150] on link "Show inactive users" at bounding box center [305, 133] width 121 height 37
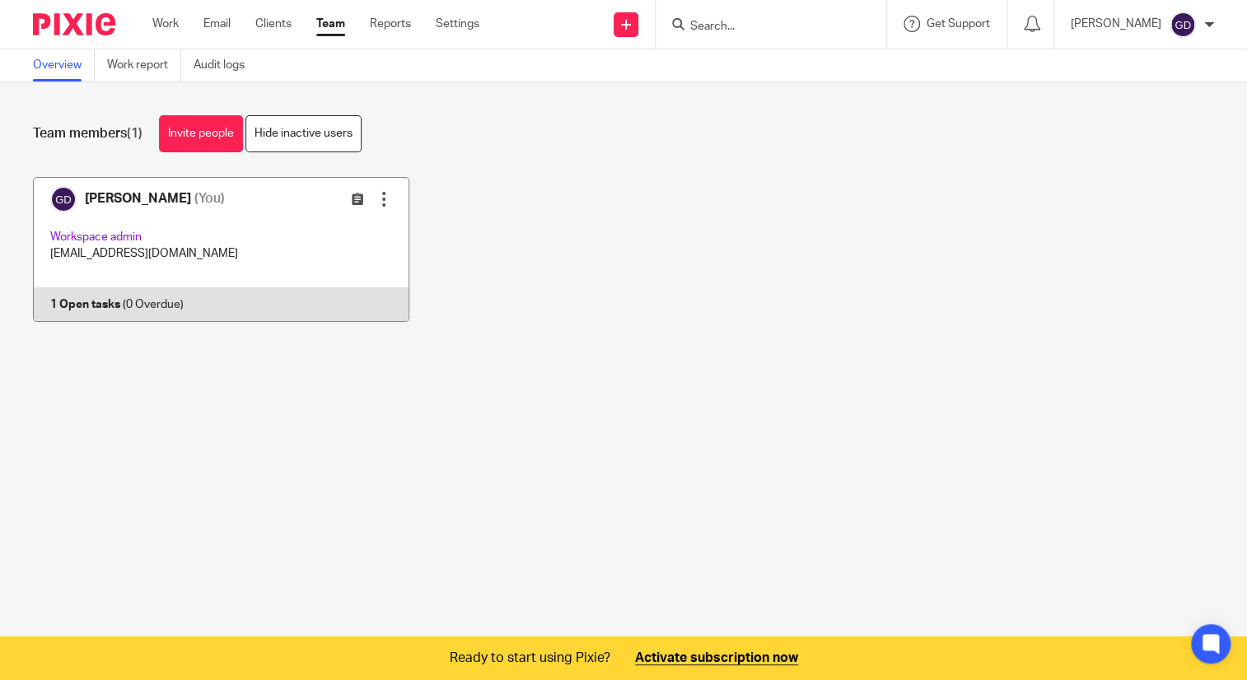
click at [379, 191] on div at bounding box center [384, 199] width 16 height 16
click at [352, 193] on icon at bounding box center [357, 199] width 12 height 12
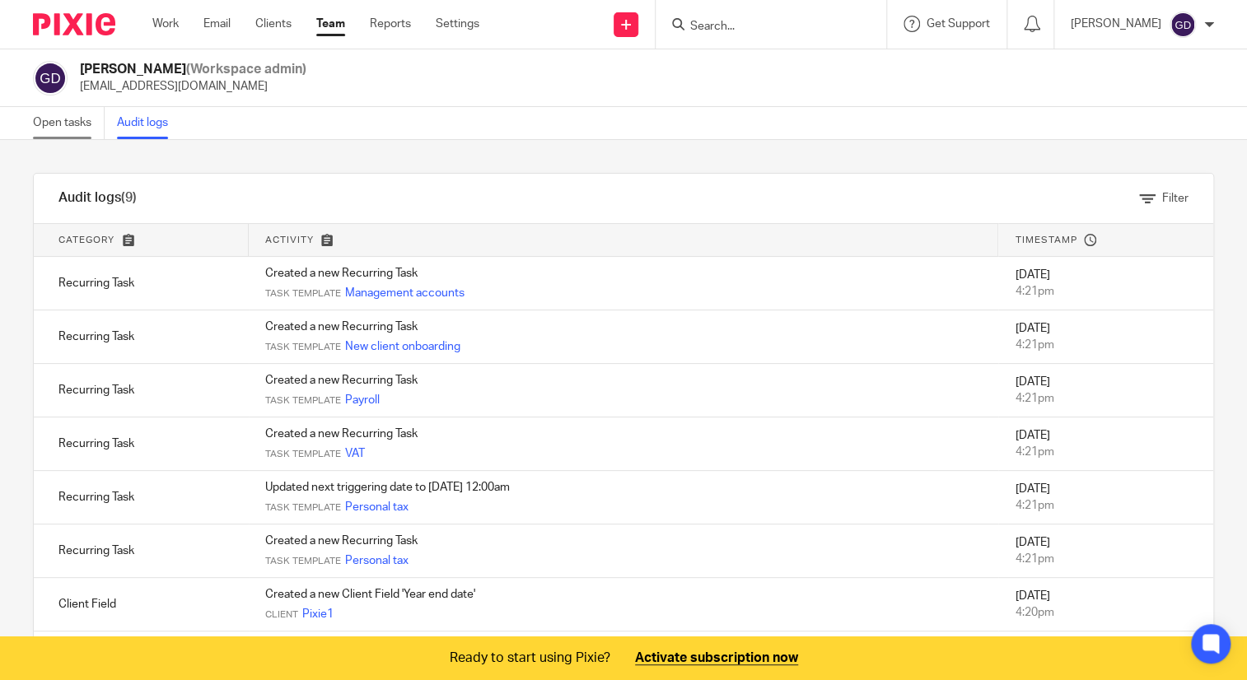
click at [53, 126] on link "Open tasks" at bounding box center [69, 123] width 72 height 32
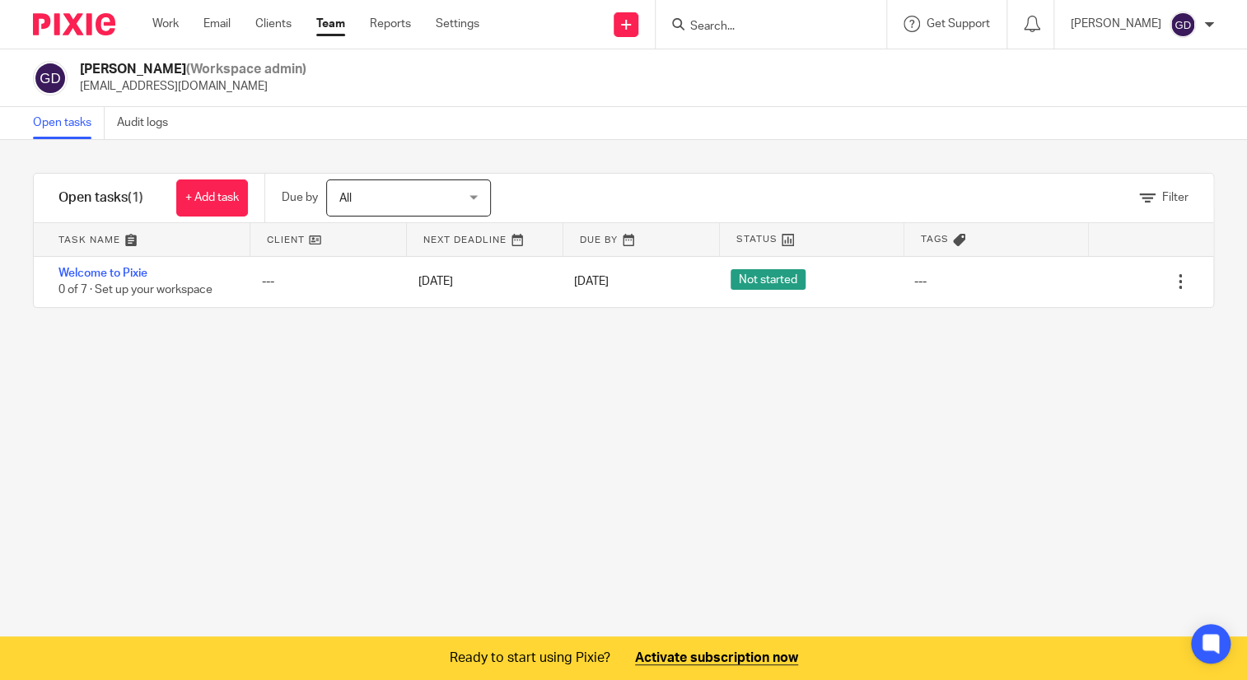
click at [154, 70] on h2 "Goretti Dominguez (Workspace admin)" at bounding box center [193, 69] width 226 height 17
click at [300, 26] on ul "Work Email Clients Team Reports Settings" at bounding box center [328, 24] width 352 height 16
click at [286, 27] on link "Clients" at bounding box center [273, 24] width 36 height 16
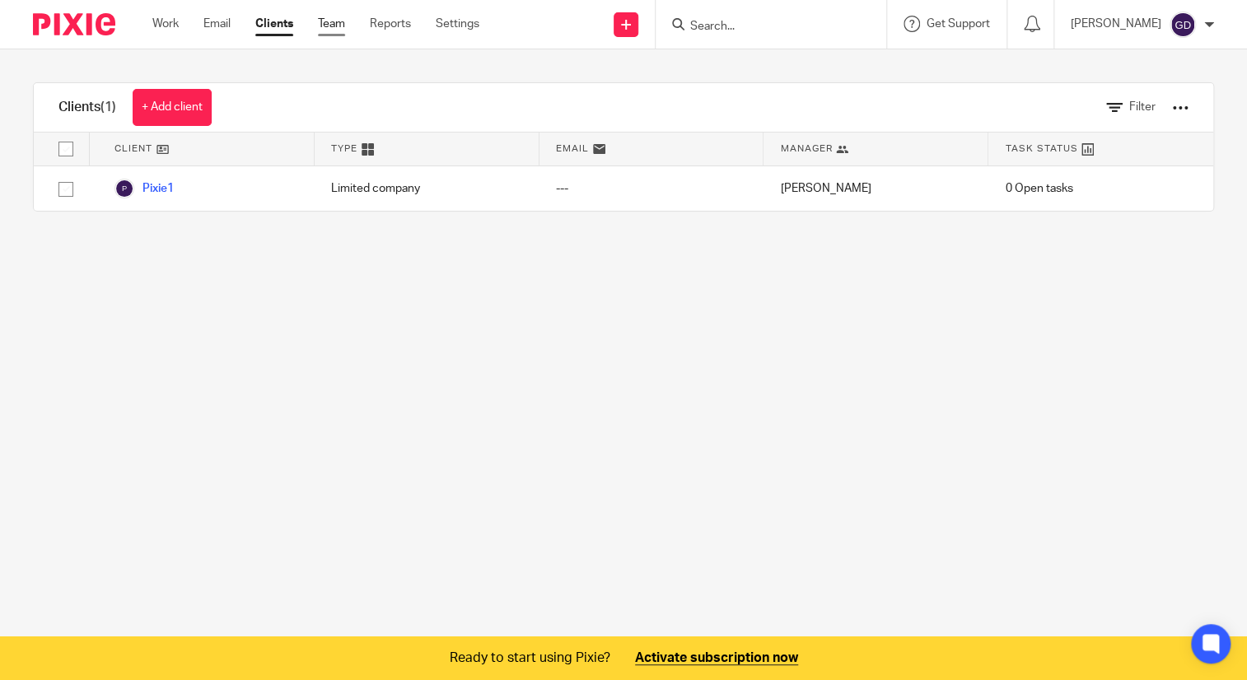
click at [329, 27] on link "Team" at bounding box center [331, 24] width 27 height 16
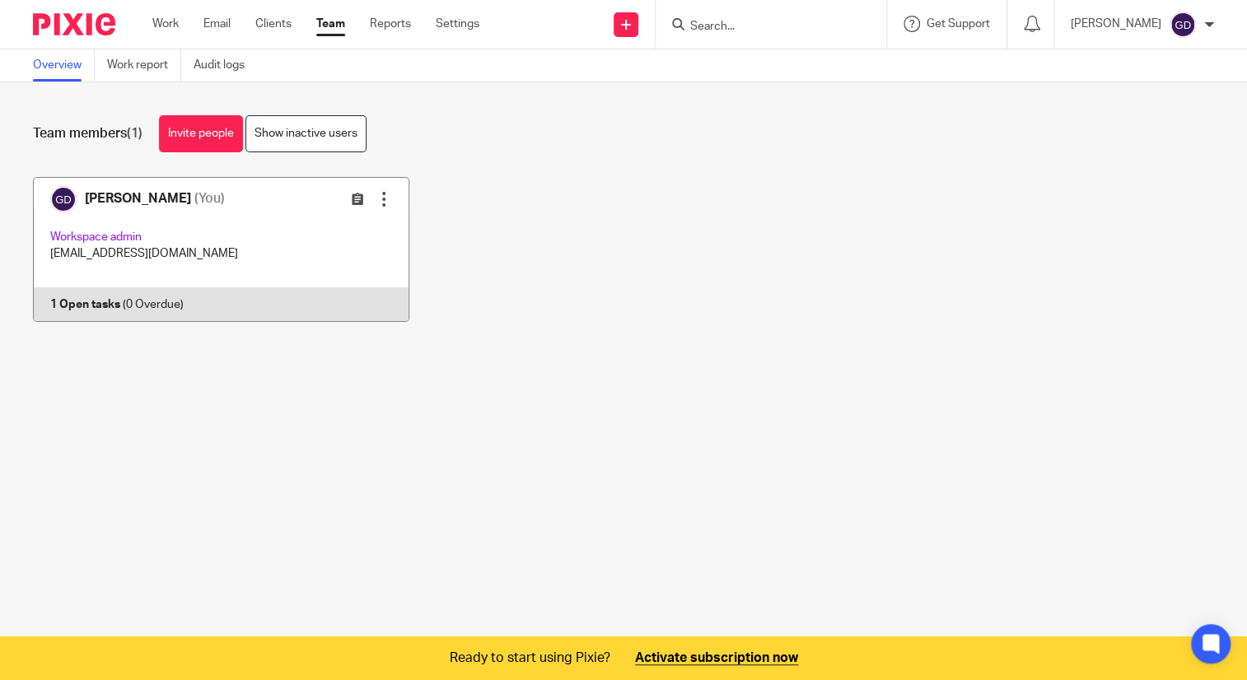
click at [376, 198] on div at bounding box center [384, 199] width 16 height 16
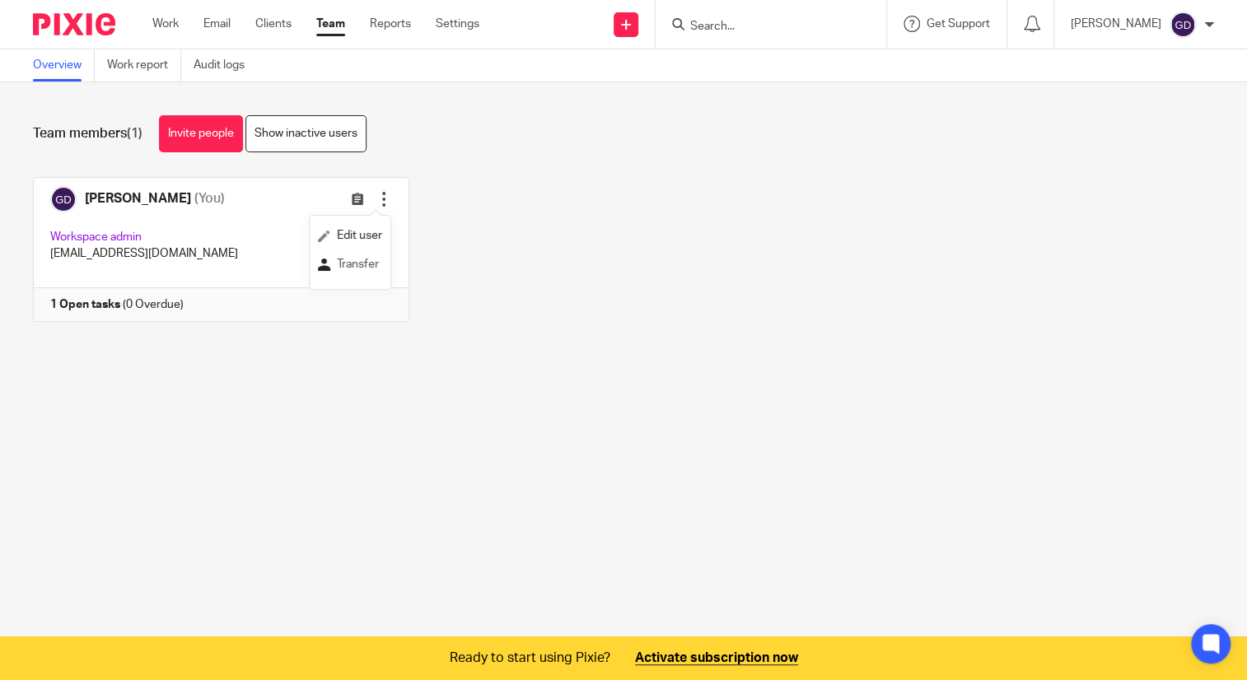
click at [362, 264] on span "Transfer" at bounding box center [358, 265] width 42 height 12
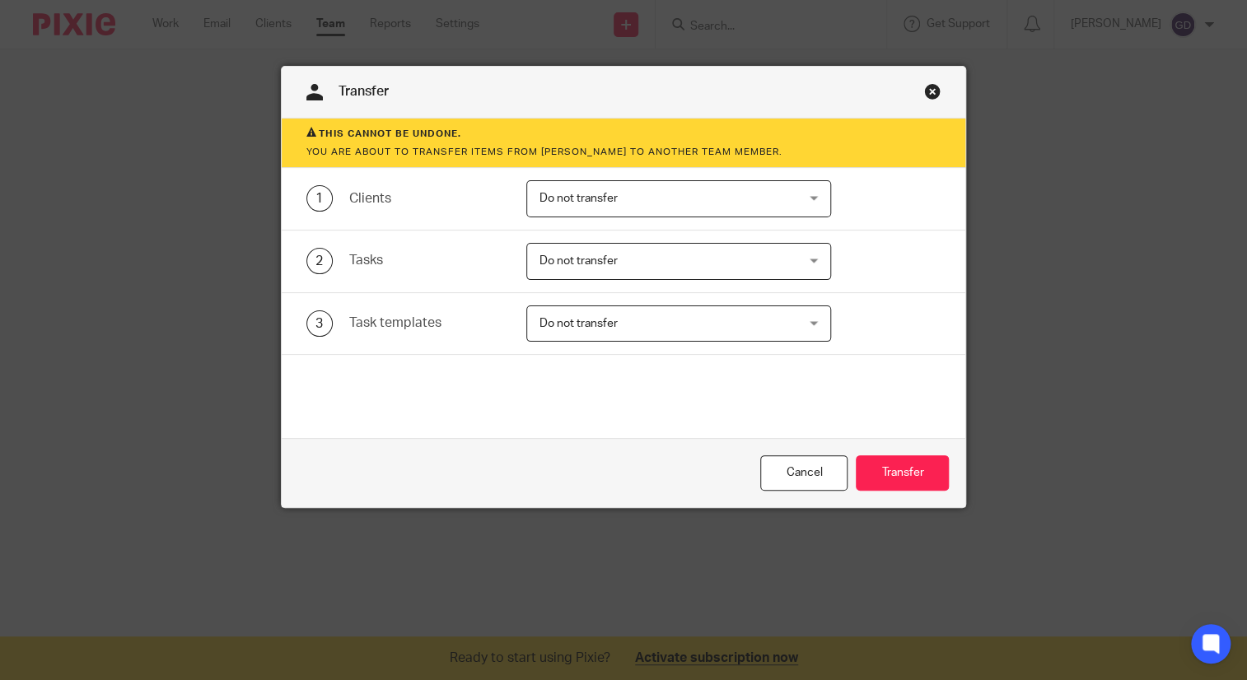
click at [924, 86] on link "Close this dialog window" at bounding box center [932, 94] width 16 height 22
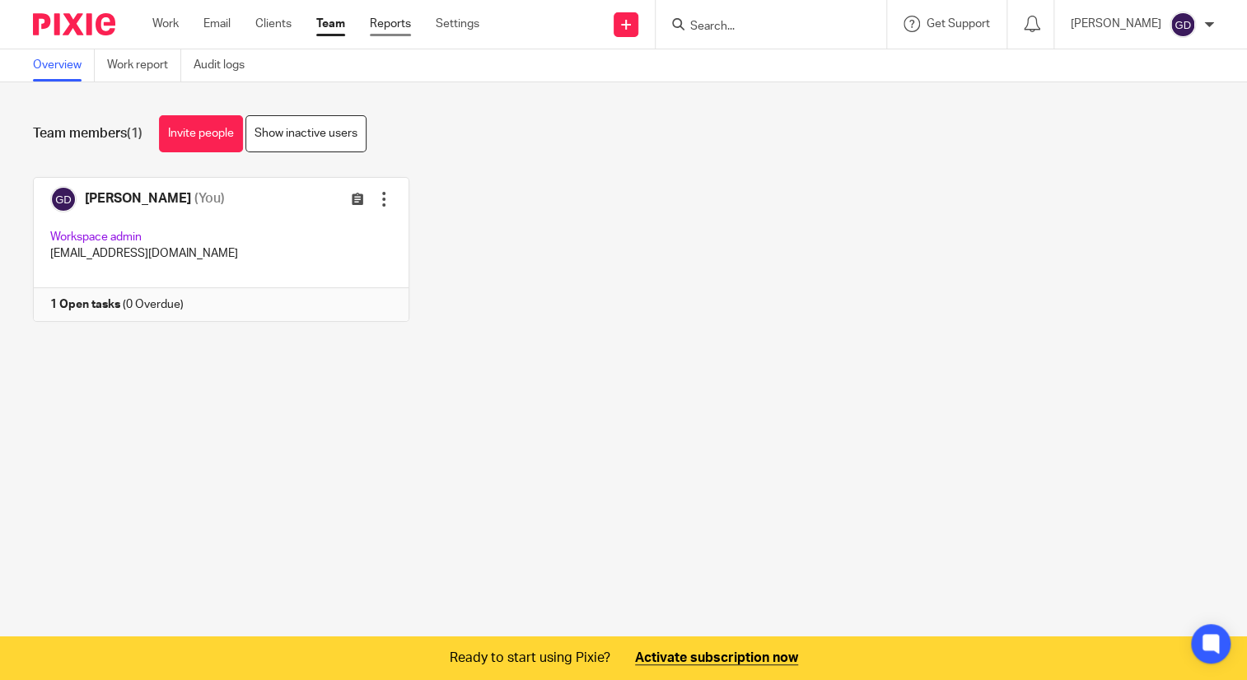
click at [400, 28] on link "Reports" at bounding box center [390, 24] width 41 height 16
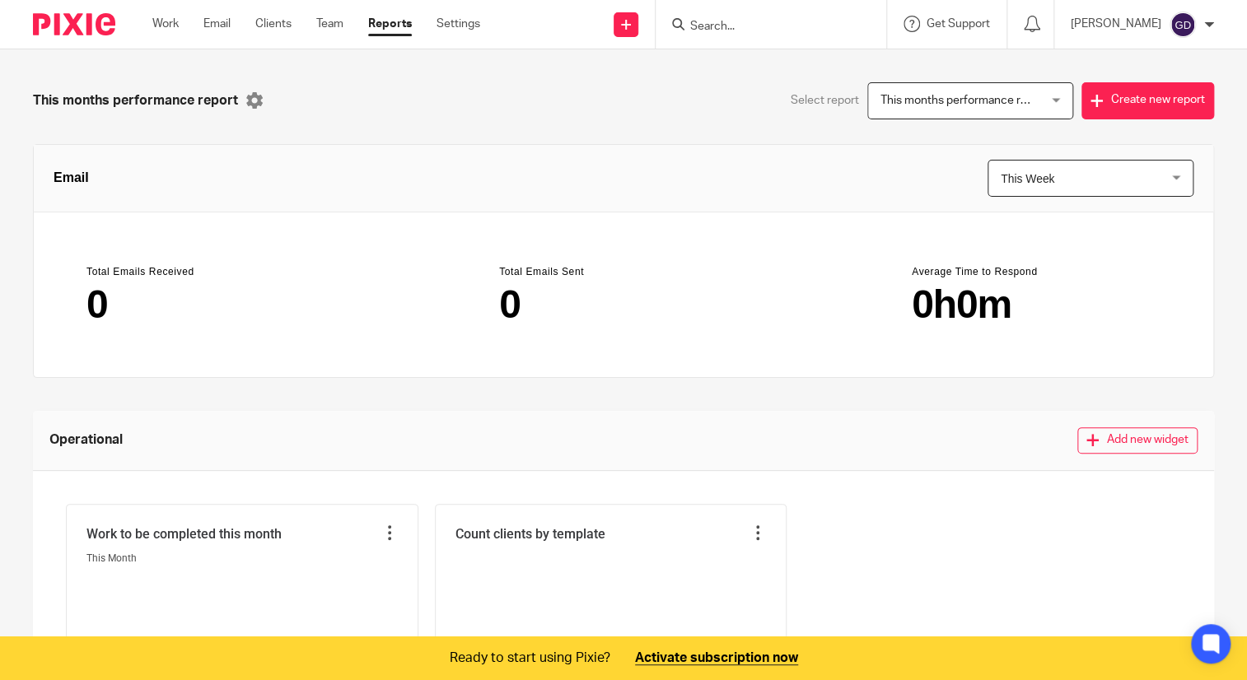
click at [929, 106] on span "This months performance report" at bounding box center [956, 100] width 153 height 35
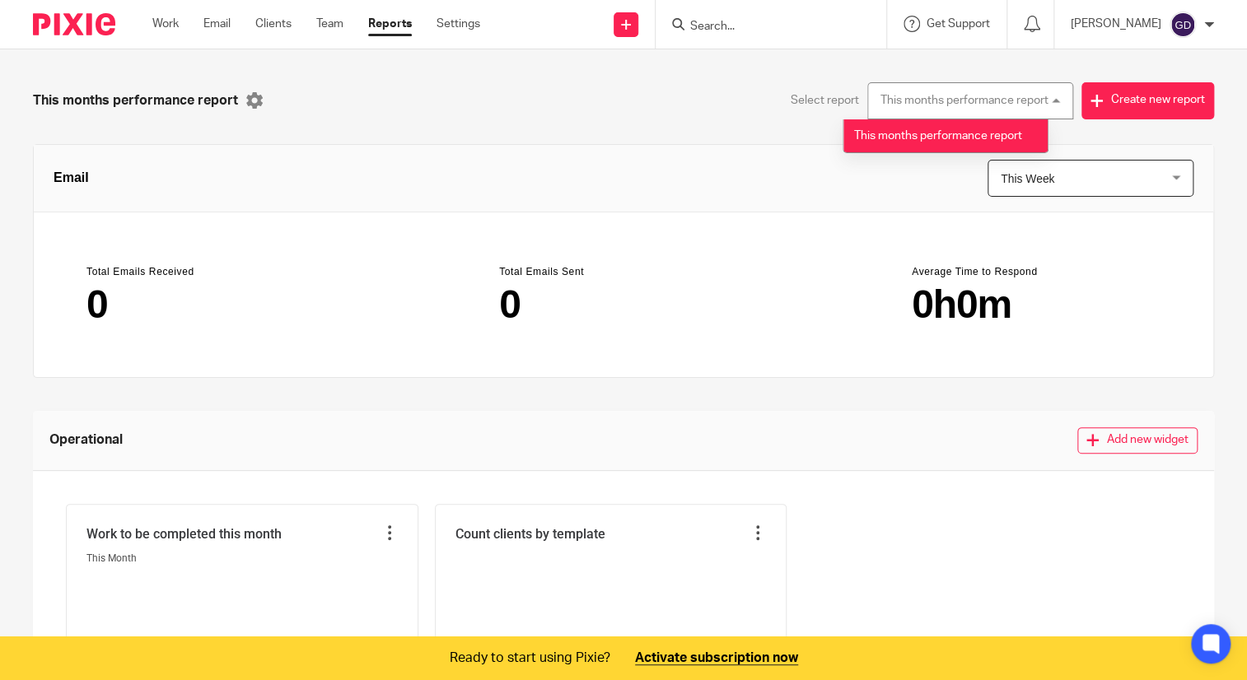
click at [929, 106] on div "This months performance report This months performance report" at bounding box center [970, 100] width 206 height 37
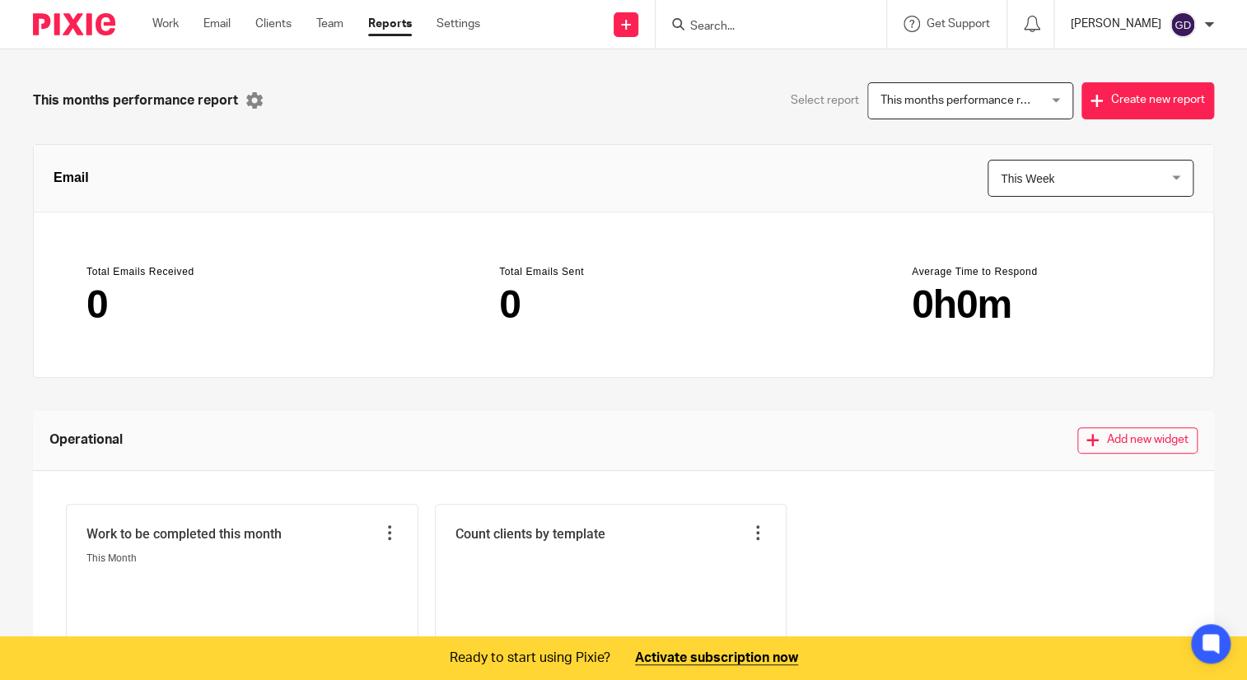
click at [1127, 28] on p "[PERSON_NAME]" at bounding box center [1116, 24] width 91 height 16
click at [1183, 15] on img at bounding box center [1182, 25] width 26 height 26
click at [1196, 30] on div "[PERSON_NAME]" at bounding box center [1142, 25] width 143 height 26
click at [931, 30] on div "Get Support" at bounding box center [946, 24] width 86 height 16
click at [452, 31] on link "Settings" at bounding box center [458, 24] width 44 height 16
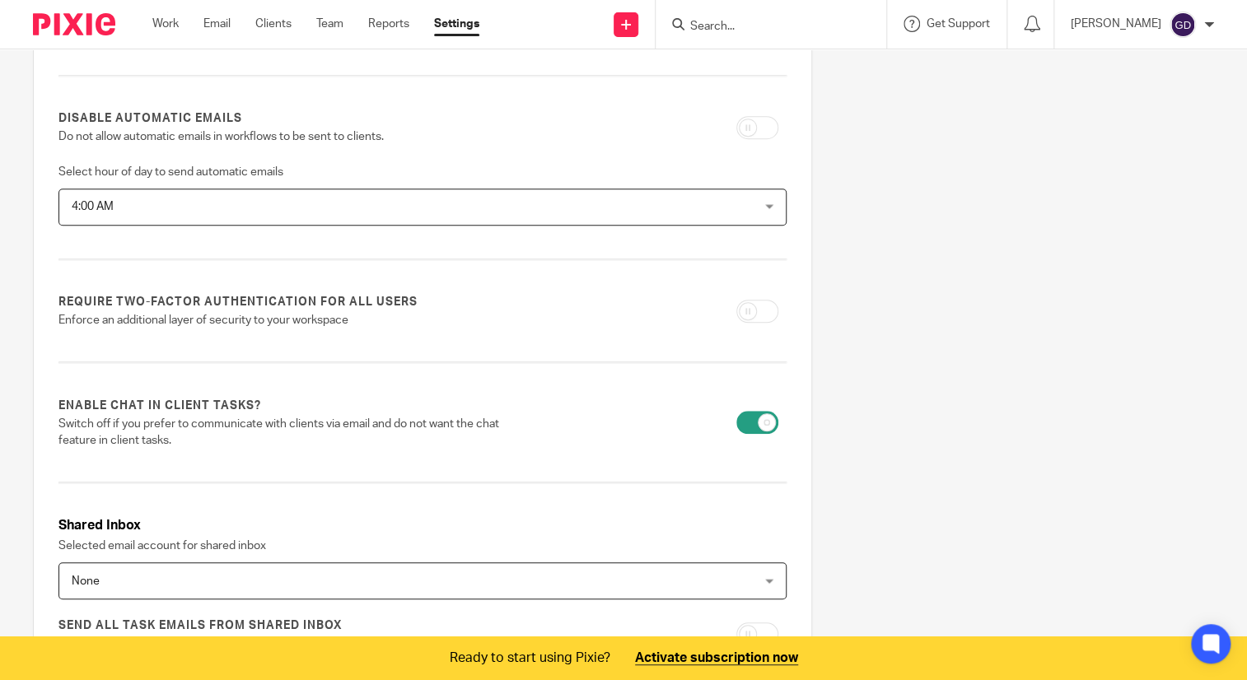
scroll to position [460, 0]
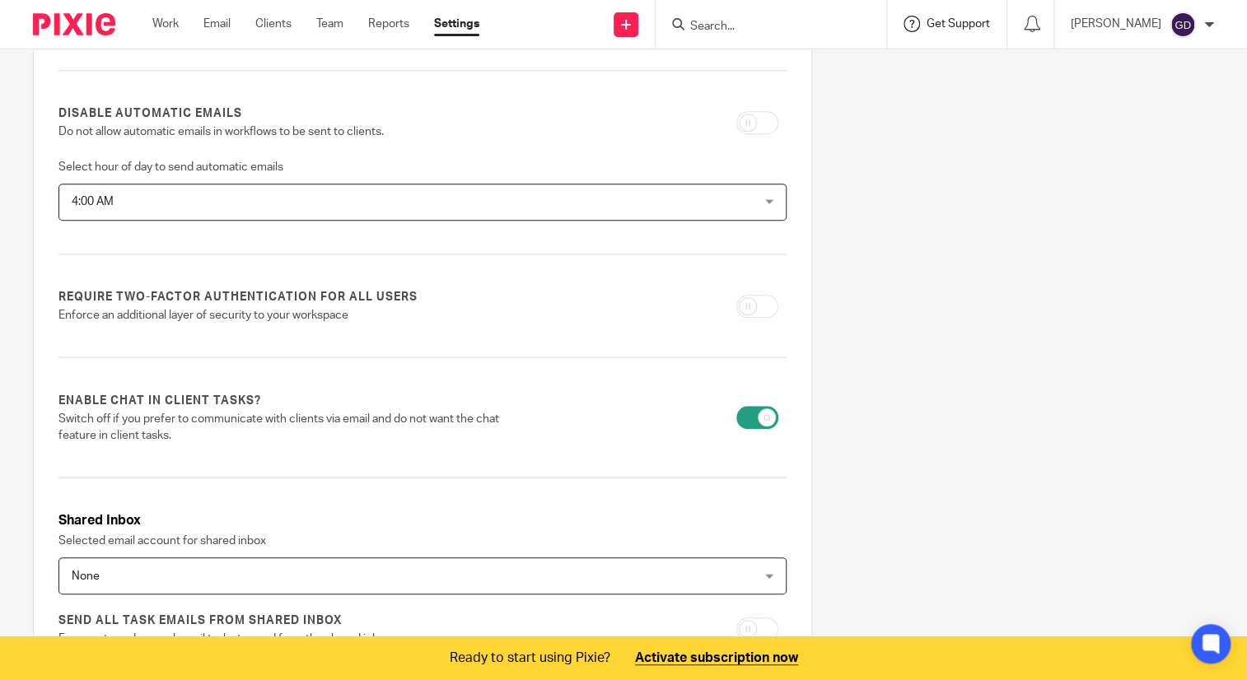
click at [957, 29] on span "Get Support" at bounding box center [957, 24] width 63 height 12
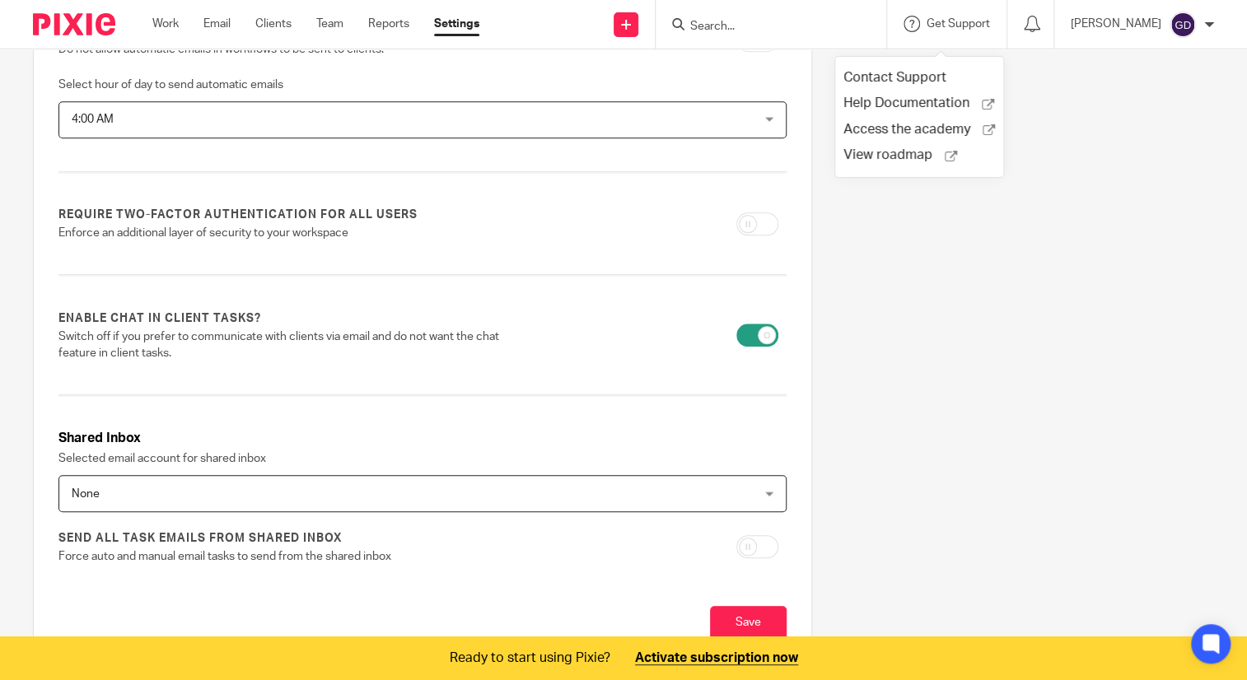
click at [583, 294] on div "Firm name GDE Country Mexico Mexico Afghanistan Albania Algeria American Samoa …" at bounding box center [422, 156] width 728 height 850
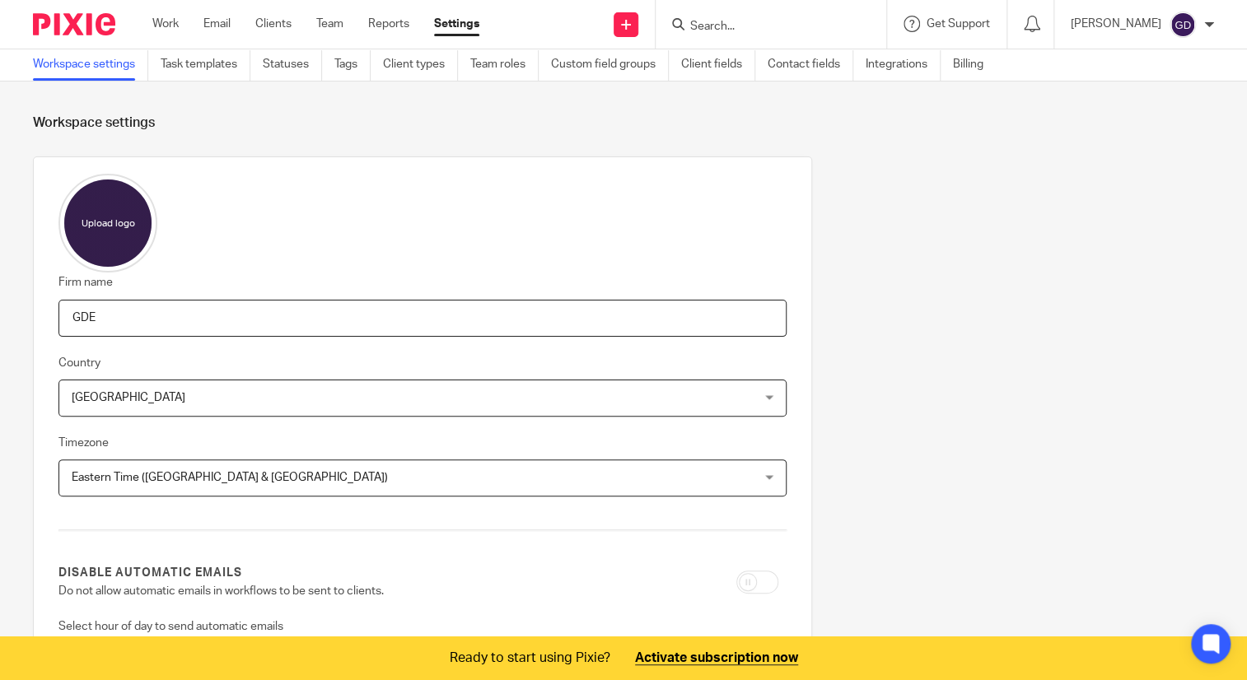
scroll to position [0, 0]
click at [189, 68] on link "Task templates" at bounding box center [206, 65] width 90 height 32
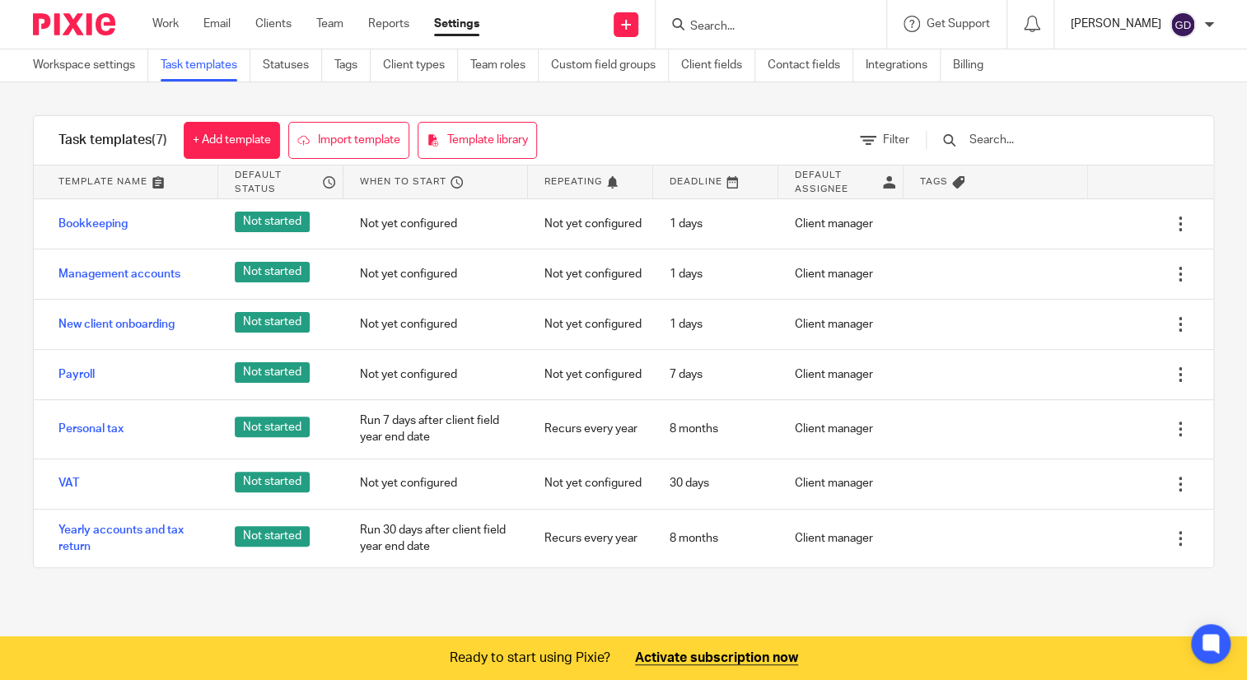
click at [1121, 21] on p "[PERSON_NAME]" at bounding box center [1116, 24] width 91 height 16
click at [560, 99] on div "Task templates (7) + Add template Import template Template library Filter Templ…" at bounding box center [623, 341] width 1247 height 519
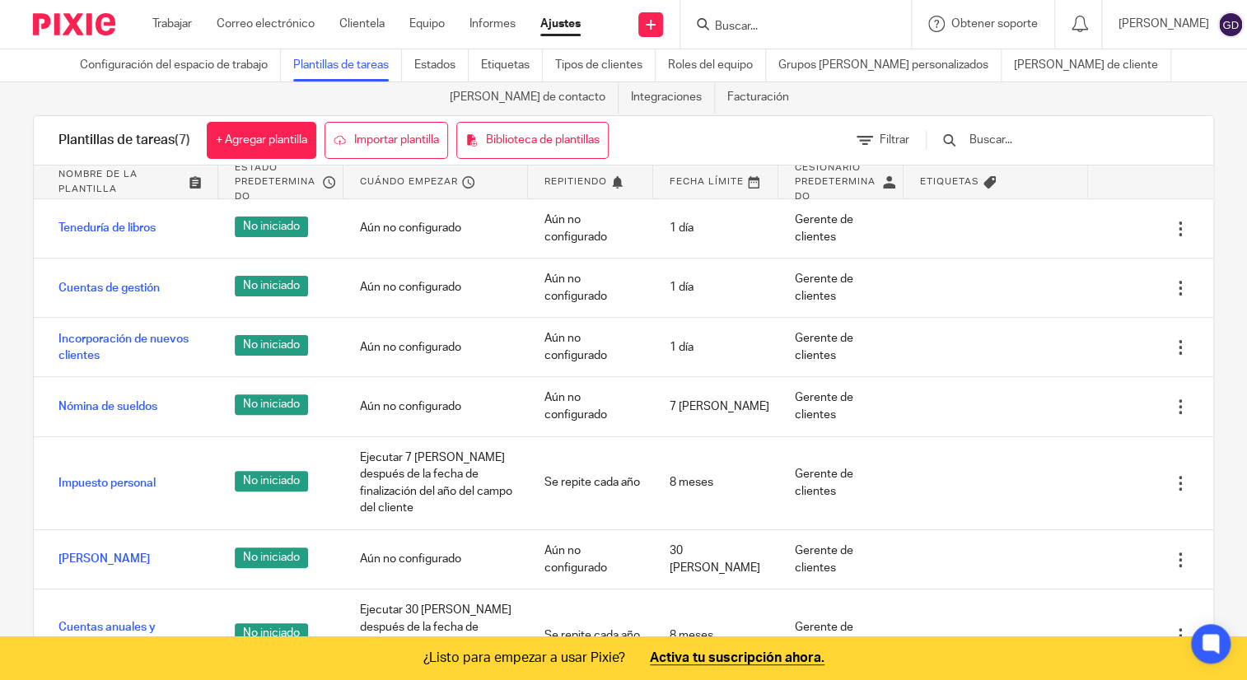
click at [781, 116] on div "Plantillas de tareas (7) + Agregar plantilla Importar plantilla Biblioteca de p…" at bounding box center [623, 140] width 1179 height 49
click at [414, 74] on link "Estados" at bounding box center [441, 65] width 54 height 32
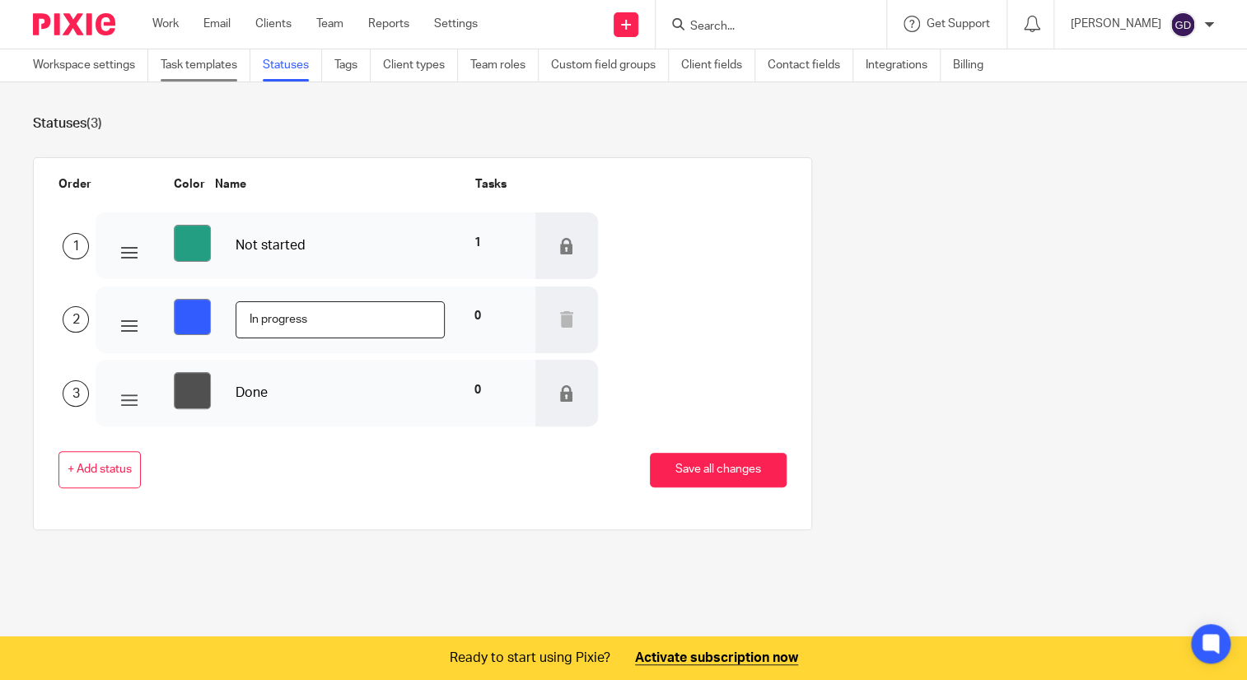
click at [188, 81] on link "Task templates" at bounding box center [206, 65] width 90 height 32
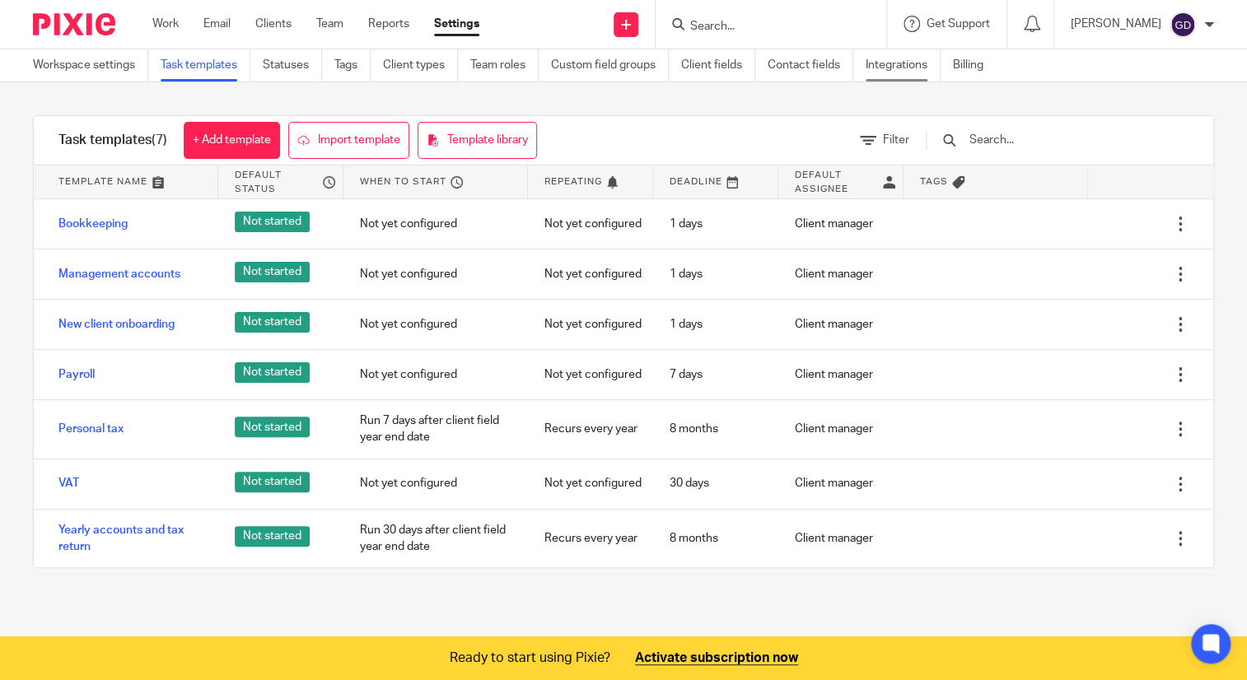
click at [889, 59] on link "Integrations" at bounding box center [903, 65] width 75 height 32
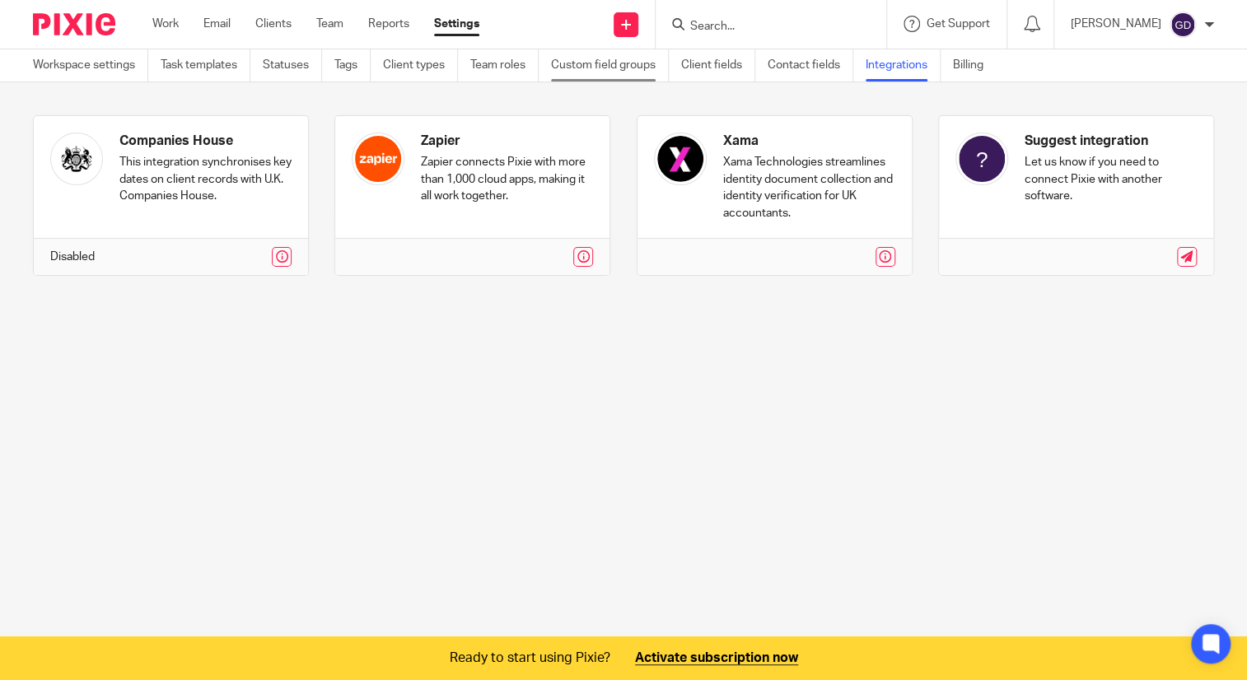
click at [606, 67] on link "Custom field groups" at bounding box center [610, 65] width 118 height 32
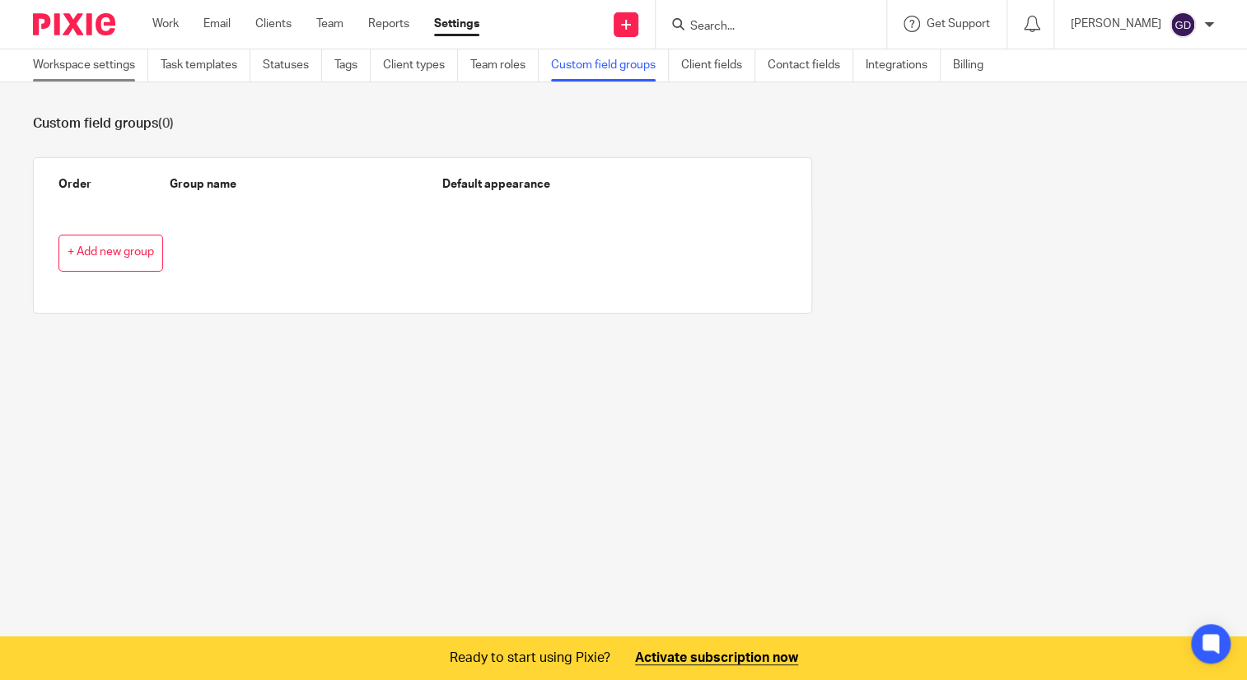
click at [72, 64] on link "Workspace settings" at bounding box center [90, 65] width 115 height 32
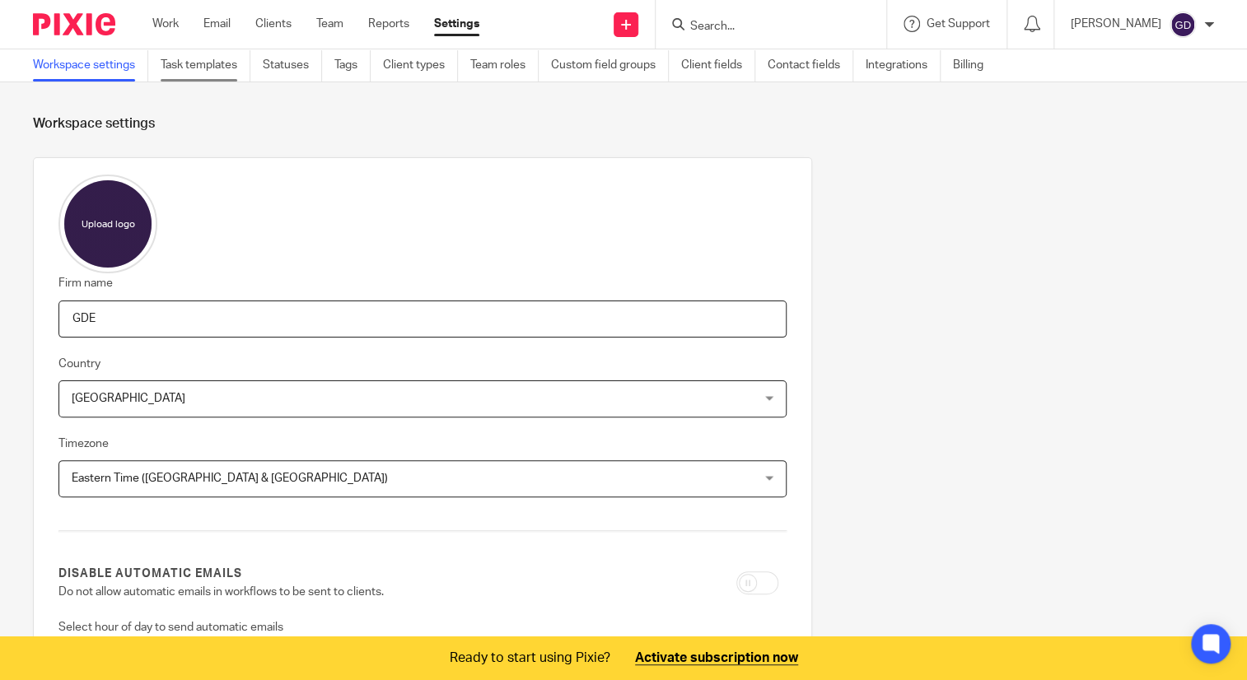
click at [189, 76] on link "Task templates" at bounding box center [206, 65] width 90 height 32
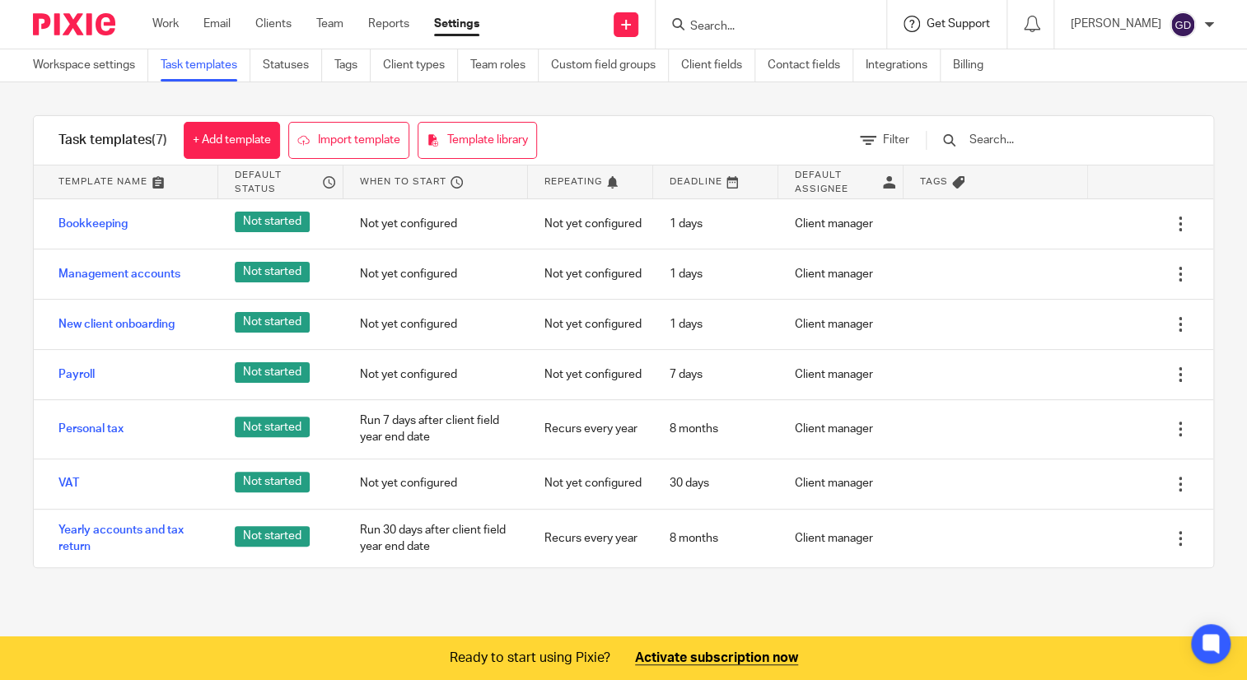
click at [939, 18] on span "Get Support" at bounding box center [957, 24] width 63 height 12
drag, startPoint x: 567, startPoint y: 594, endPoint x: 572, endPoint y: 578, distance: 16.2
click at [567, 593] on div "Task templates (7) + Add template Import template Template library Filter Templ…" at bounding box center [623, 341] width 1247 height 519
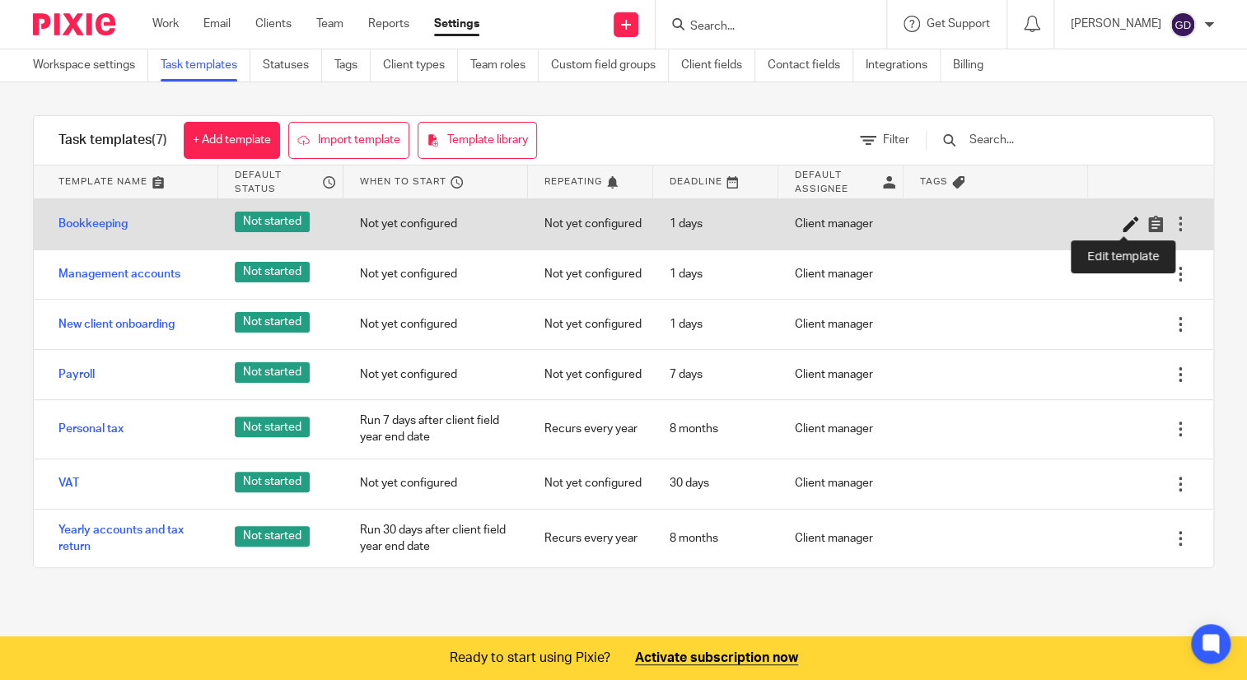
click at [1122, 228] on icon at bounding box center [1130, 224] width 16 height 16
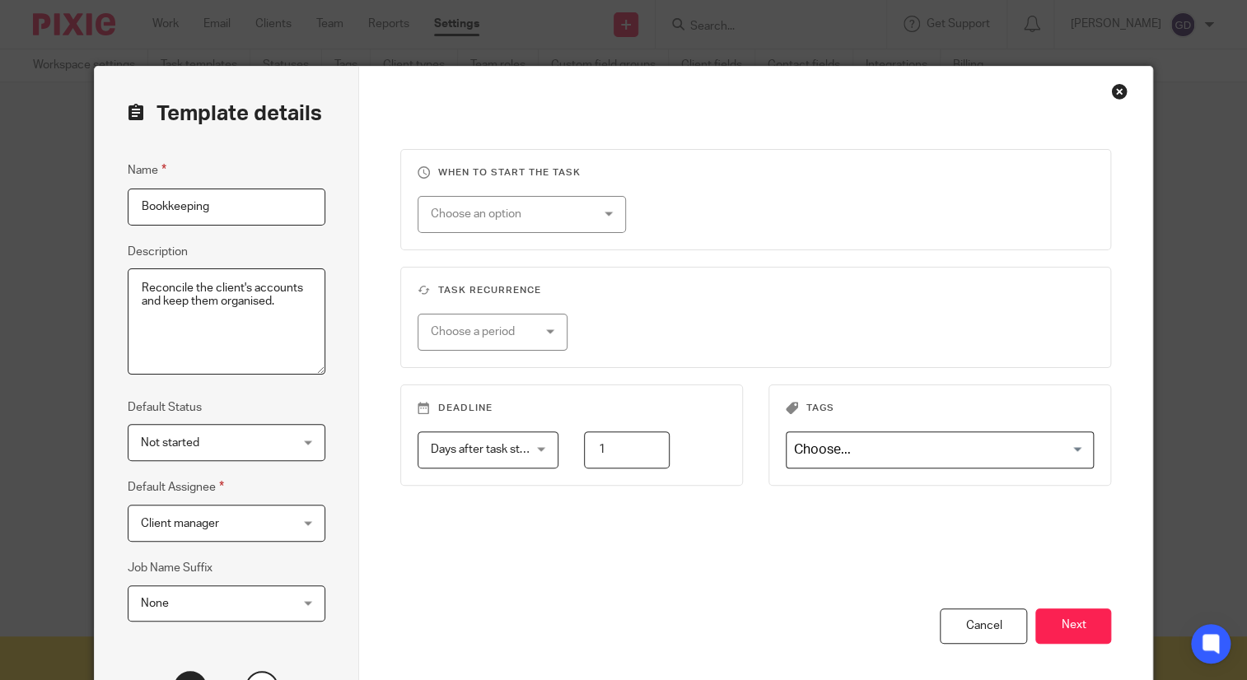
click at [1119, 95] on div "Close this dialog window" at bounding box center [1119, 91] width 16 height 16
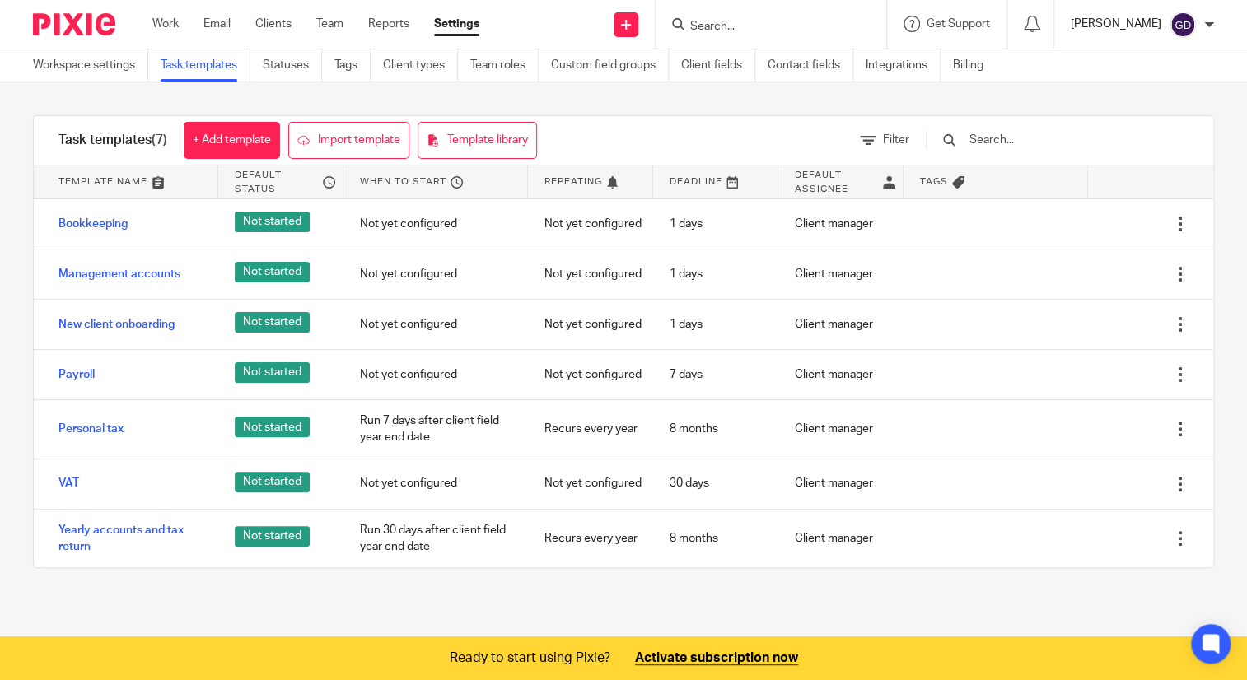
click at [1127, 22] on p "[PERSON_NAME]" at bounding box center [1116, 24] width 91 height 16
click at [1009, 105] on div "Task templates (7) + Add template Import template Template library Filter Templ…" at bounding box center [623, 341] width 1247 height 519
click at [120, 70] on link "Workspace settings" at bounding box center [90, 65] width 115 height 32
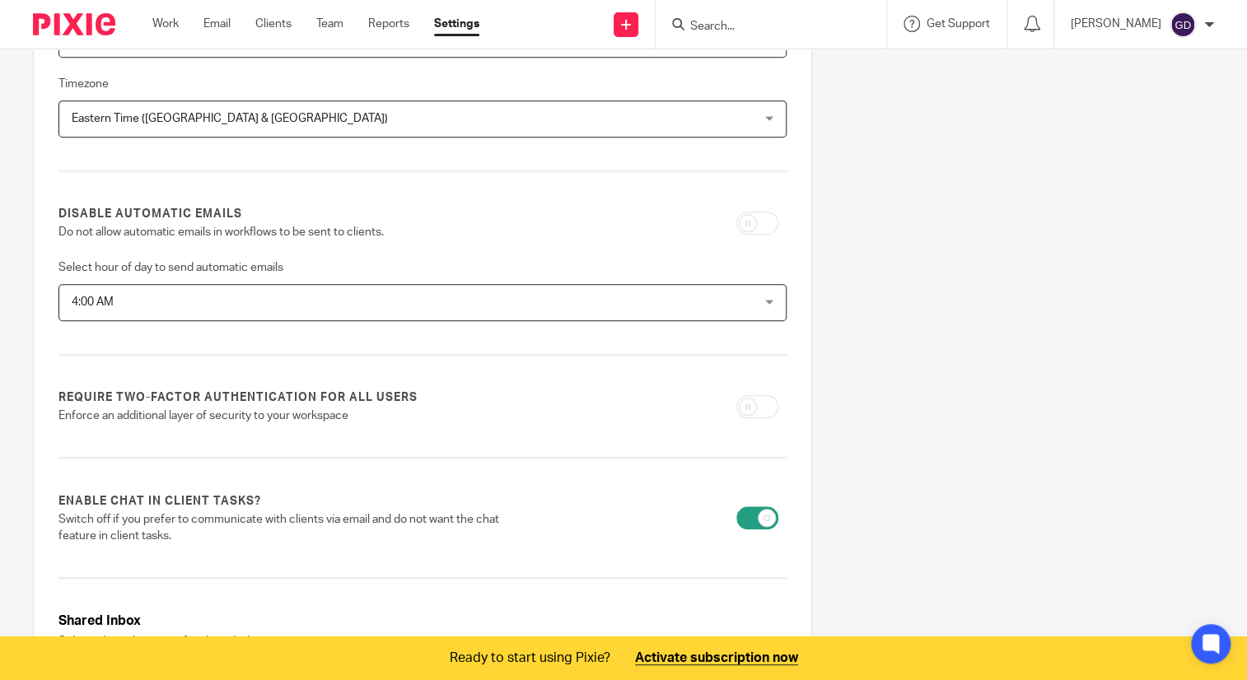
scroll to position [412, 0]
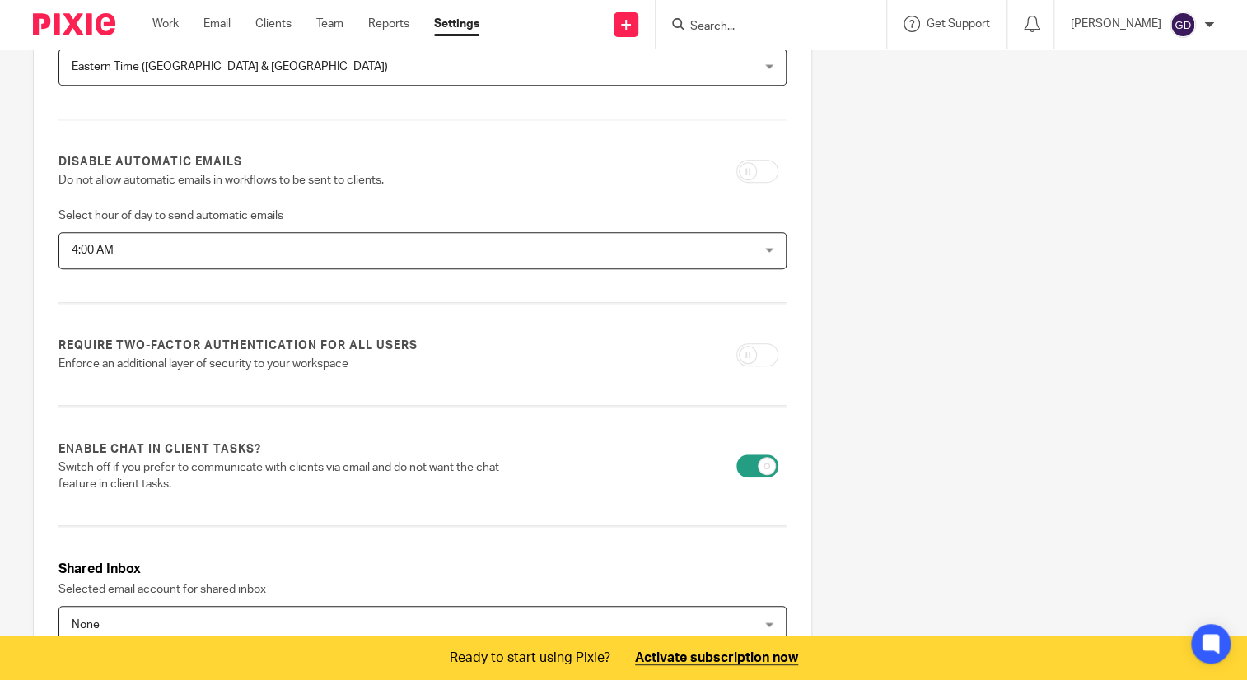
click at [270, 241] on span "4:00 AM" at bounding box center [357, 250] width 571 height 35
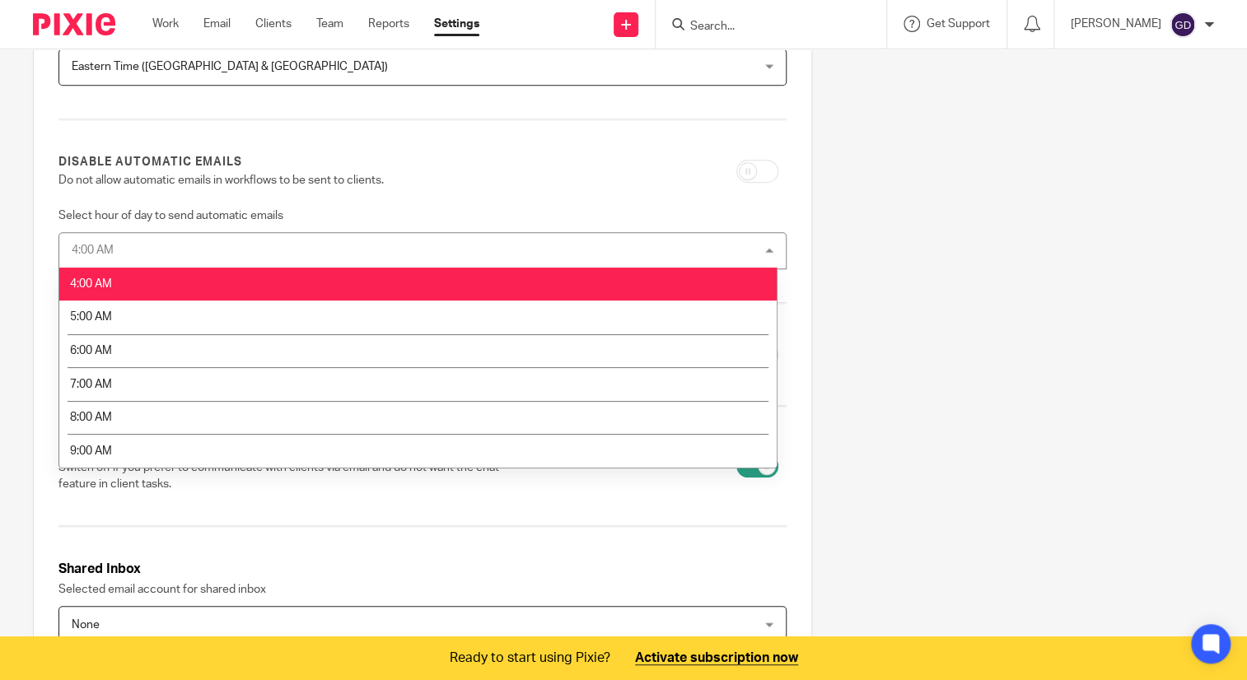
click at [270, 241] on div "4:00 AM 4:00 AM" at bounding box center [422, 250] width 728 height 37
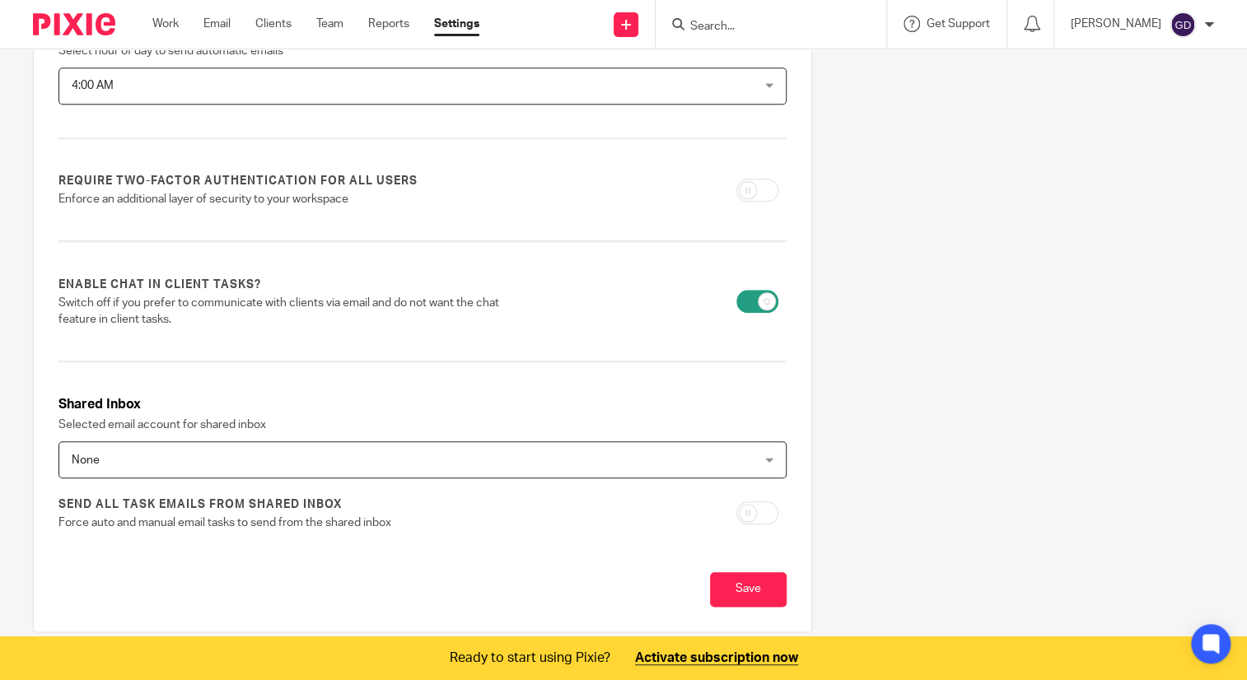
scroll to position [625, 0]
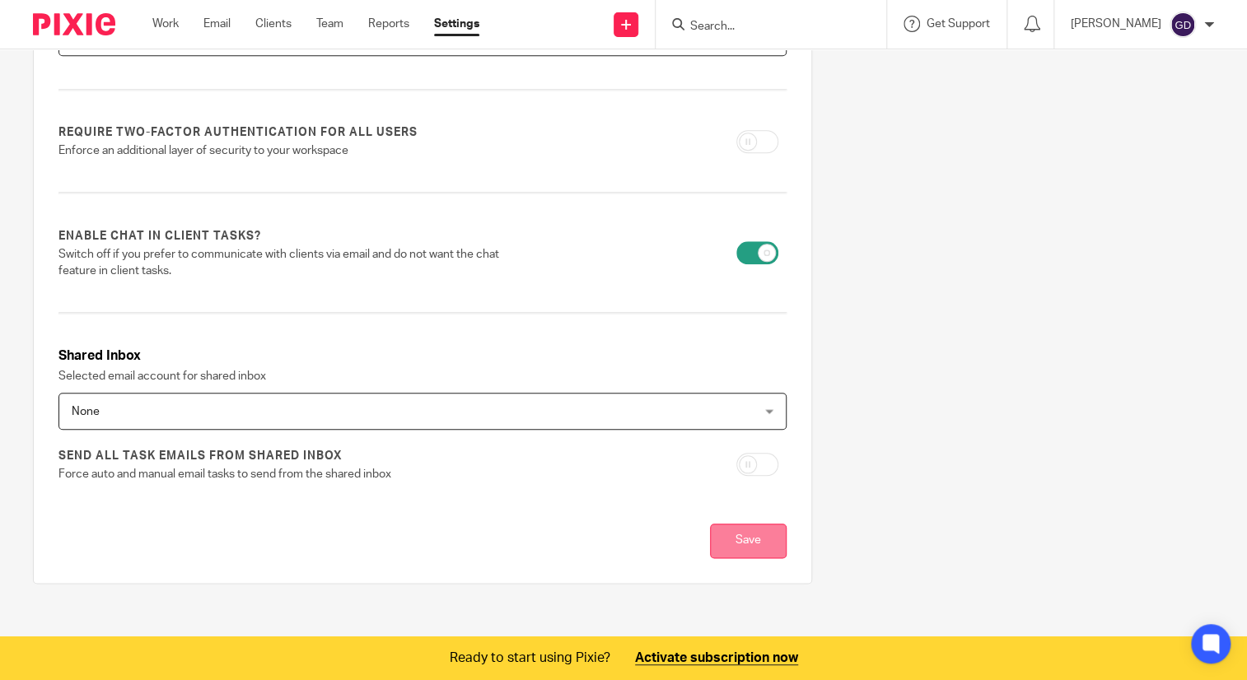
click at [729, 532] on input "Save" at bounding box center [748, 541] width 77 height 35
